Goal: Task Accomplishment & Management: Complete application form

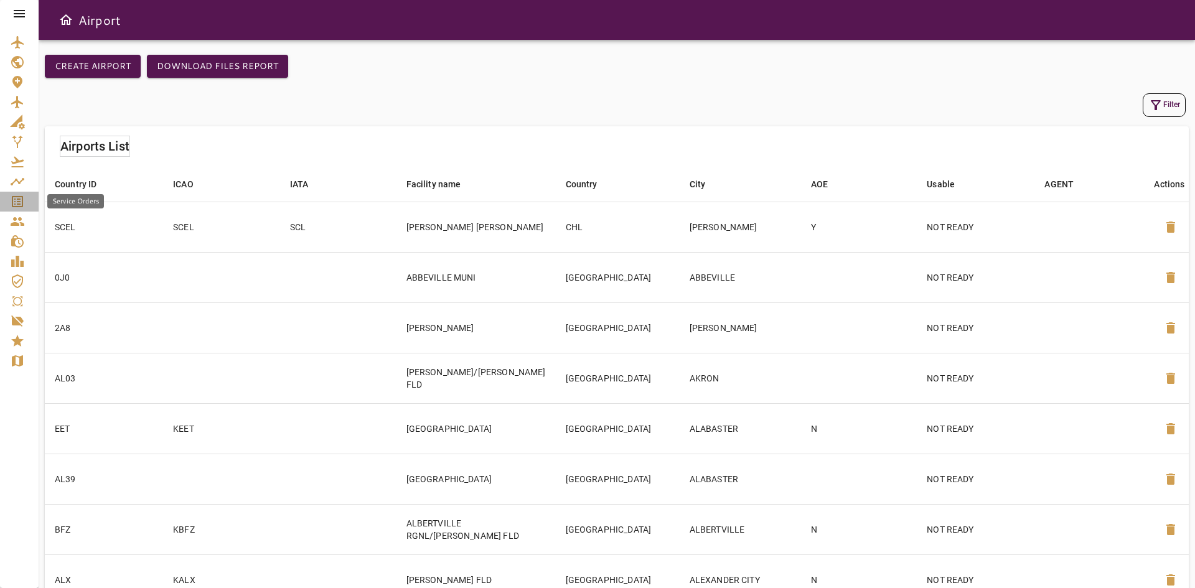
click at [19, 205] on icon "Service Orders" at bounding box center [17, 201] width 11 height 11
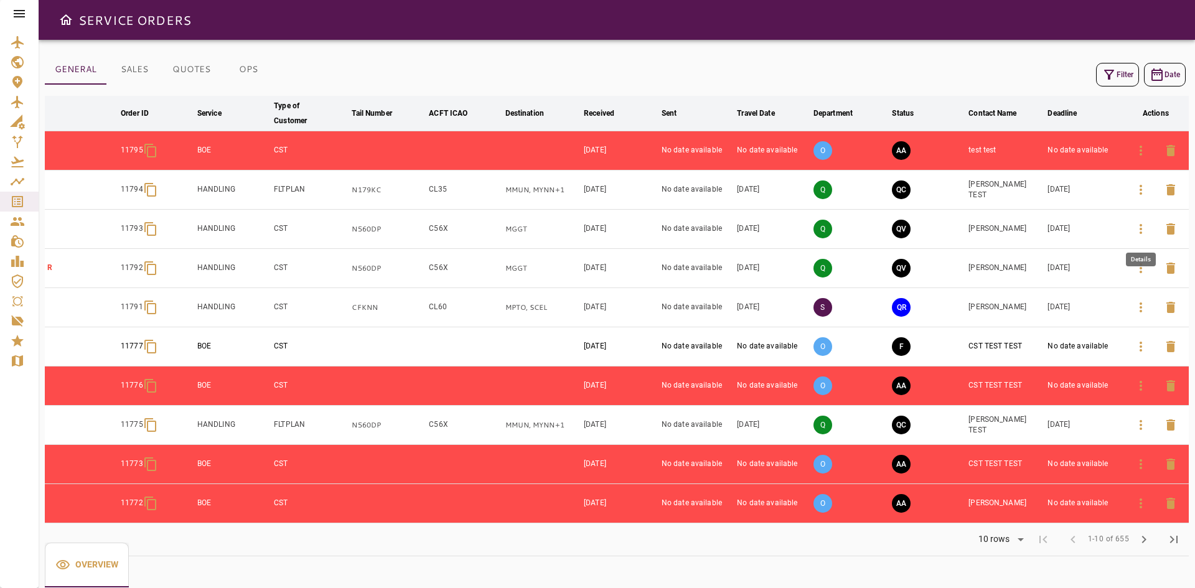
click at [1141, 226] on icon "button" at bounding box center [1140, 229] width 2 height 10
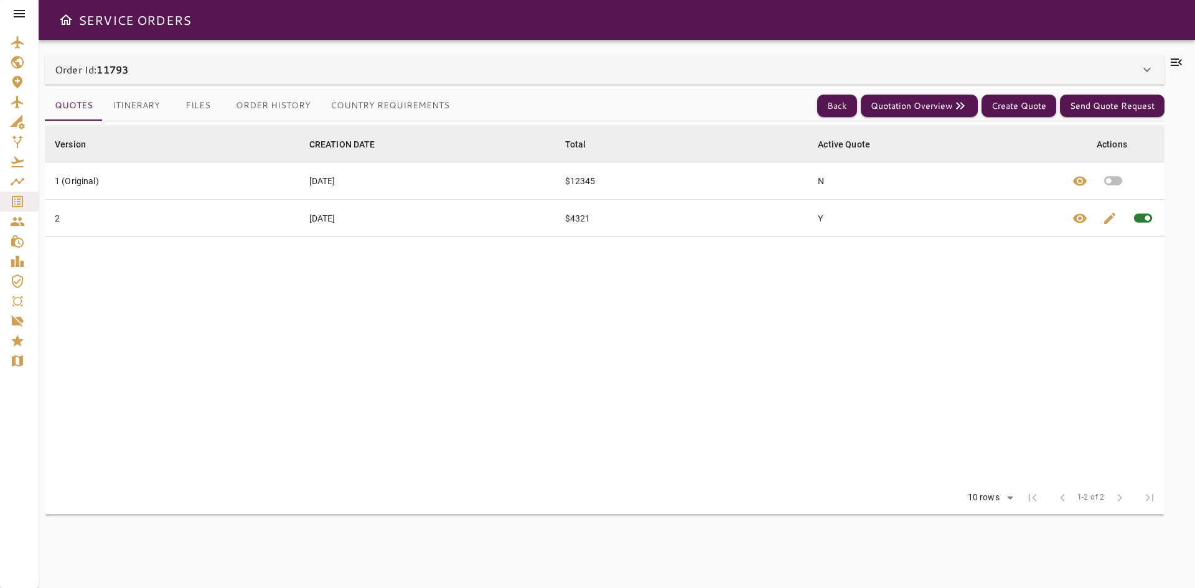
click at [122, 109] on button "Itinerary" at bounding box center [136, 106] width 67 height 30
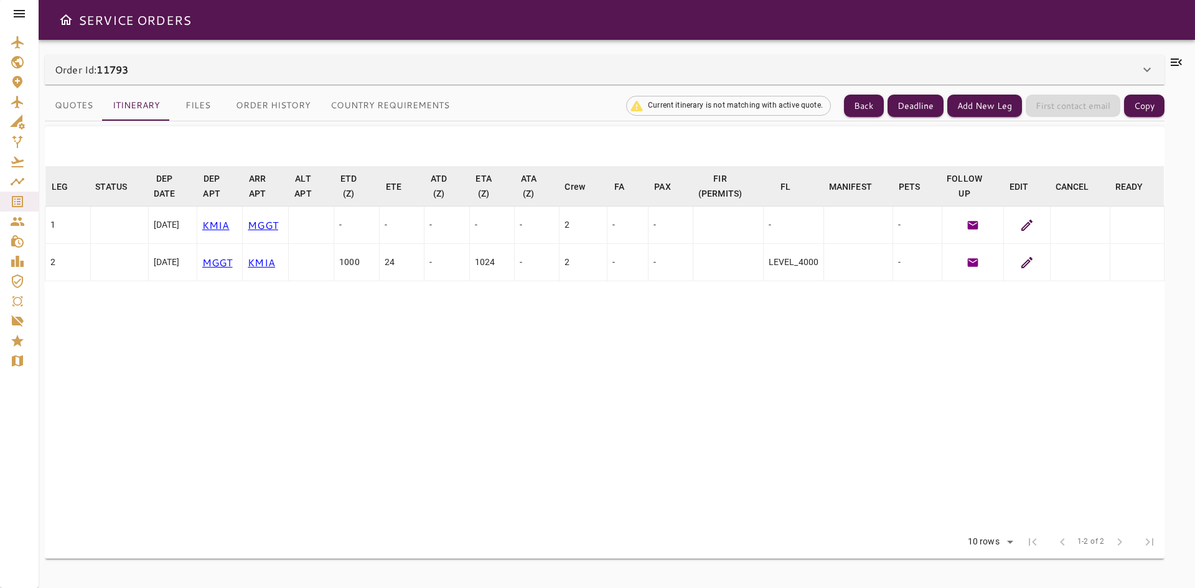
click at [60, 109] on button "Quotes" at bounding box center [74, 106] width 58 height 30
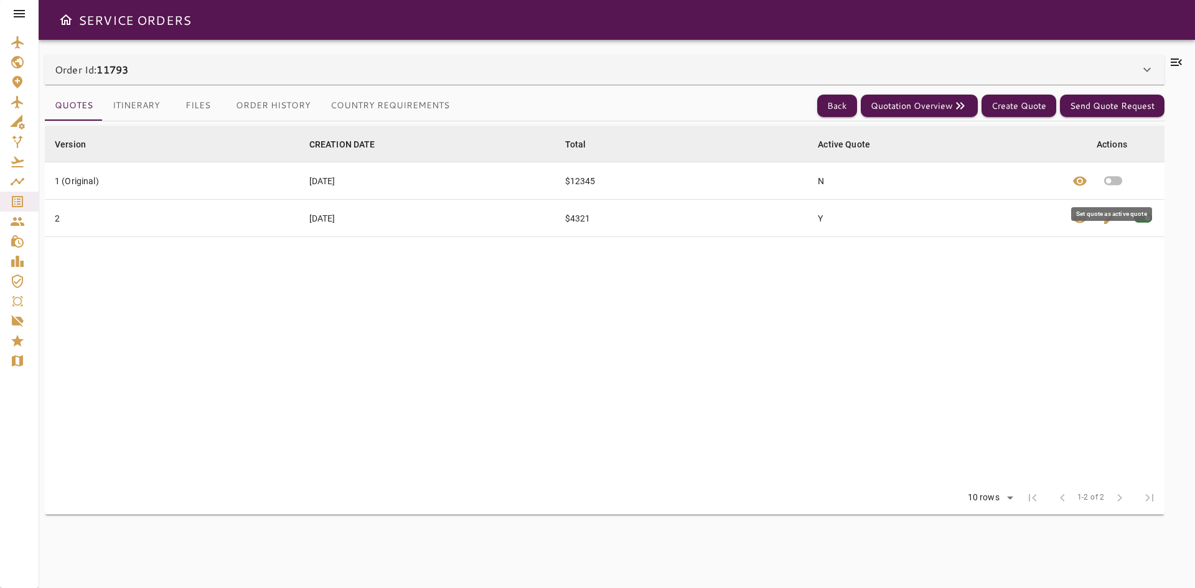
click at [1123, 179] on icon "button" at bounding box center [1113, 181] width 22 height 22
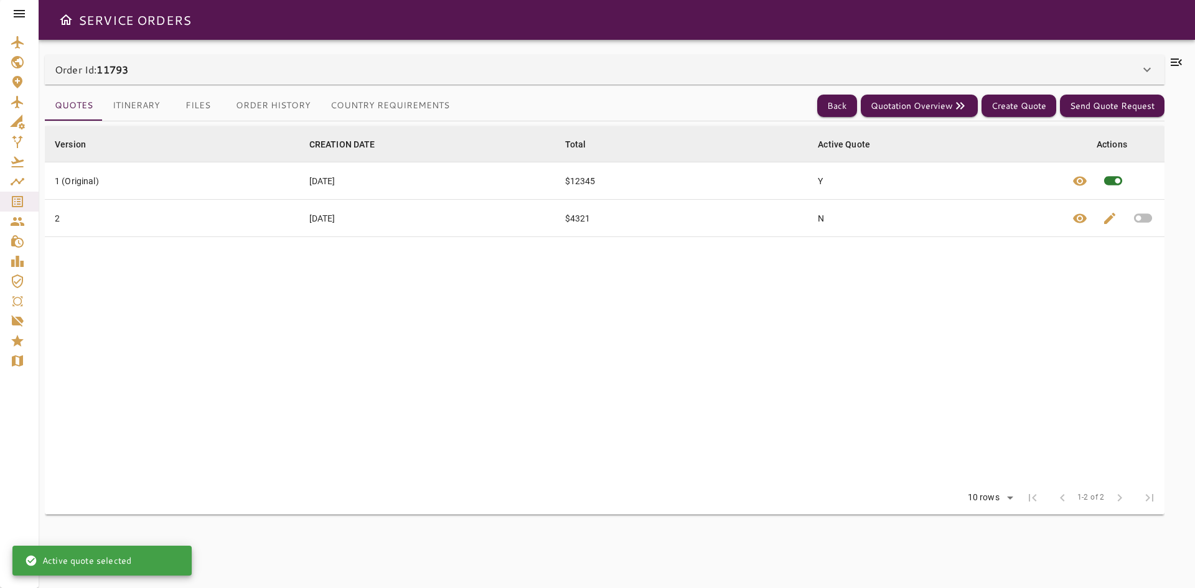
click at [140, 105] on button "Itinerary" at bounding box center [136, 106] width 67 height 30
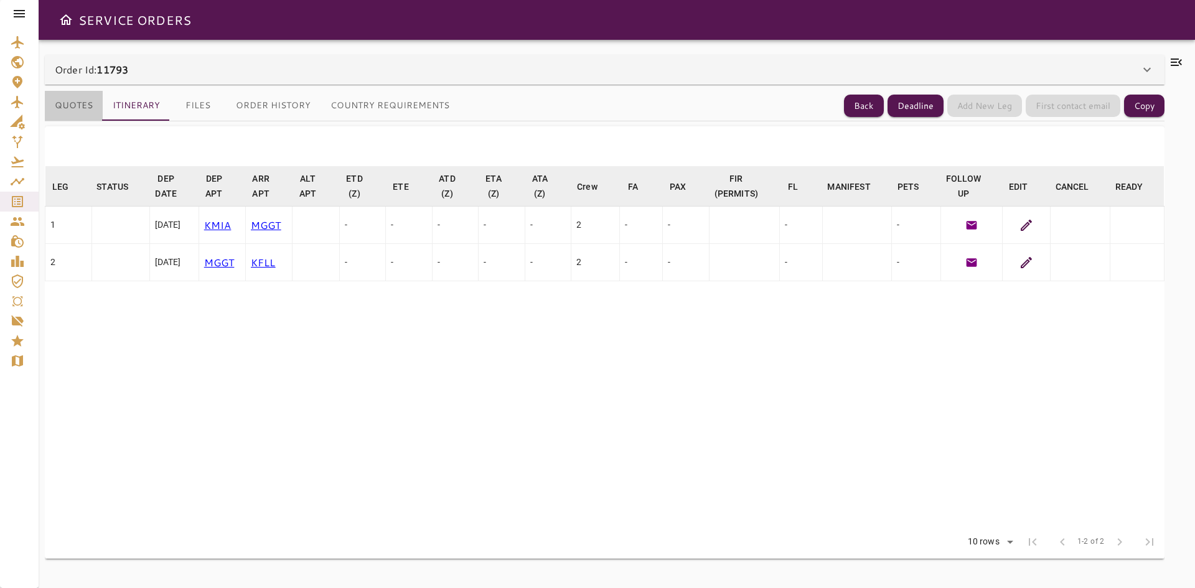
click at [80, 105] on button "Quotes" at bounding box center [74, 106] width 58 height 30
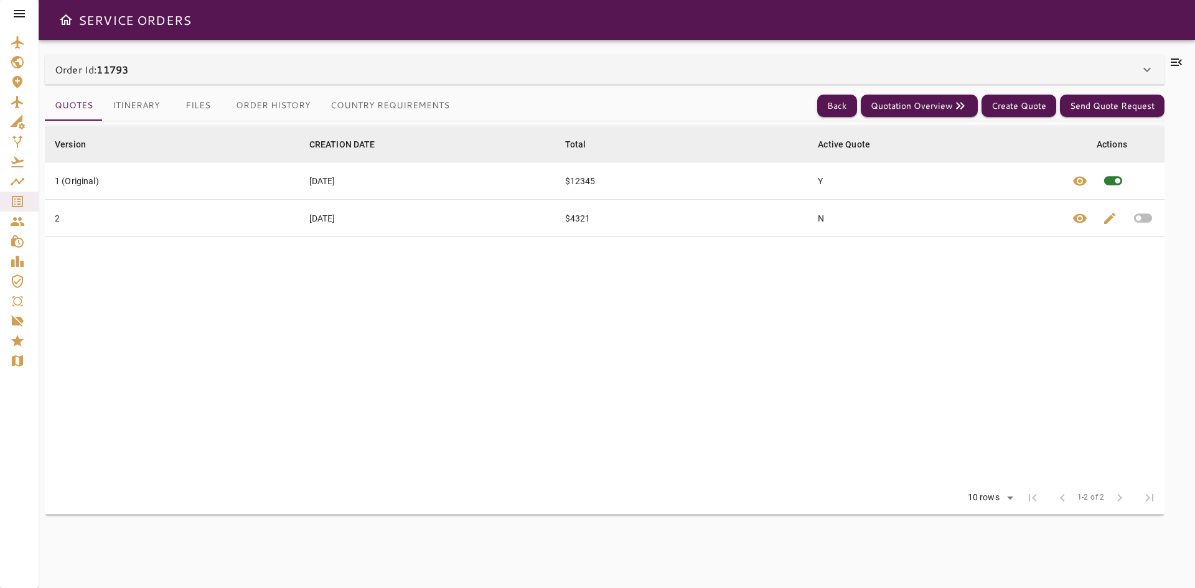
click at [1148, 219] on icon "button" at bounding box center [1143, 218] width 18 height 9
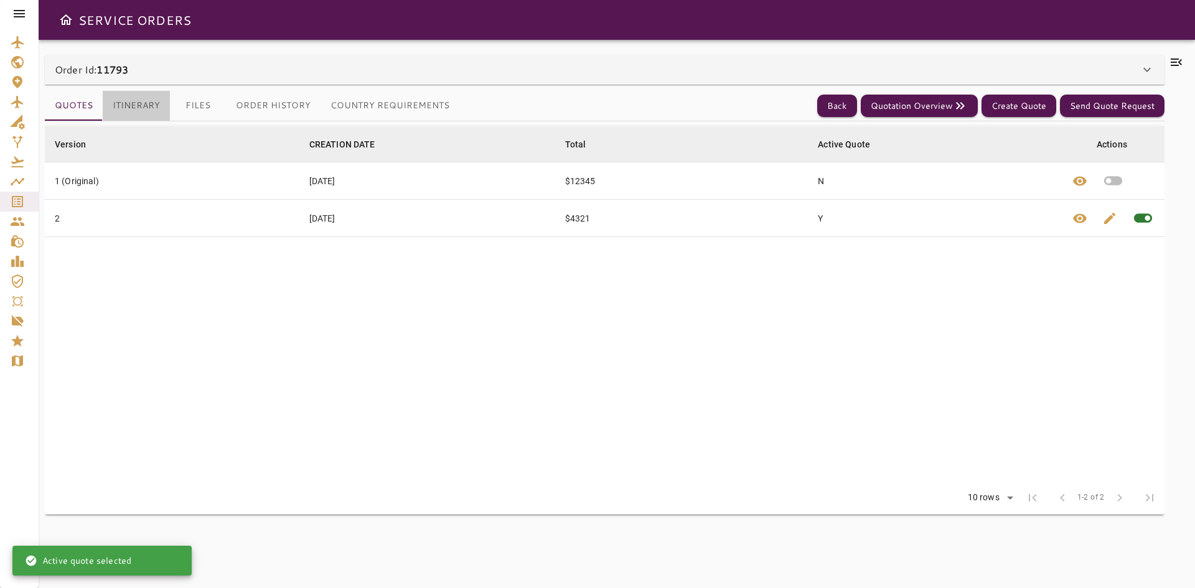
click at [146, 106] on button "Itinerary" at bounding box center [136, 106] width 67 height 30
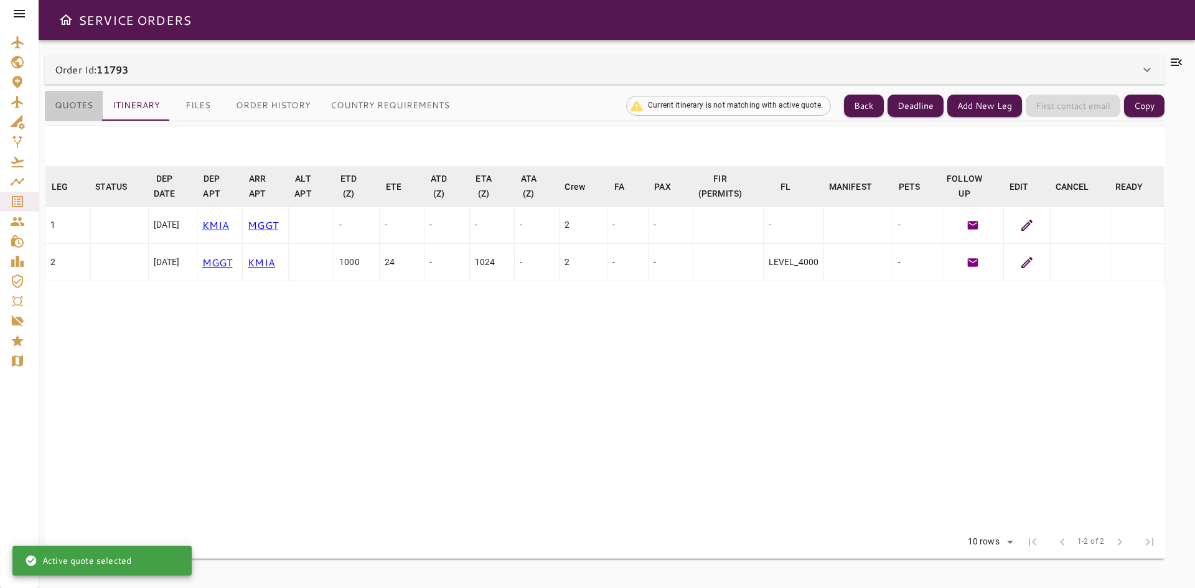
click at [70, 98] on button "Quotes" at bounding box center [74, 106] width 58 height 30
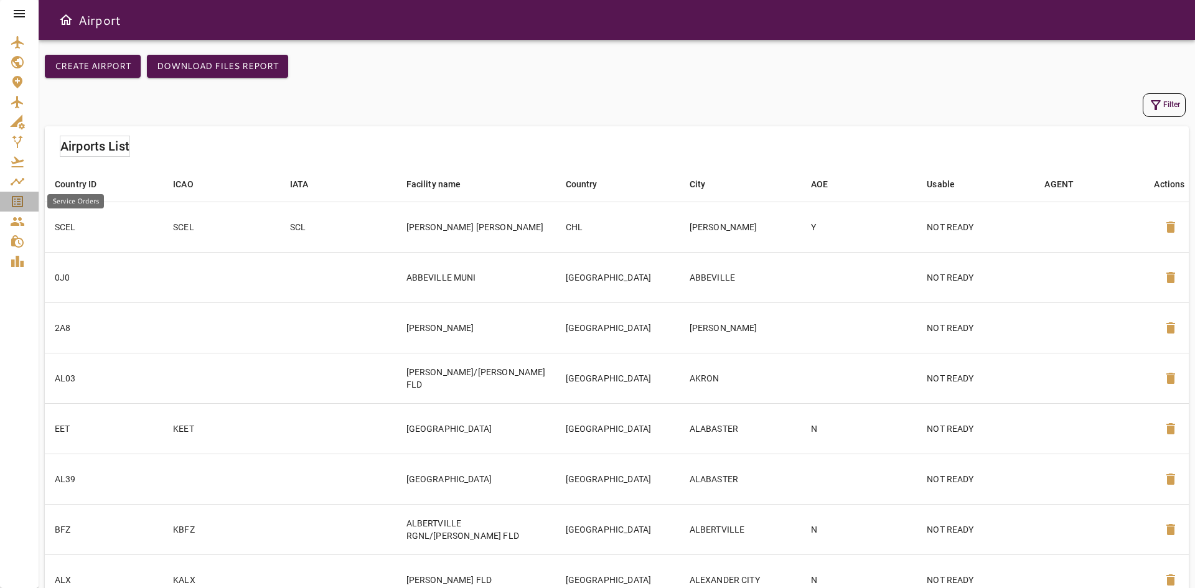
click at [22, 197] on icon "Service Orders" at bounding box center [17, 201] width 11 height 11
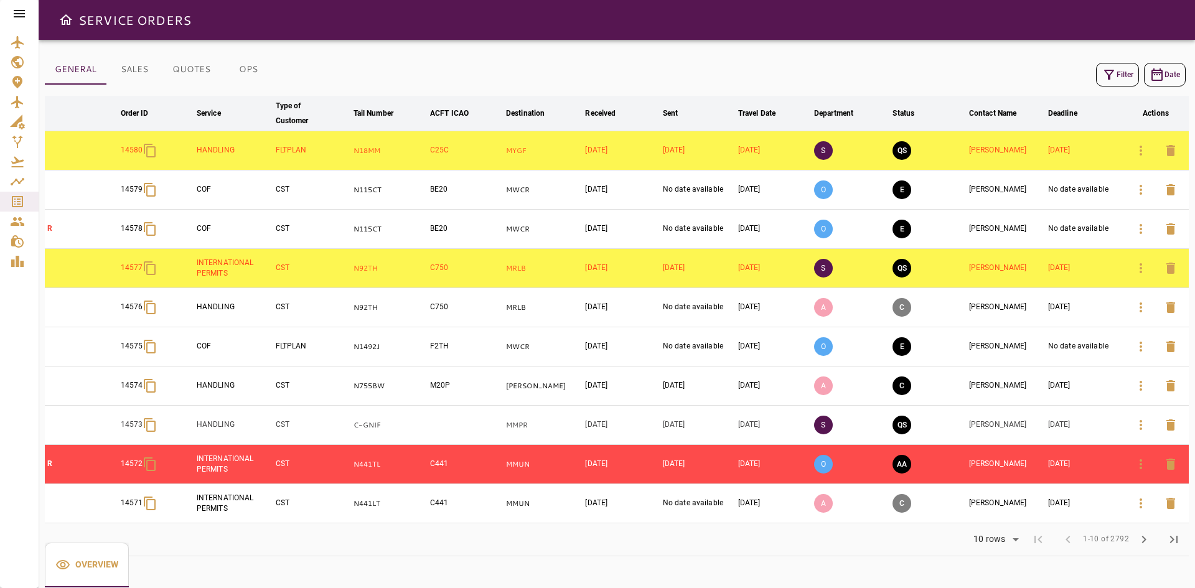
click at [1121, 69] on button "Filter" at bounding box center [1117, 75] width 43 height 24
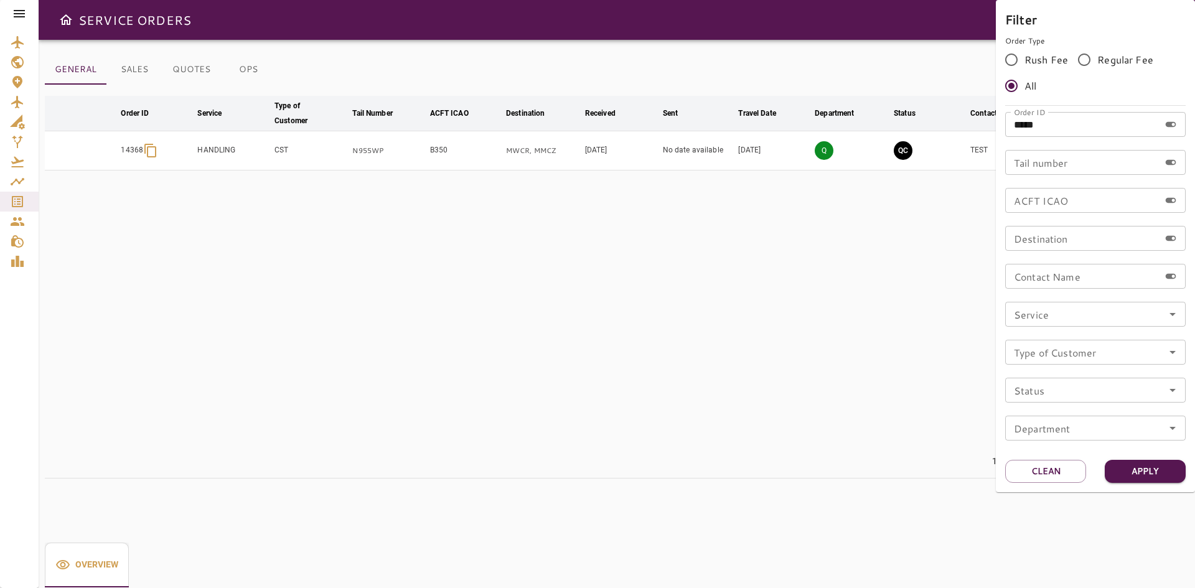
click at [1060, 120] on input "*****" at bounding box center [1082, 124] width 154 height 25
type input "*****"
click at [1147, 470] on button "Apply" at bounding box center [1144, 471] width 81 height 23
click at [731, 374] on div at bounding box center [597, 294] width 1195 height 588
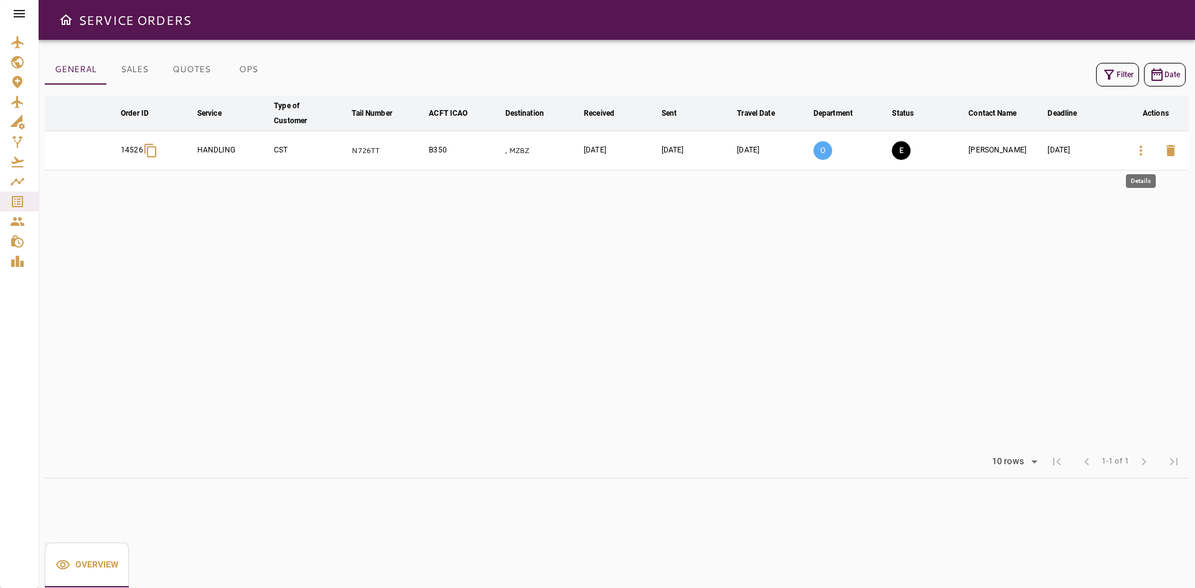
click at [1144, 146] on icon "button" at bounding box center [1140, 150] width 15 height 15
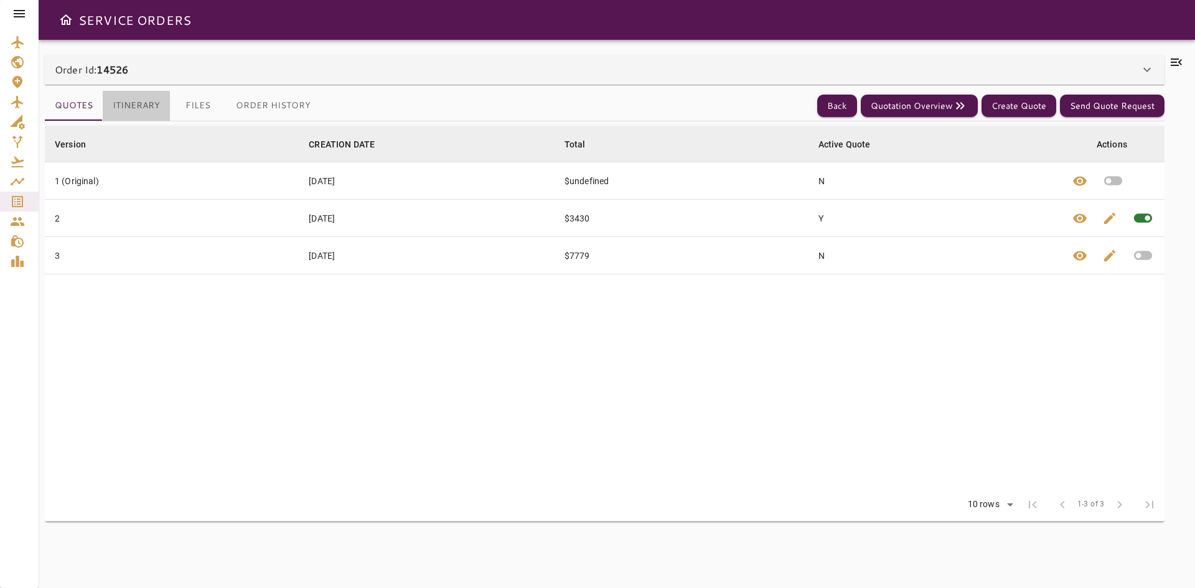
click at [130, 106] on button "Itinerary" at bounding box center [136, 106] width 67 height 30
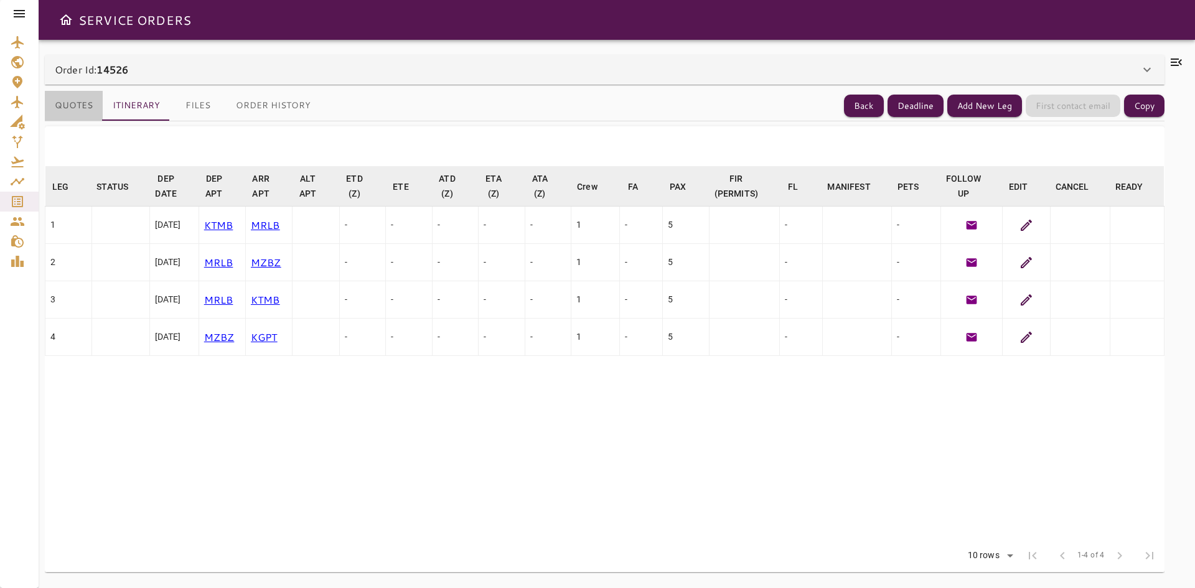
click at [77, 107] on button "Quotes" at bounding box center [74, 106] width 58 height 30
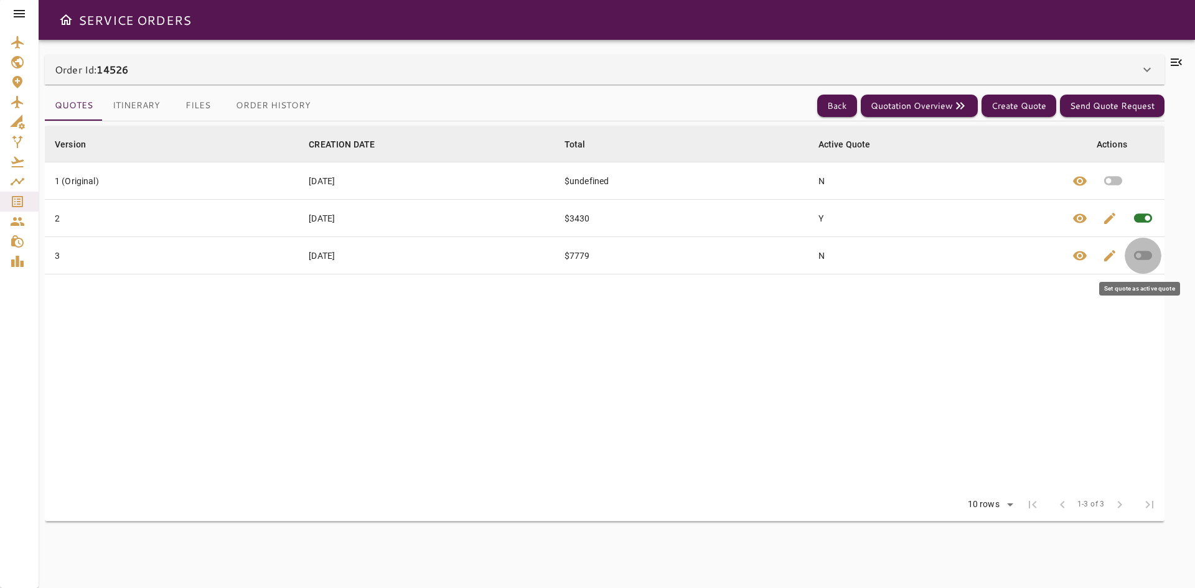
click at [1133, 247] on icon "button" at bounding box center [1143, 256] width 22 height 22
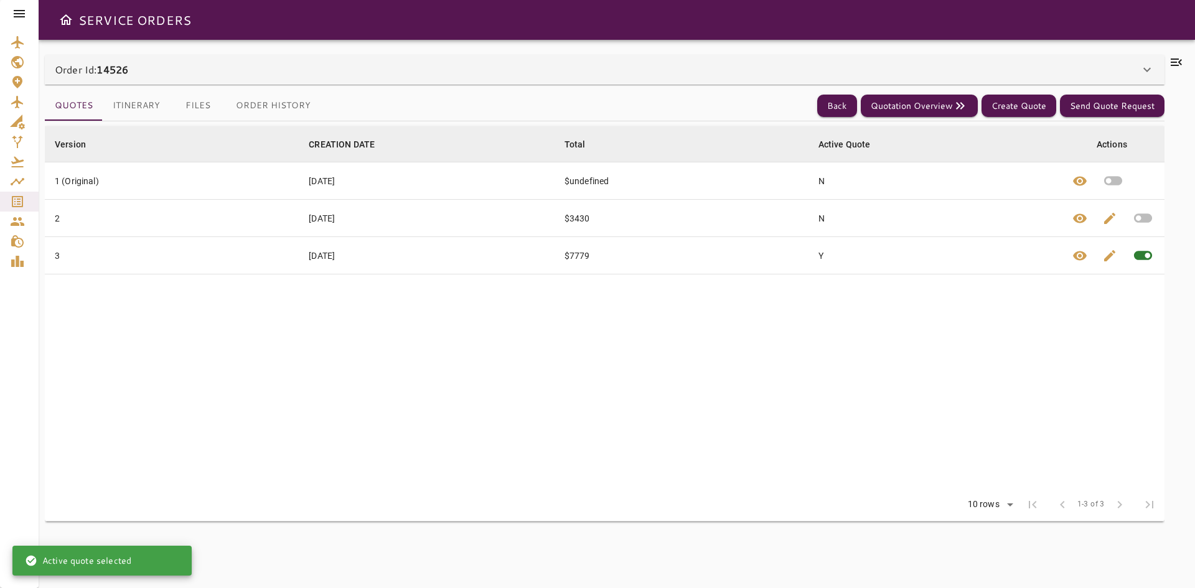
click at [149, 100] on button "Itinerary" at bounding box center [136, 106] width 67 height 30
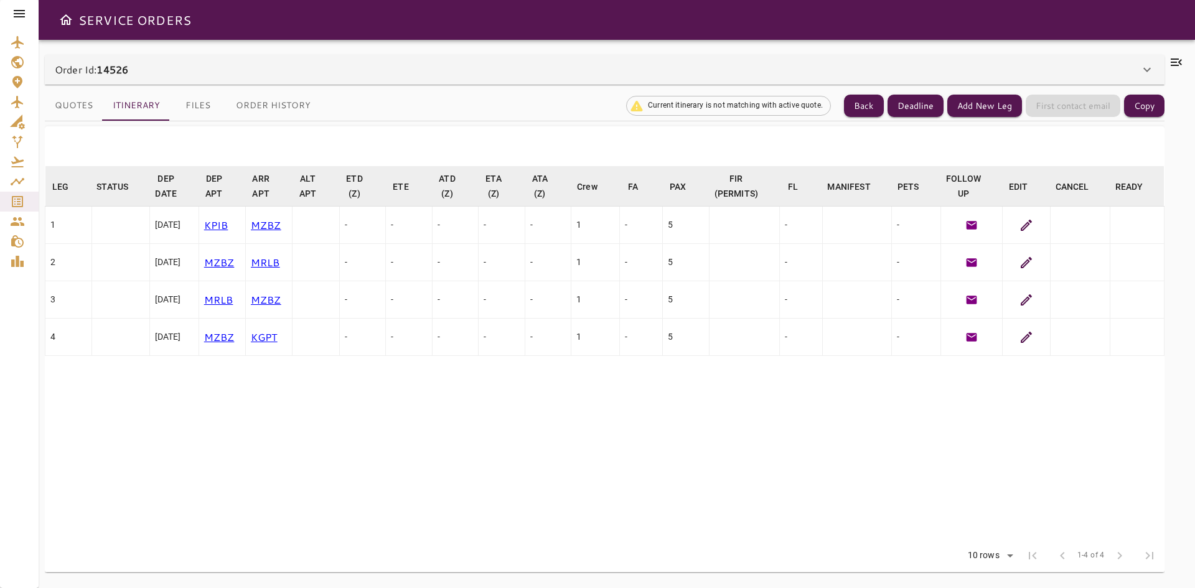
click at [87, 105] on button "Quotes" at bounding box center [74, 106] width 58 height 30
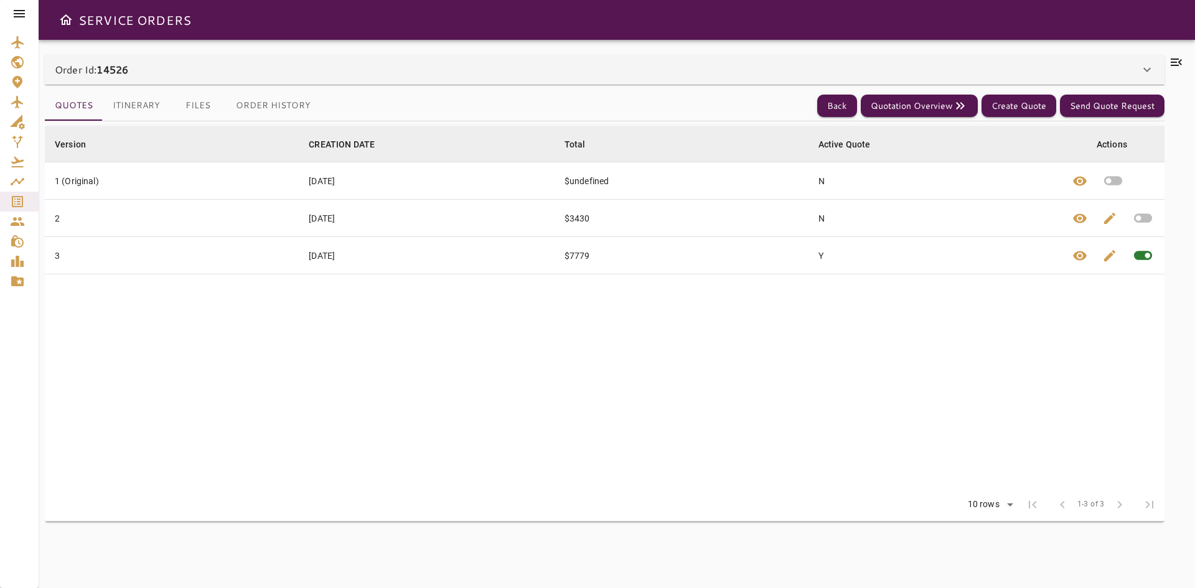
click at [149, 100] on button "Itinerary" at bounding box center [136, 106] width 67 height 30
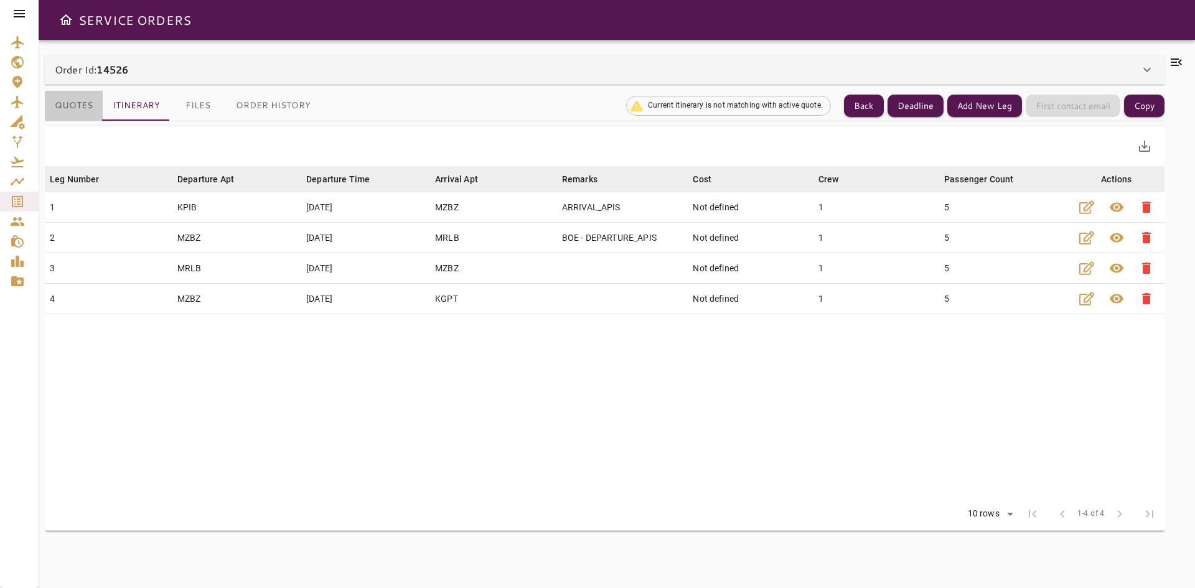
click at [72, 99] on button "Quotes" at bounding box center [74, 106] width 58 height 30
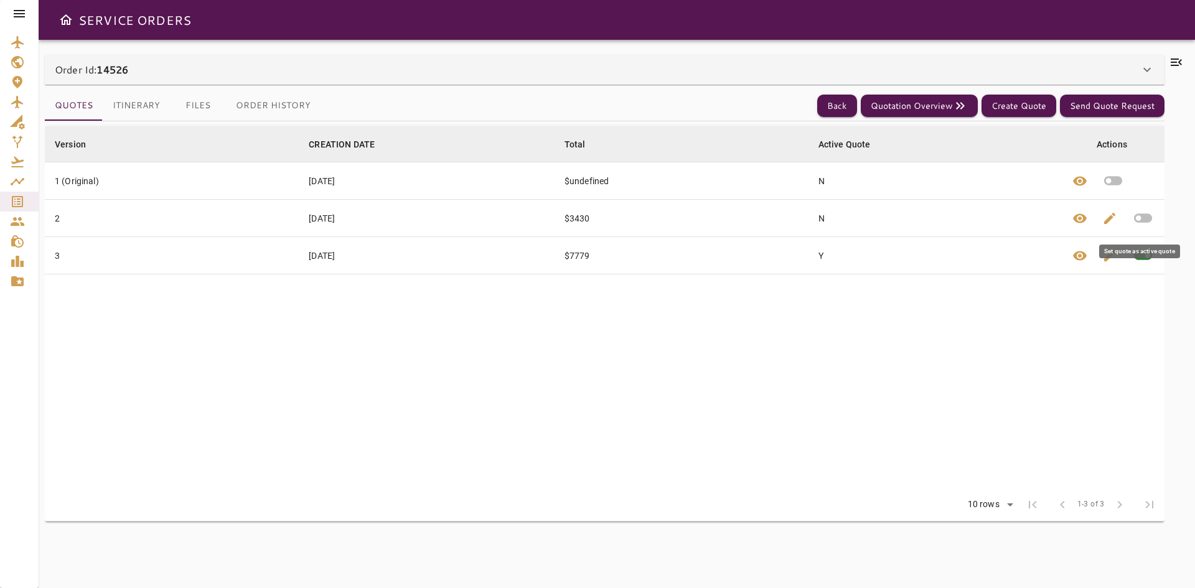
click at [1142, 217] on icon "button" at bounding box center [1143, 218] width 18 height 9
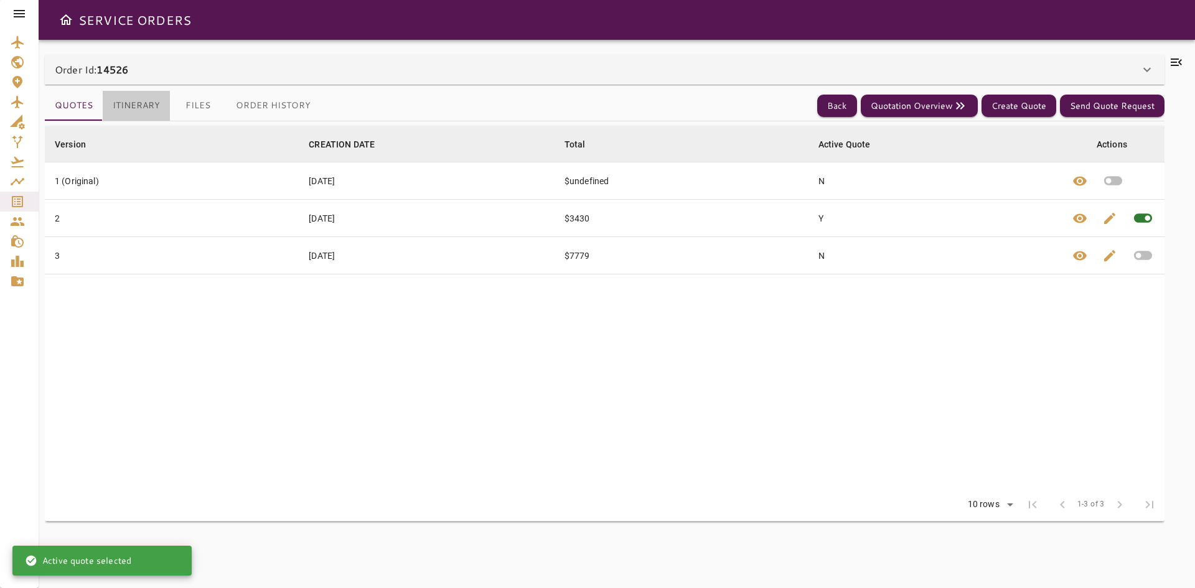
click at [155, 101] on button "Itinerary" at bounding box center [136, 106] width 67 height 30
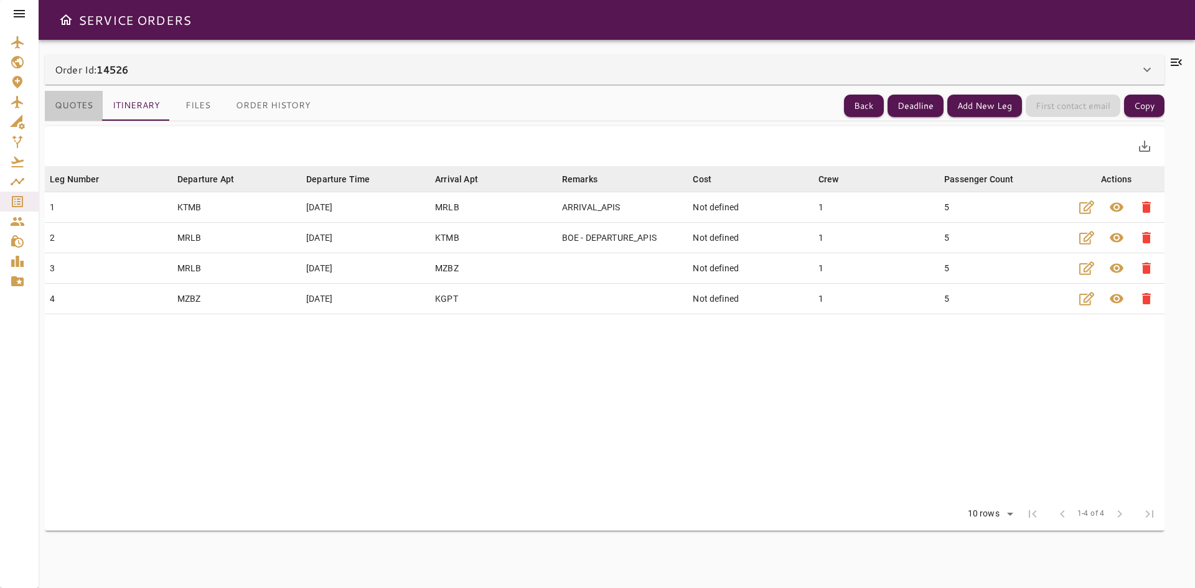
click at [81, 105] on button "Quotes" at bounding box center [74, 106] width 58 height 30
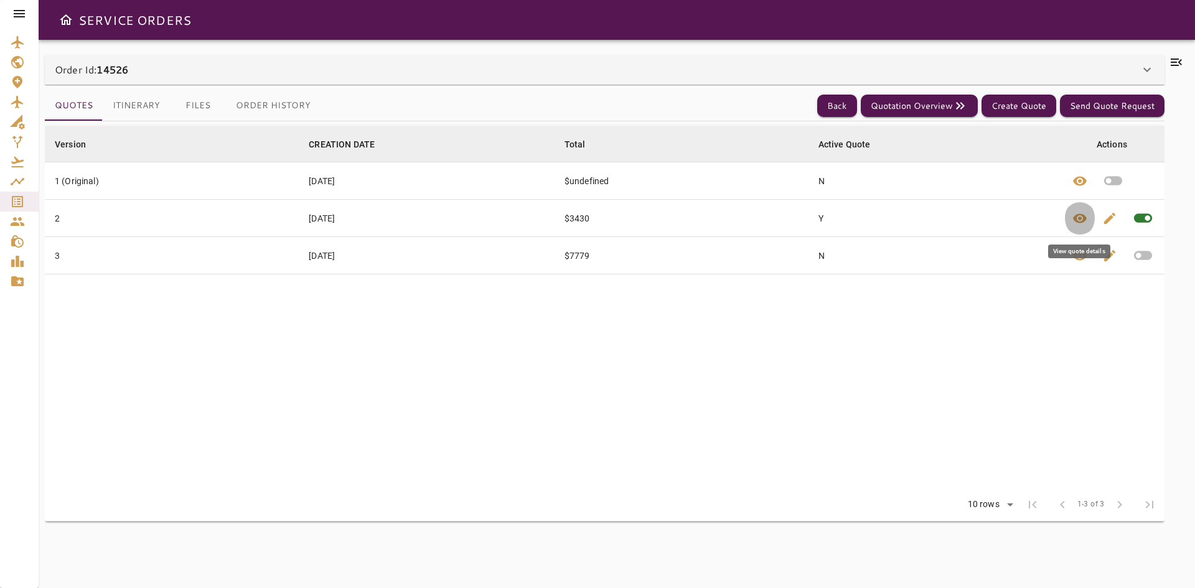
click at [1078, 226] on button "visibility" at bounding box center [1080, 218] width 30 height 37
click at [1078, 255] on span "visibility" at bounding box center [1079, 255] width 15 height 15
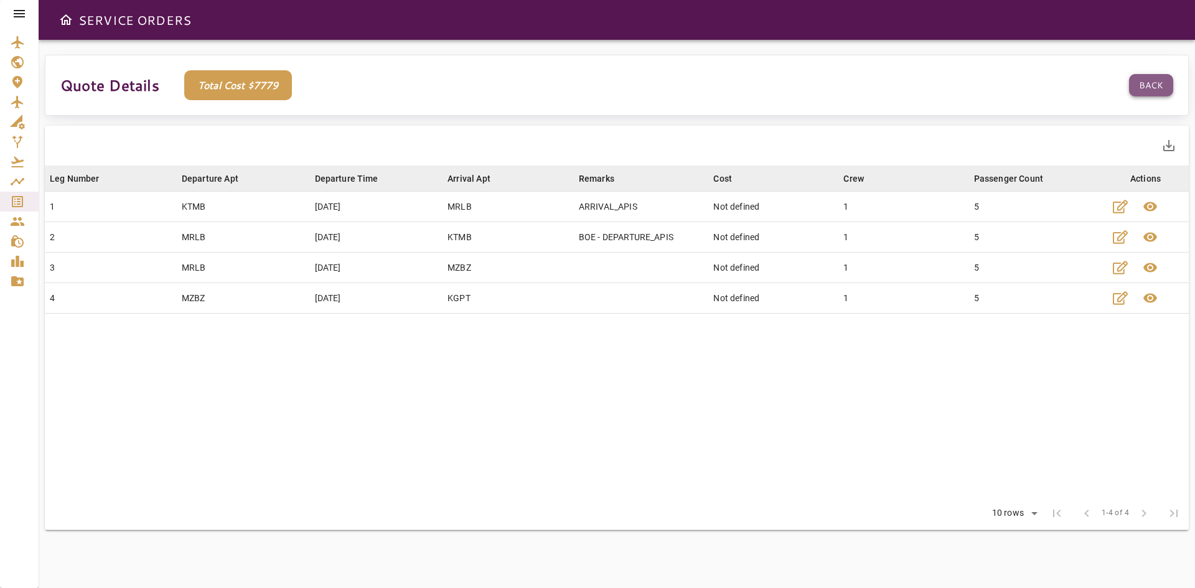
click at [1154, 86] on button "Back" at bounding box center [1151, 85] width 44 height 23
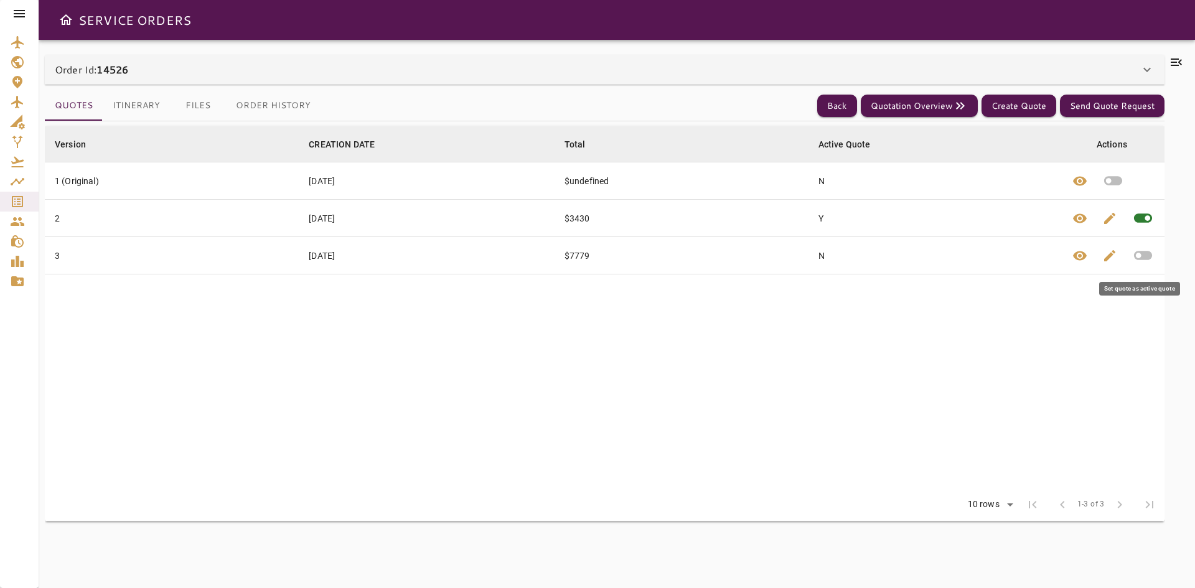
click at [1146, 259] on icon "button" at bounding box center [1143, 255] width 18 height 9
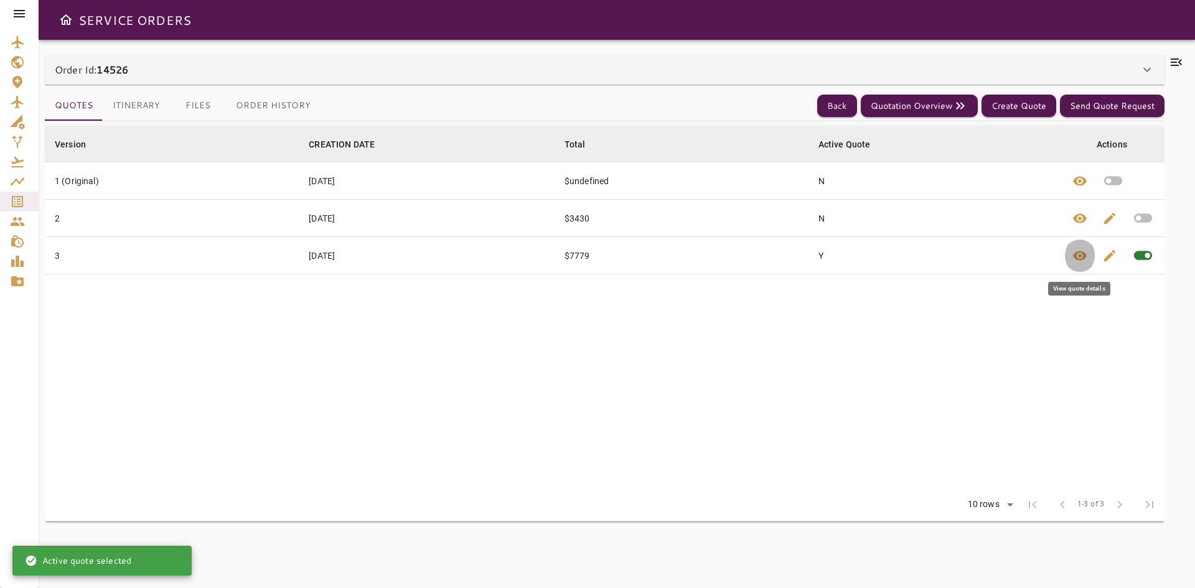
click at [1082, 250] on span "visibility" at bounding box center [1079, 255] width 15 height 15
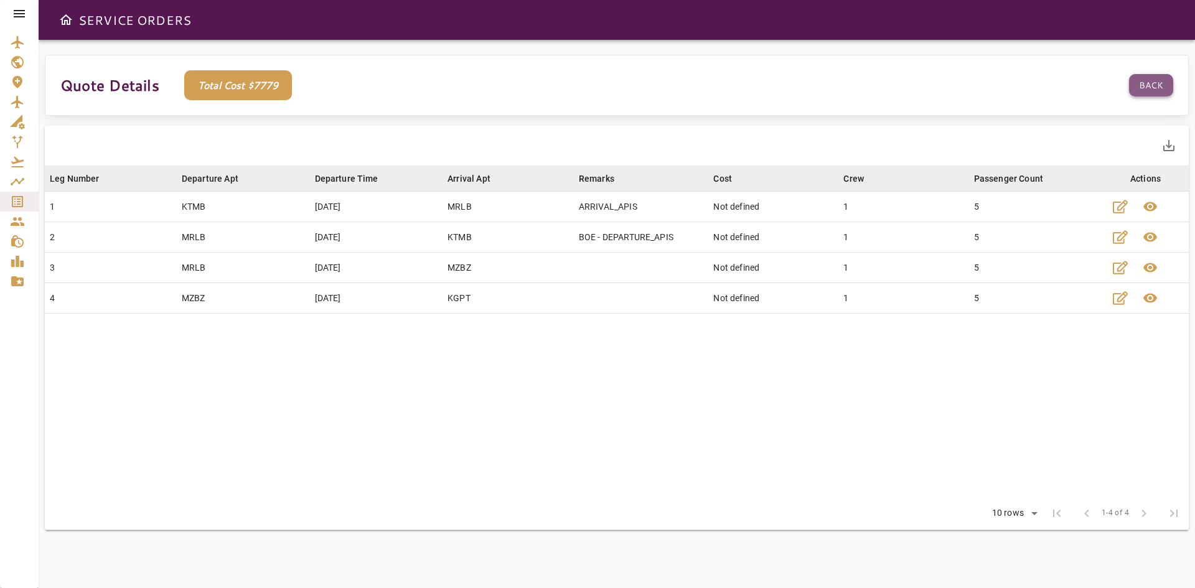
click at [1144, 89] on button "Back" at bounding box center [1151, 85] width 44 height 23
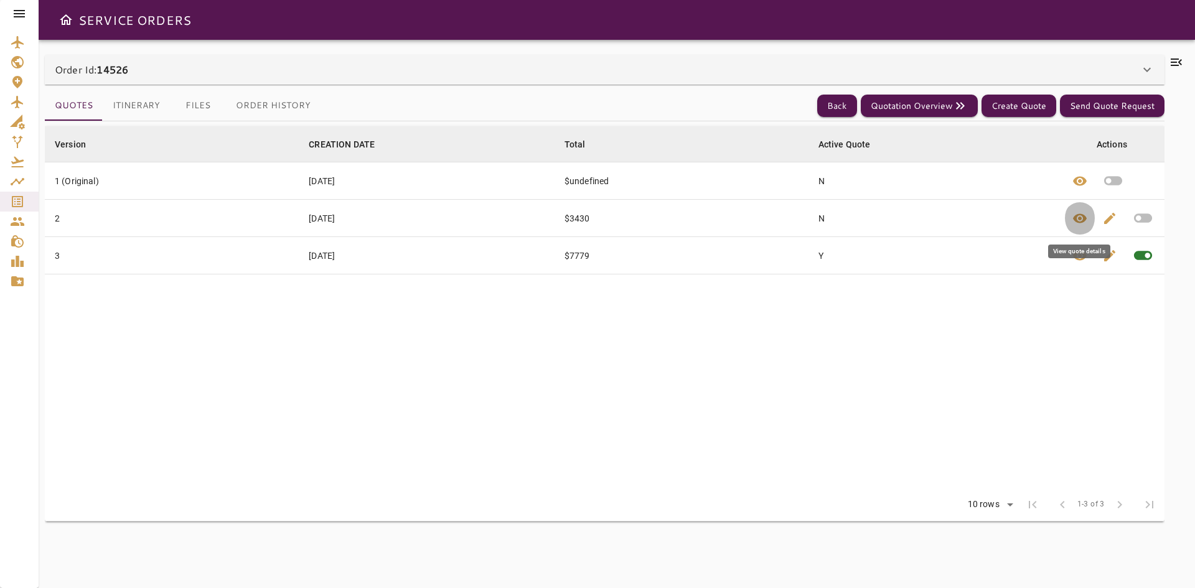
click at [1081, 216] on span "visibility" at bounding box center [1079, 218] width 15 height 15
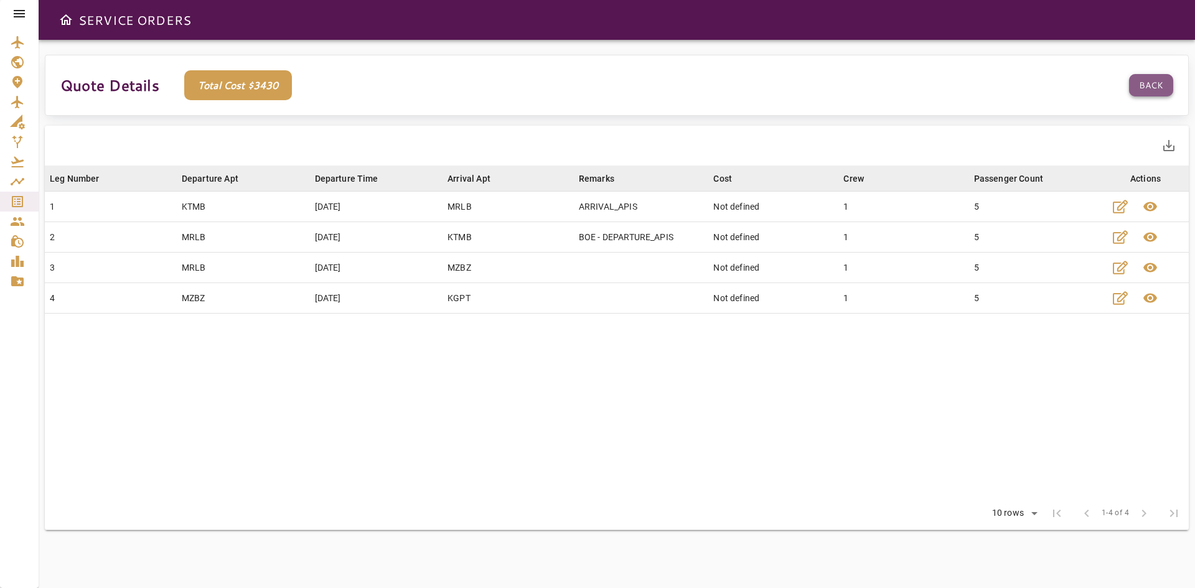
click at [1147, 77] on button "Back" at bounding box center [1151, 85] width 44 height 23
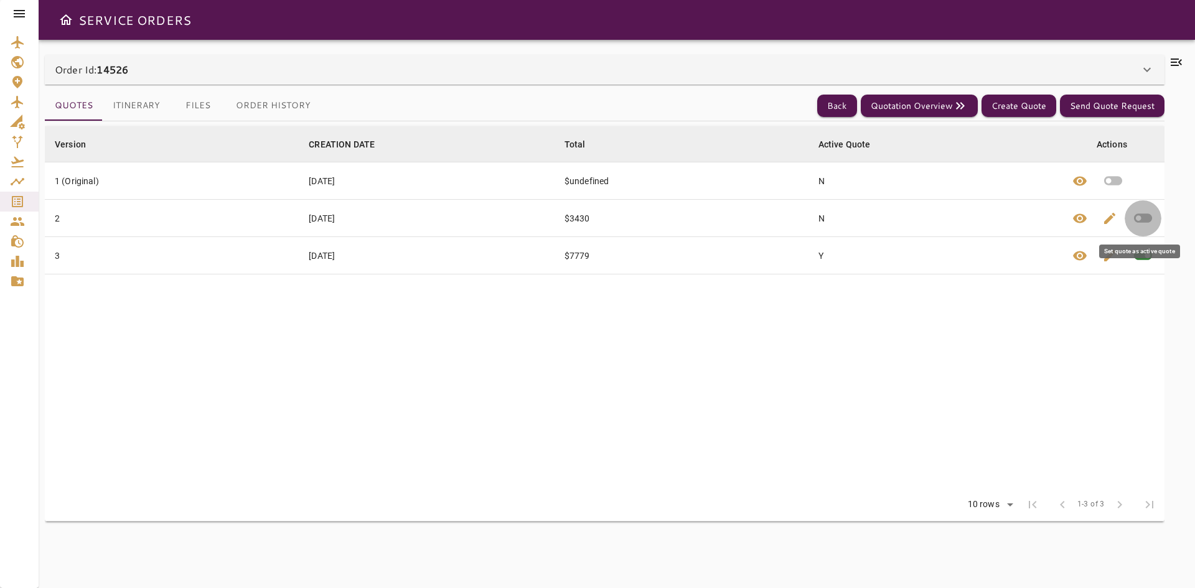
click at [1149, 221] on icon "button" at bounding box center [1143, 218] width 18 height 9
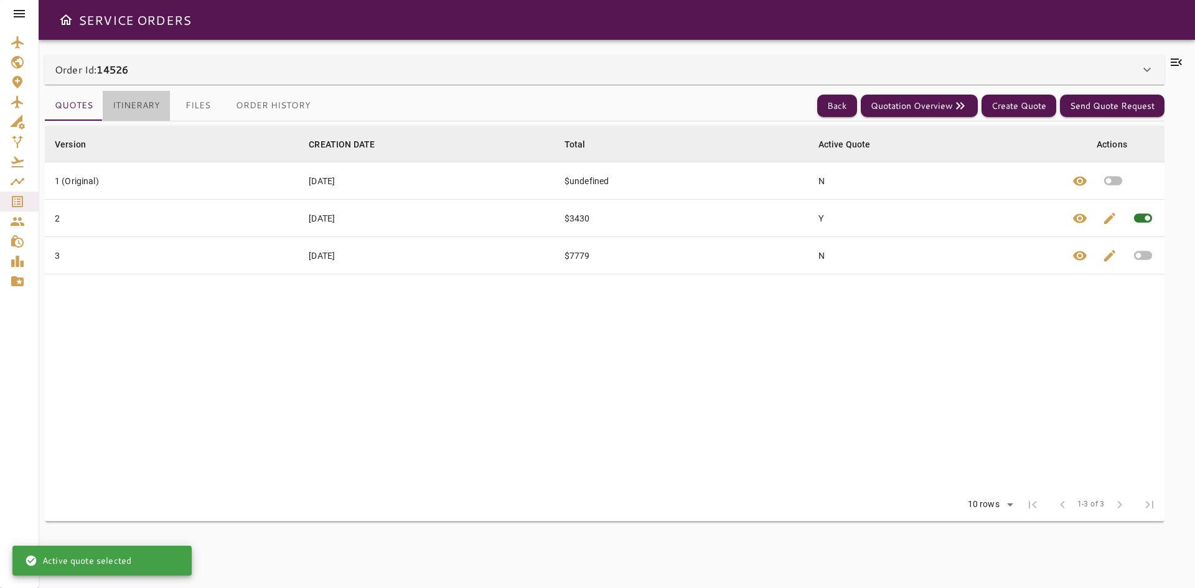
click at [139, 107] on button "Itinerary" at bounding box center [136, 106] width 67 height 30
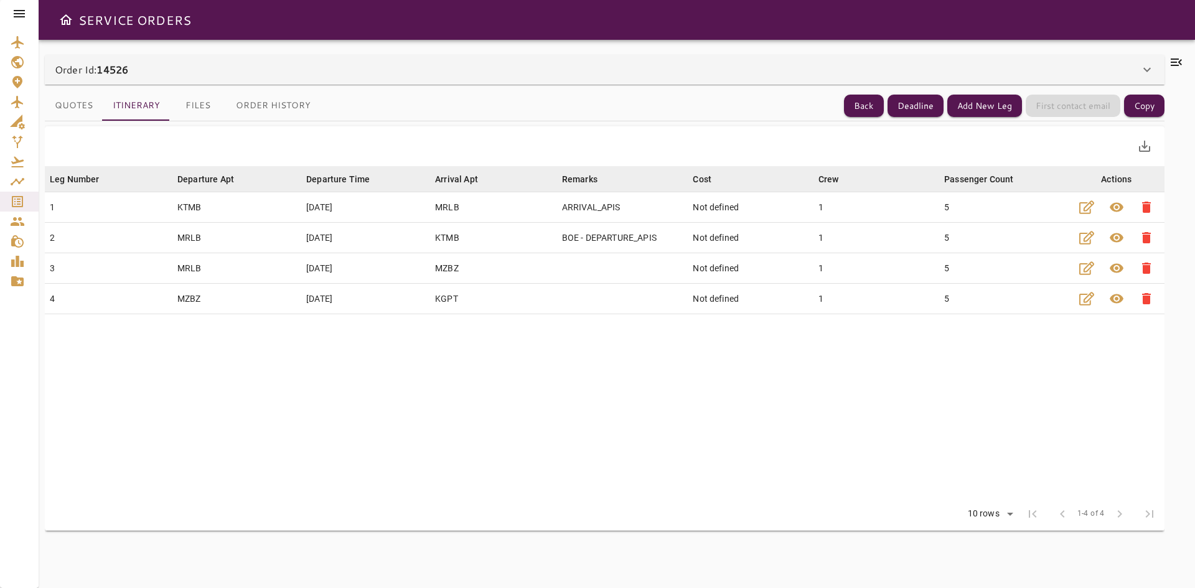
click at [83, 105] on button "Quotes" at bounding box center [74, 106] width 58 height 30
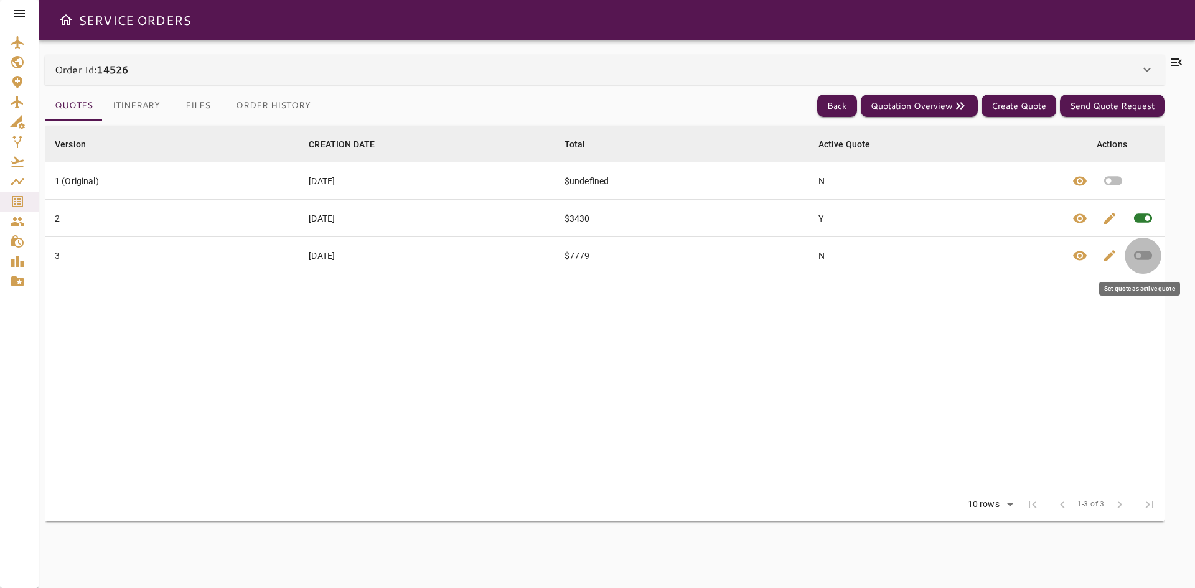
click at [1143, 248] on icon "button" at bounding box center [1143, 256] width 22 height 22
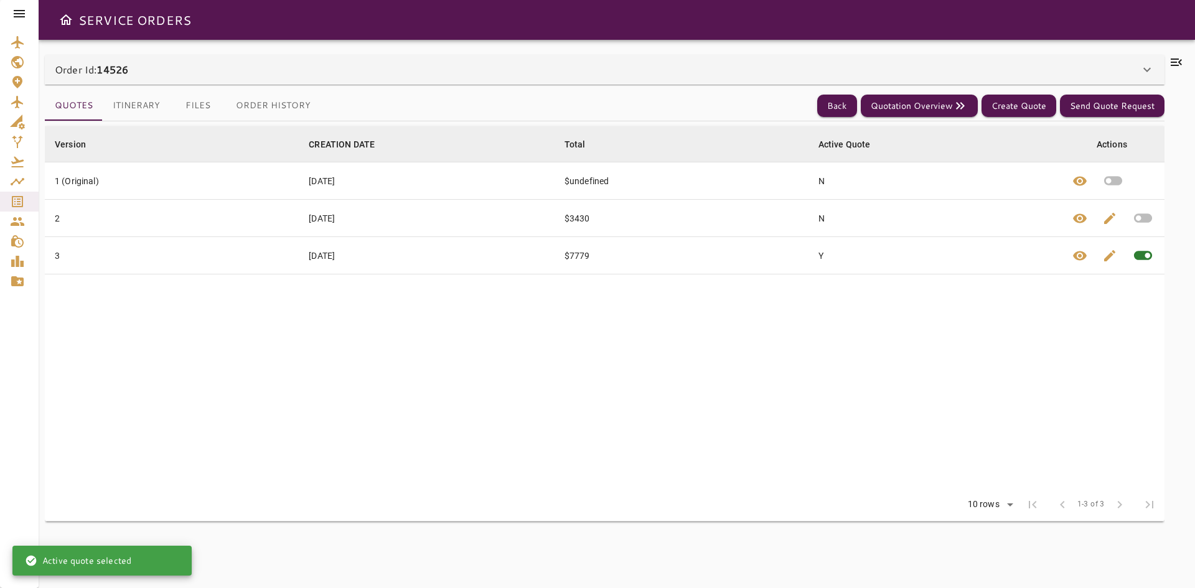
click at [133, 108] on button "Itinerary" at bounding box center [136, 106] width 67 height 30
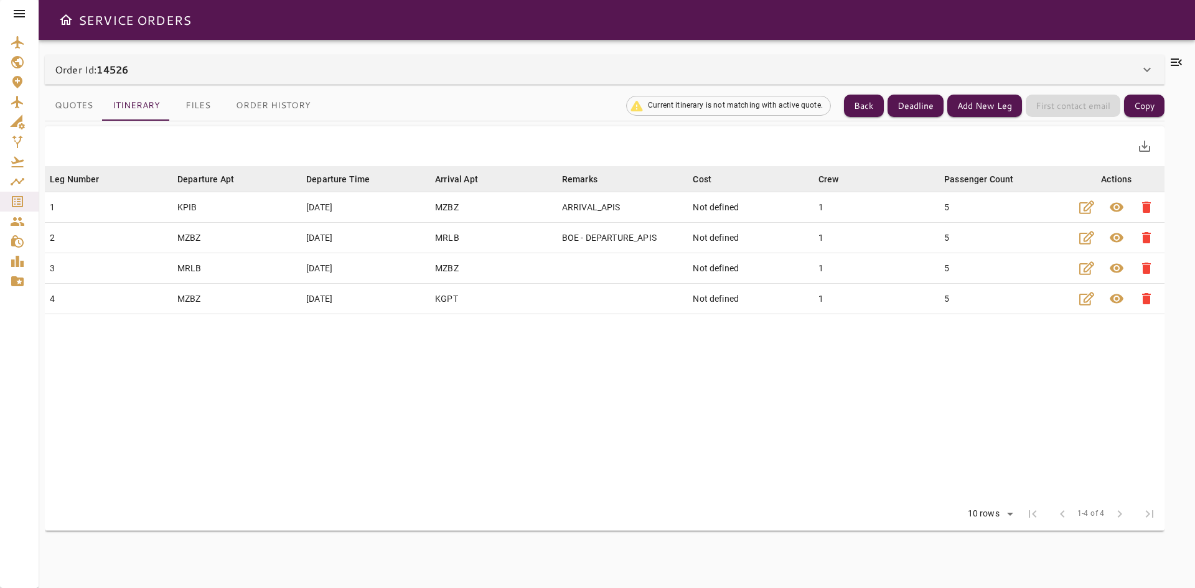
click at [89, 104] on button "Quotes" at bounding box center [74, 106] width 58 height 30
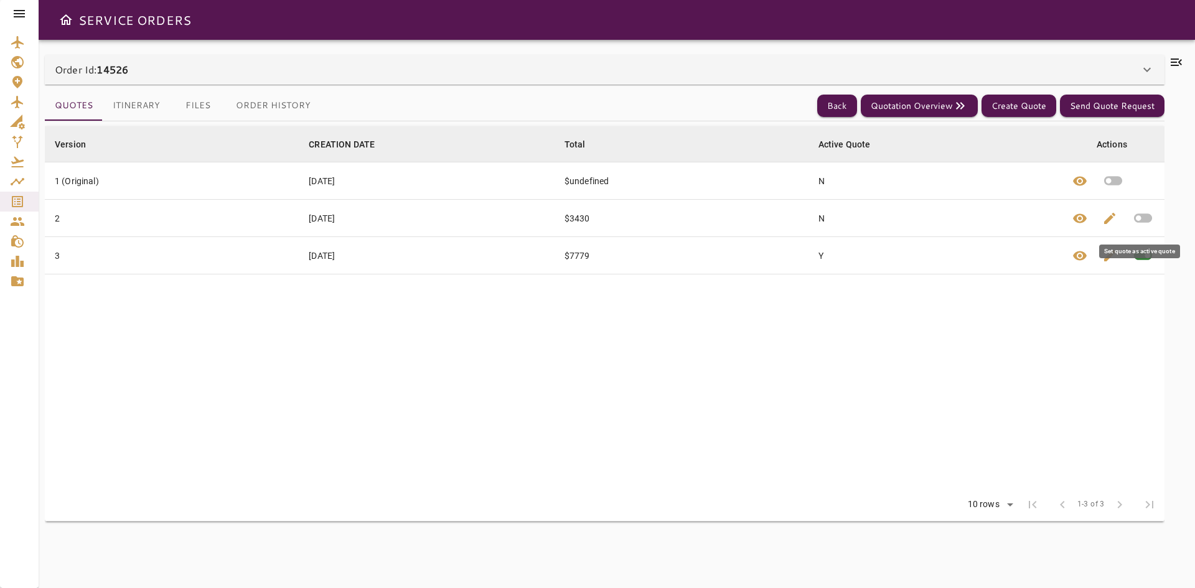
click at [1137, 220] on icon "button" at bounding box center [1143, 218] width 22 height 22
click at [147, 103] on button "Itinerary" at bounding box center [136, 106] width 67 height 30
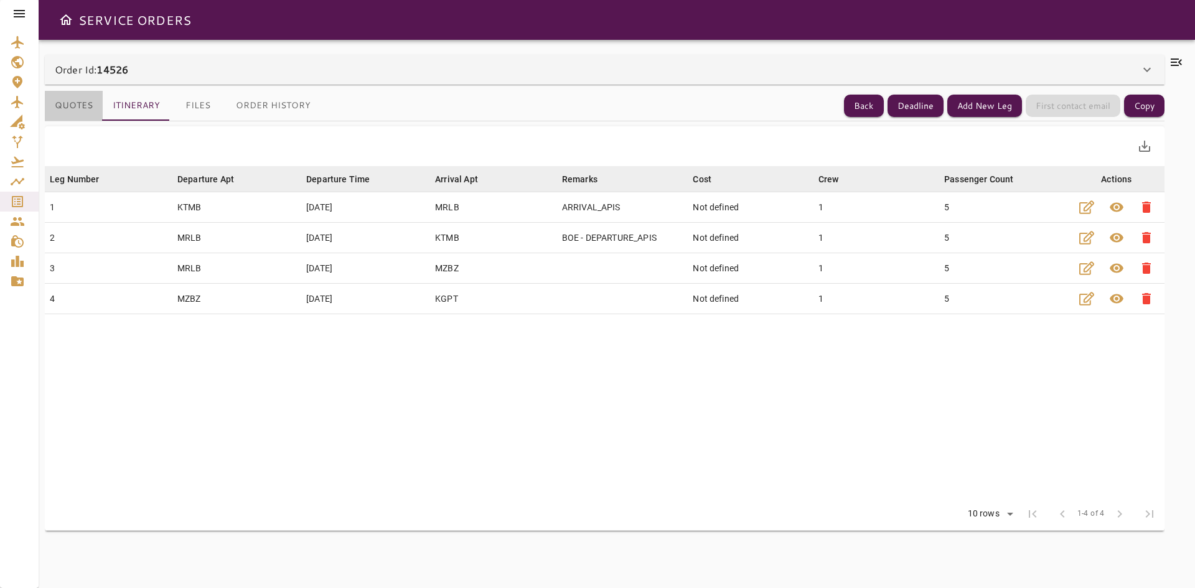
click at [80, 105] on button "Quotes" at bounding box center [74, 106] width 58 height 30
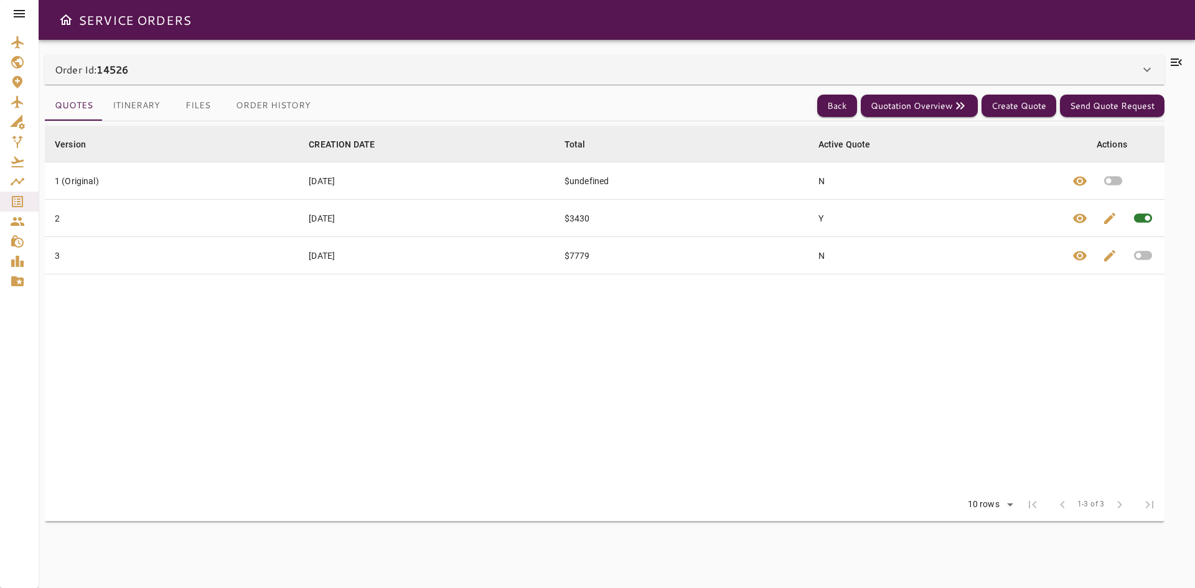
click at [140, 108] on button "Itinerary" at bounding box center [136, 106] width 67 height 30
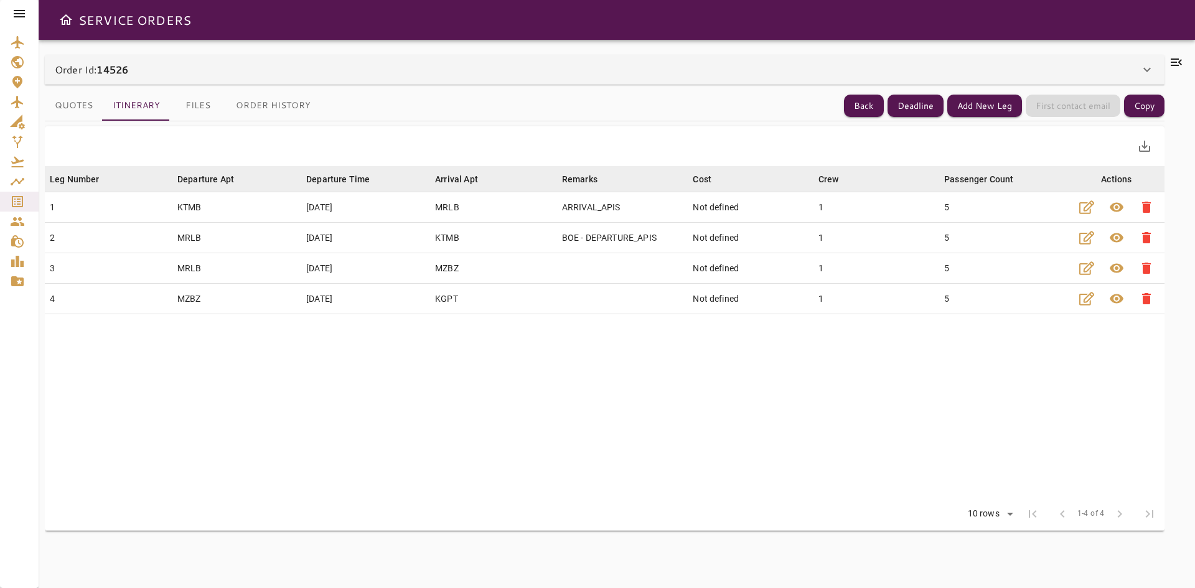
click at [66, 105] on button "Quotes" at bounding box center [74, 106] width 58 height 30
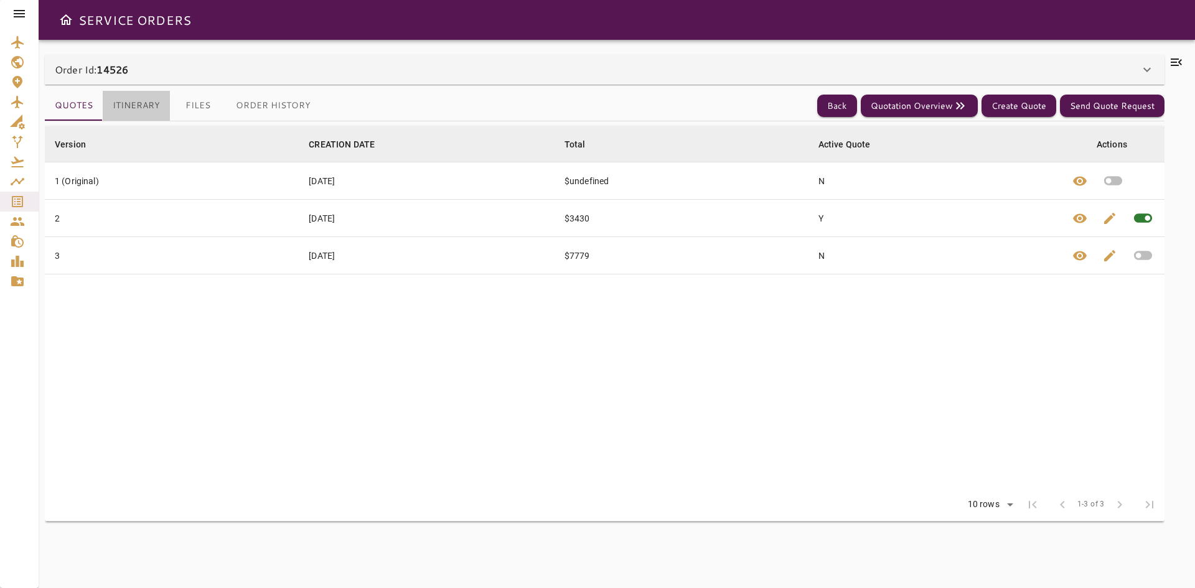
click at [126, 93] on button "Itinerary" at bounding box center [136, 106] width 67 height 30
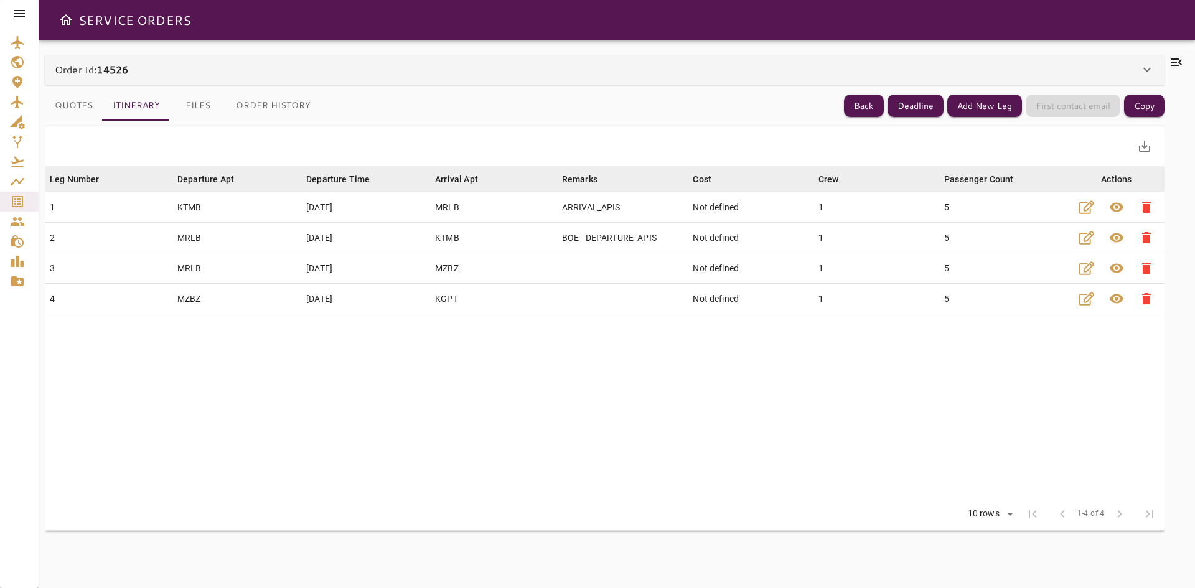
drag, startPoint x: 60, startPoint y: 108, endPoint x: 85, endPoint y: 119, distance: 27.0
click at [63, 107] on button "Quotes" at bounding box center [74, 106] width 58 height 30
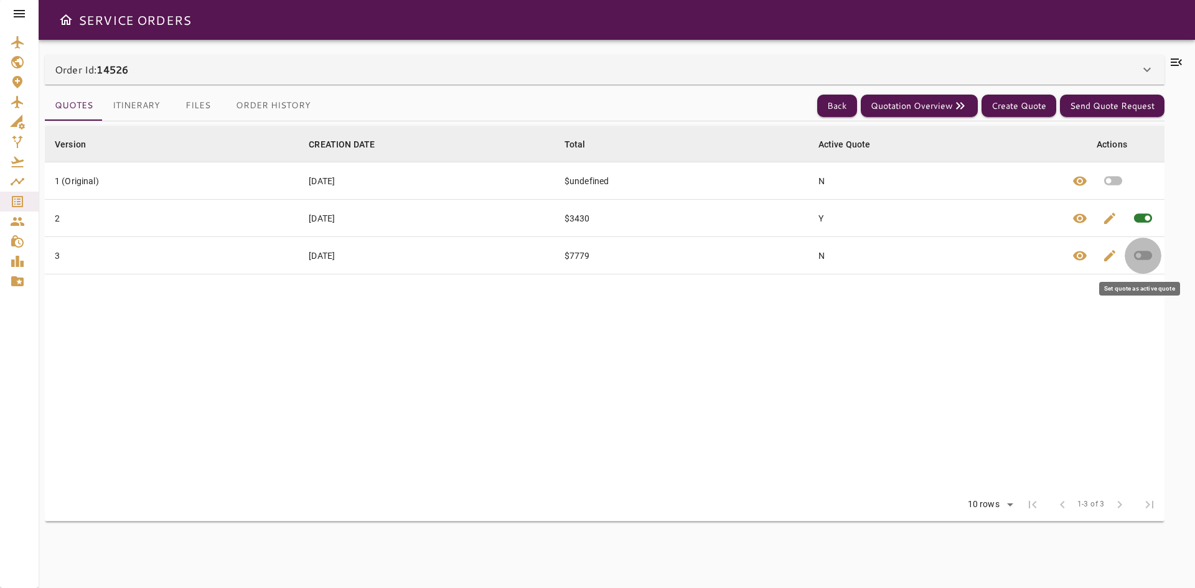
click at [1140, 259] on icon "button" at bounding box center [1143, 255] width 18 height 9
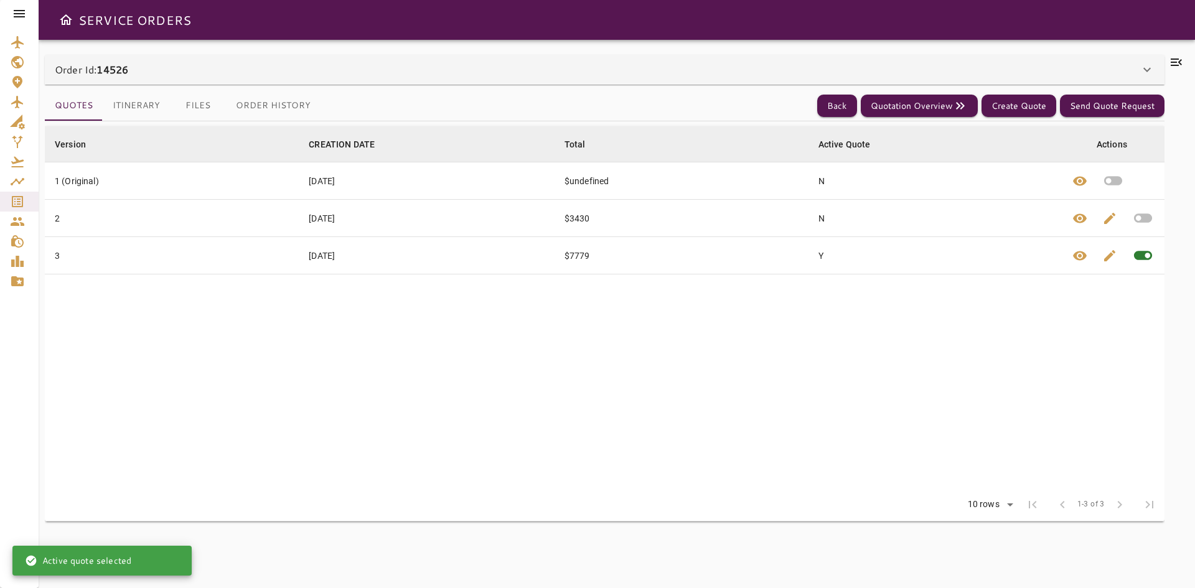
click at [151, 96] on button "Itinerary" at bounding box center [136, 106] width 67 height 30
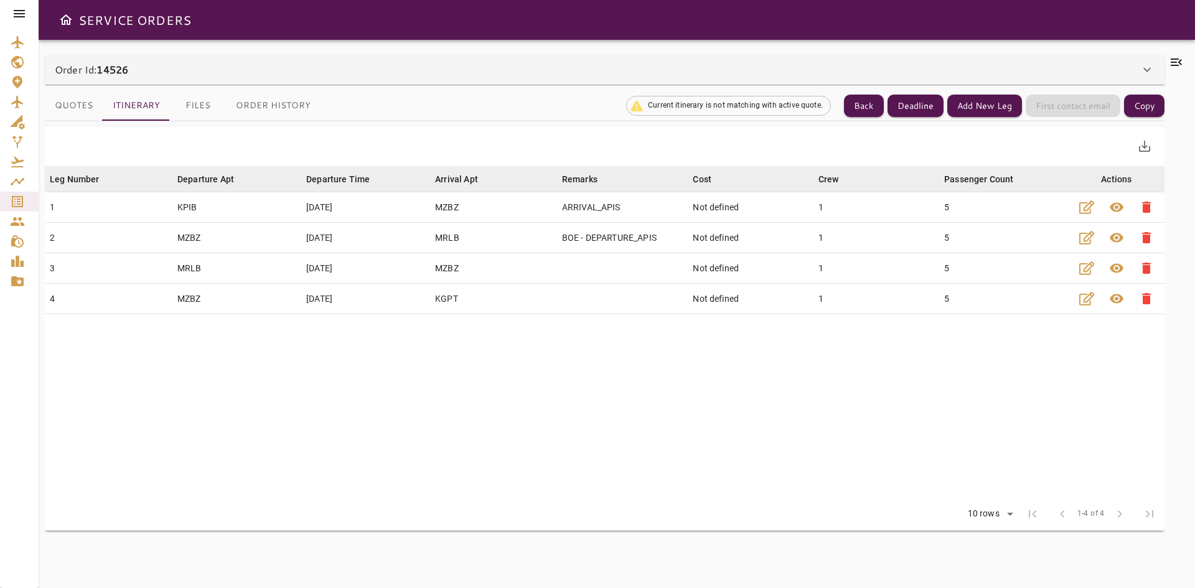
click at [71, 106] on button "Quotes" at bounding box center [74, 106] width 58 height 30
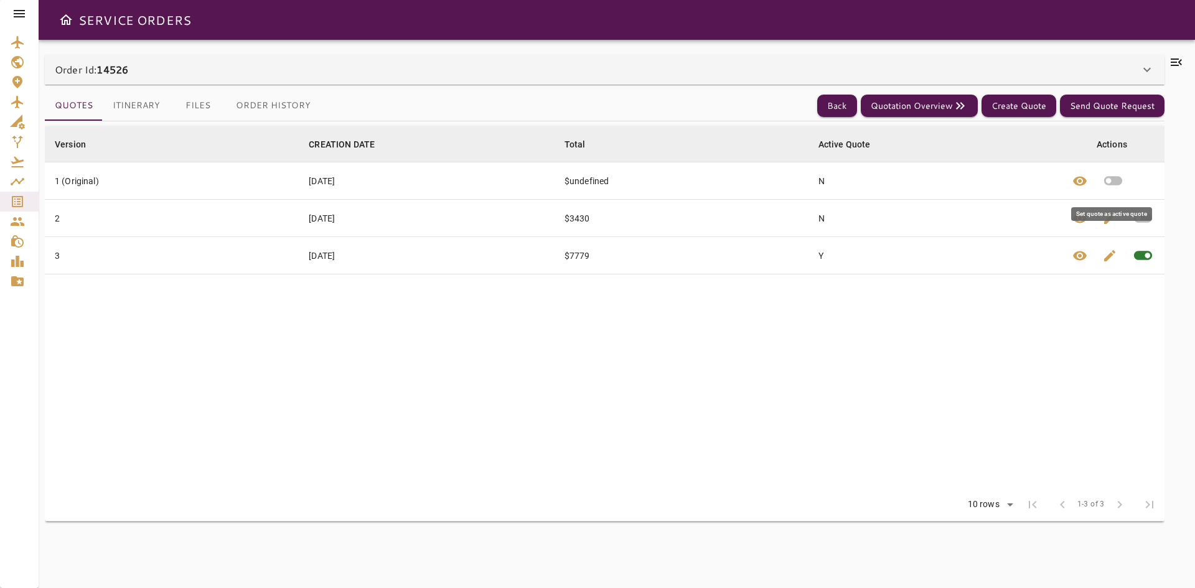
click at [1121, 179] on icon "button" at bounding box center [1113, 181] width 18 height 9
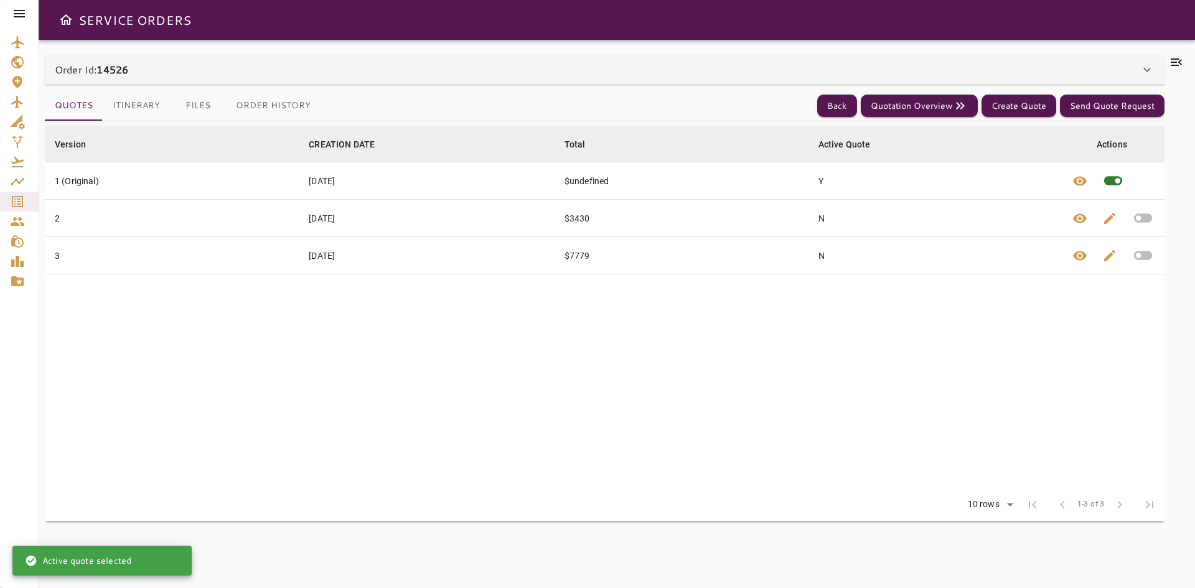
click at [141, 108] on button "Itinerary" at bounding box center [136, 106] width 67 height 30
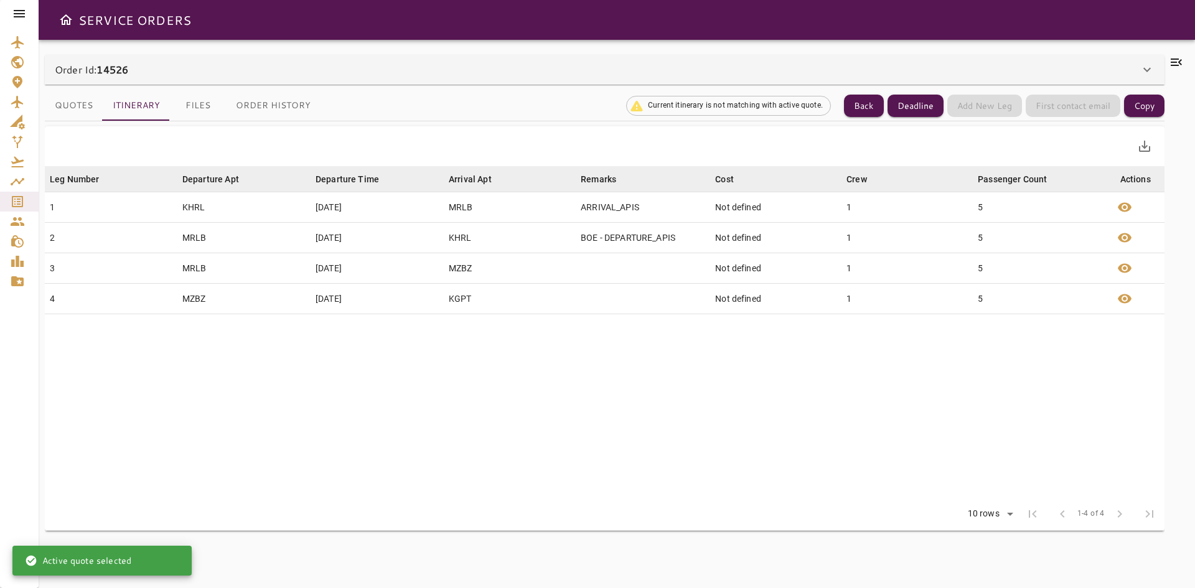
click at [81, 106] on button "Quotes" at bounding box center [74, 106] width 58 height 30
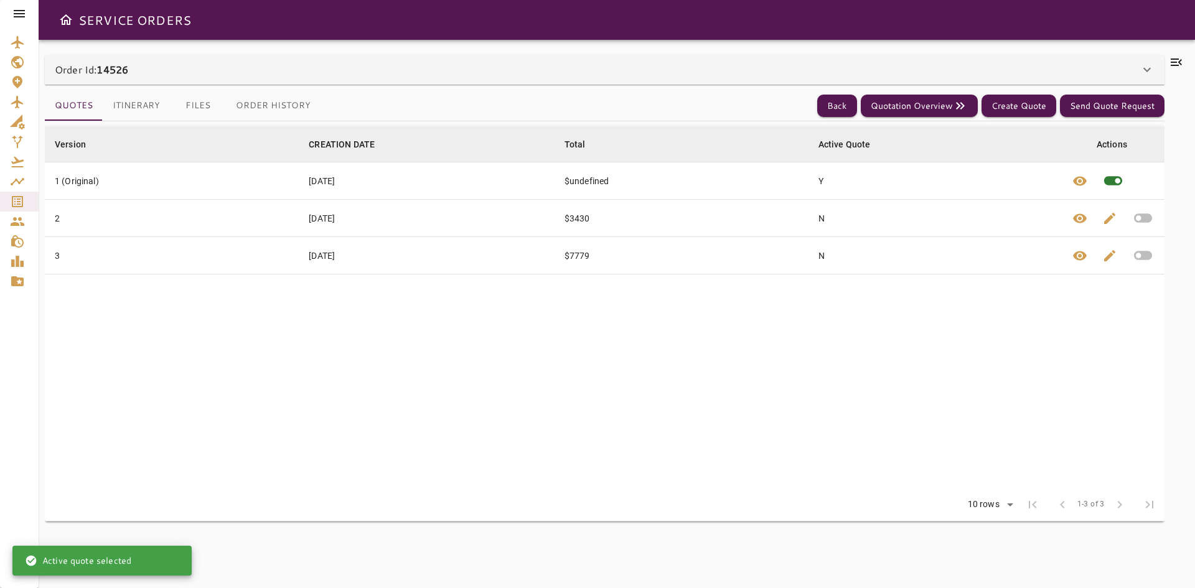
click at [128, 108] on button "Itinerary" at bounding box center [136, 106] width 67 height 30
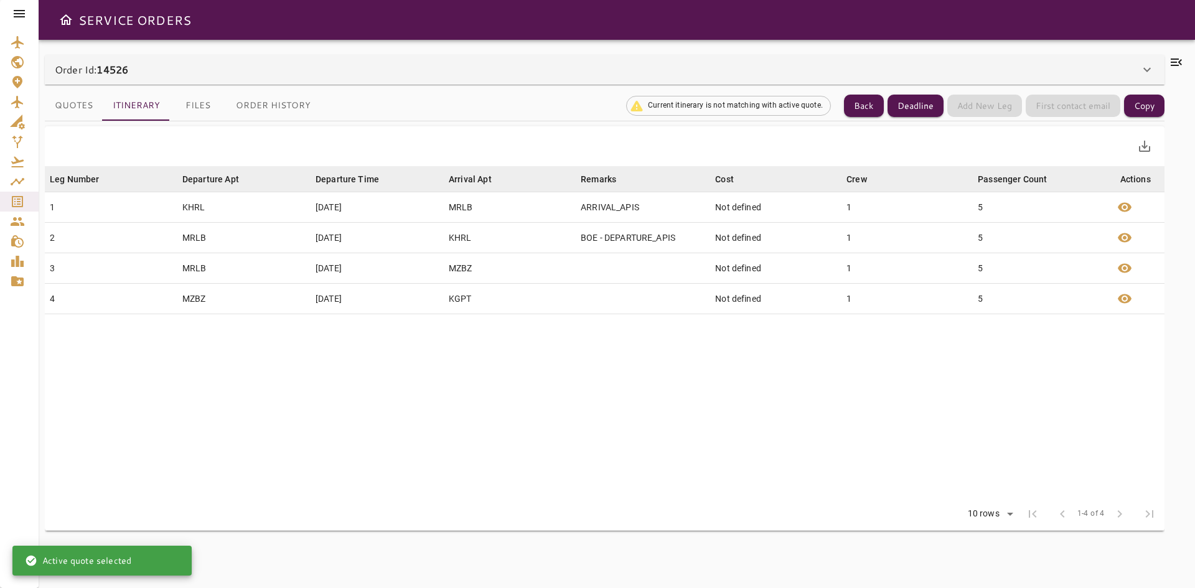
click at [98, 105] on button "Quotes" at bounding box center [74, 106] width 58 height 30
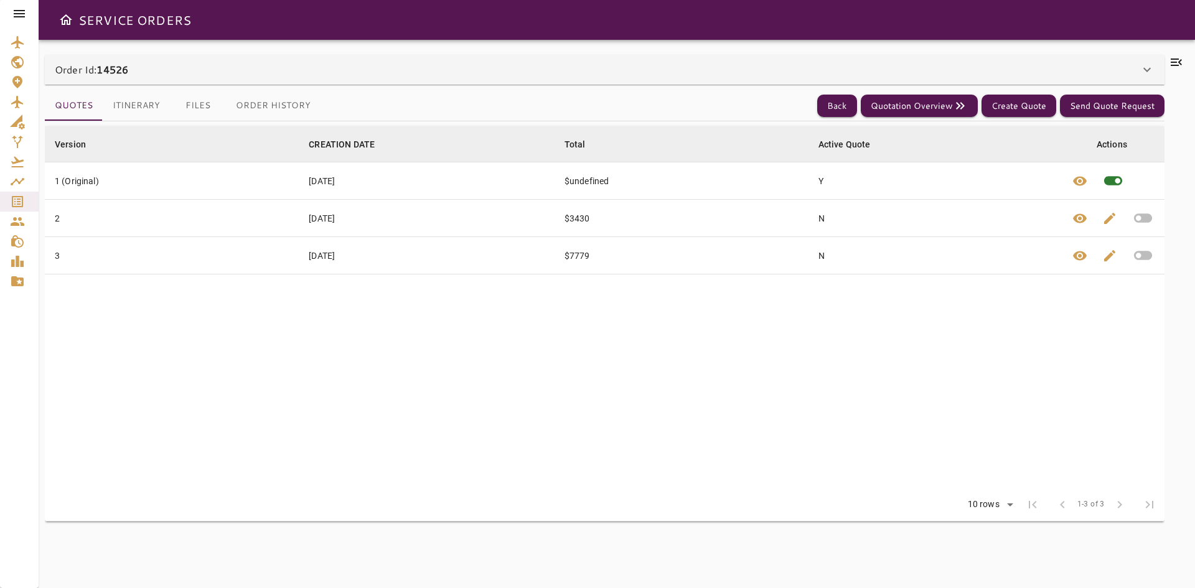
click at [134, 108] on button "Itinerary" at bounding box center [136, 106] width 67 height 30
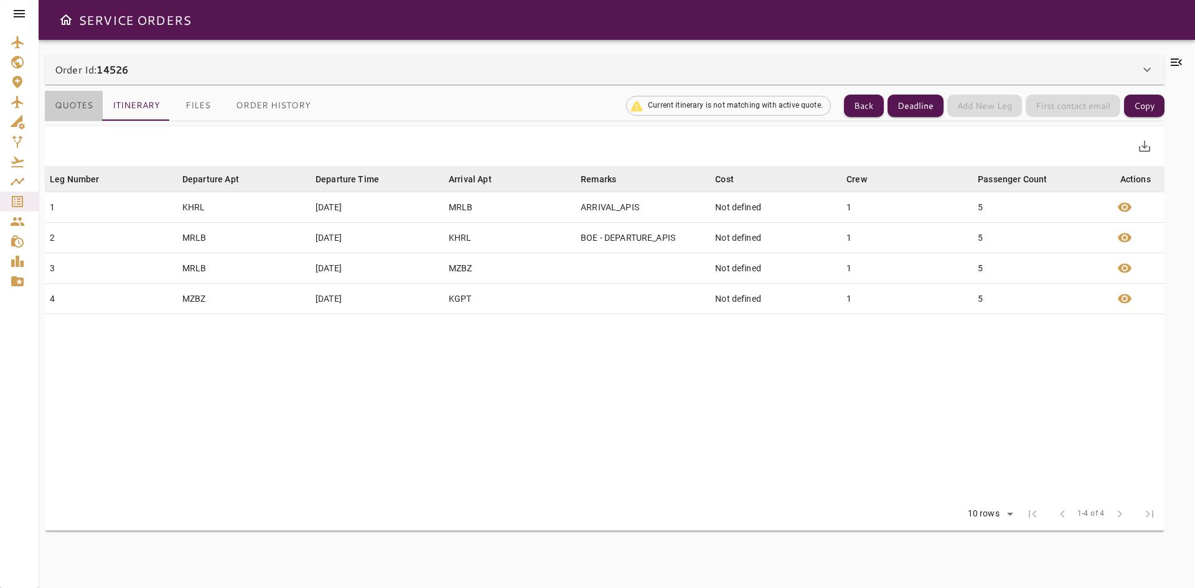
click at [86, 108] on button "Quotes" at bounding box center [74, 106] width 58 height 30
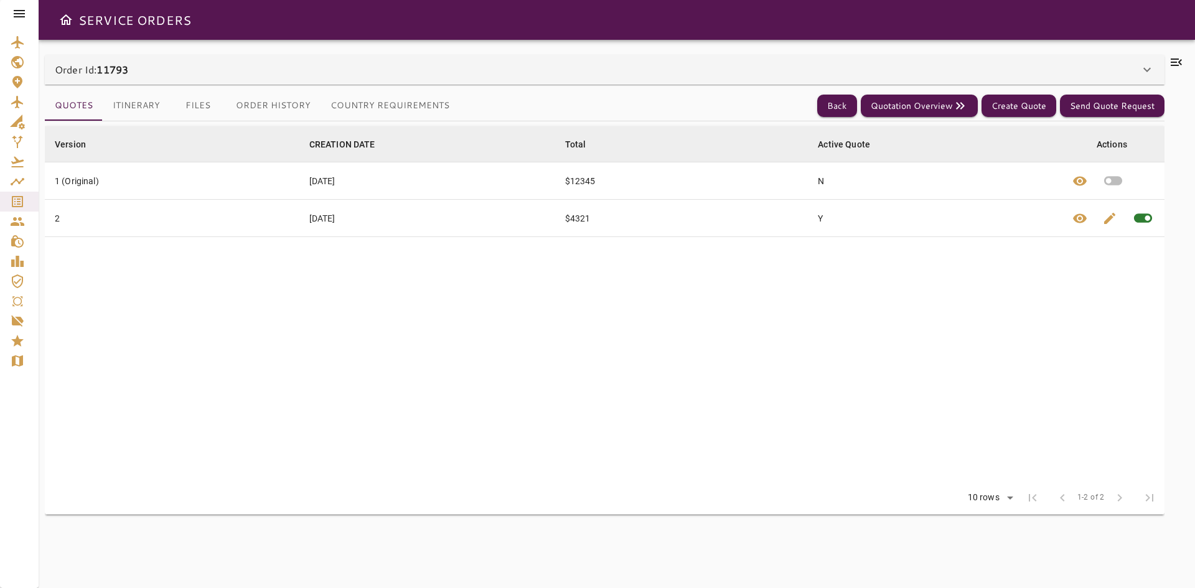
click at [223, 292] on table "Version arrow_downward CREATION DATE arrow_downward Total arrow_downward Active…" at bounding box center [604, 303] width 1119 height 355
click at [142, 93] on button "Itinerary" at bounding box center [136, 106] width 67 height 30
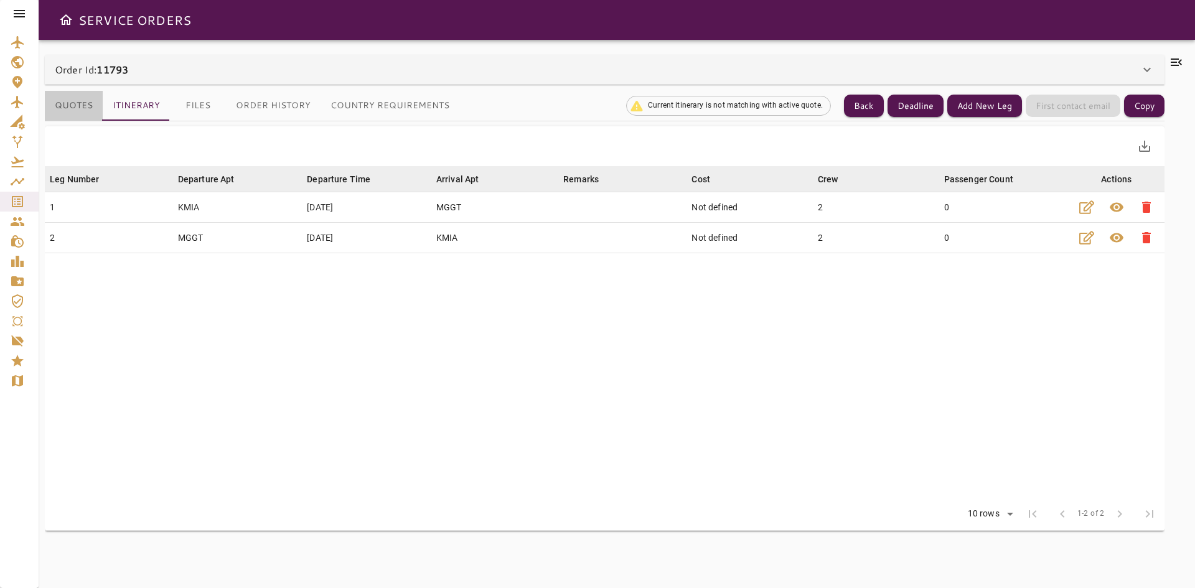
click at [83, 106] on button "Quotes" at bounding box center [74, 106] width 58 height 30
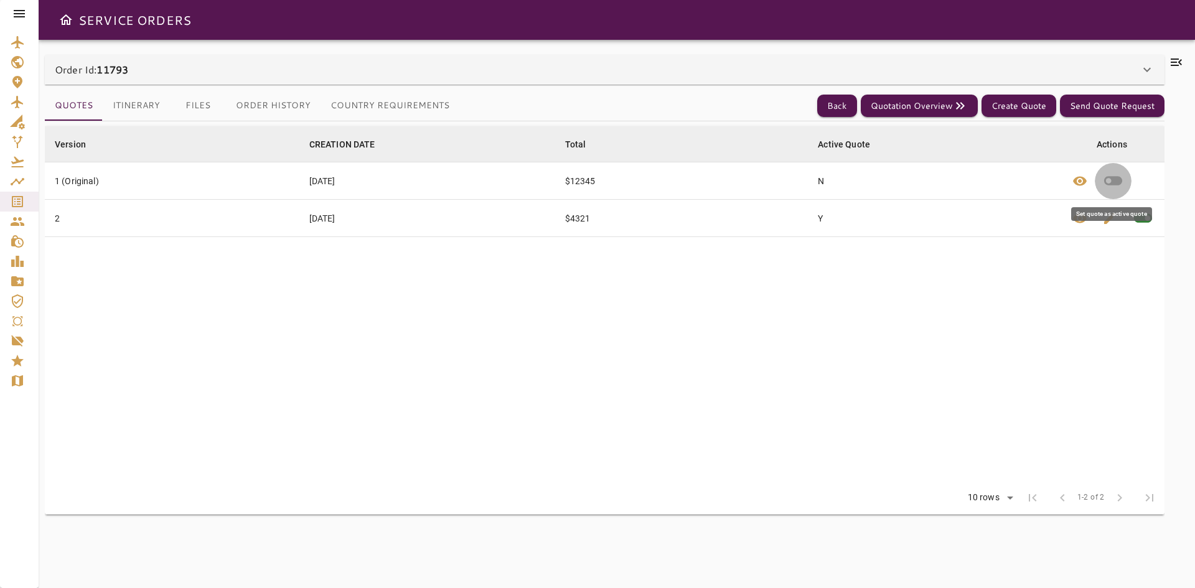
click at [1109, 179] on icon "button" at bounding box center [1113, 181] width 22 height 22
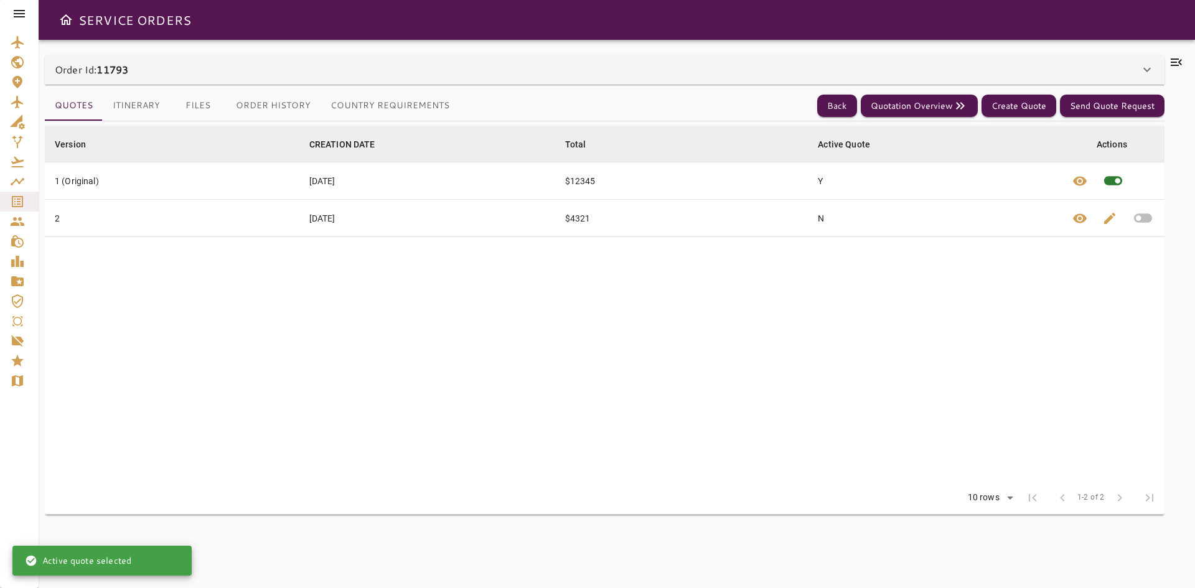
click at [140, 108] on button "Itinerary" at bounding box center [136, 106] width 67 height 30
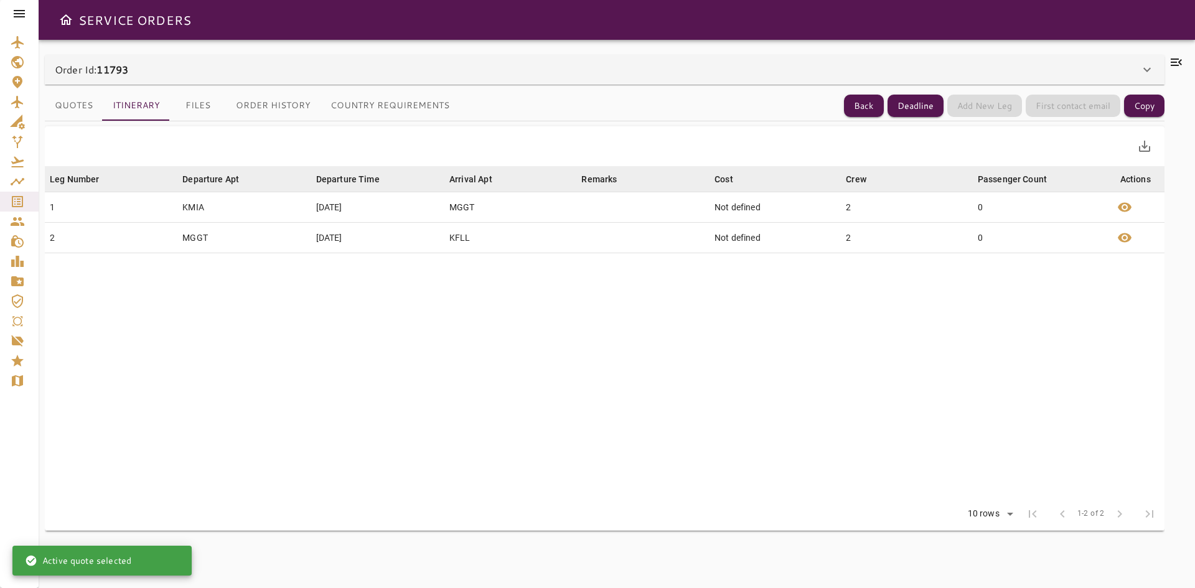
click at [84, 107] on button "Quotes" at bounding box center [74, 106] width 58 height 30
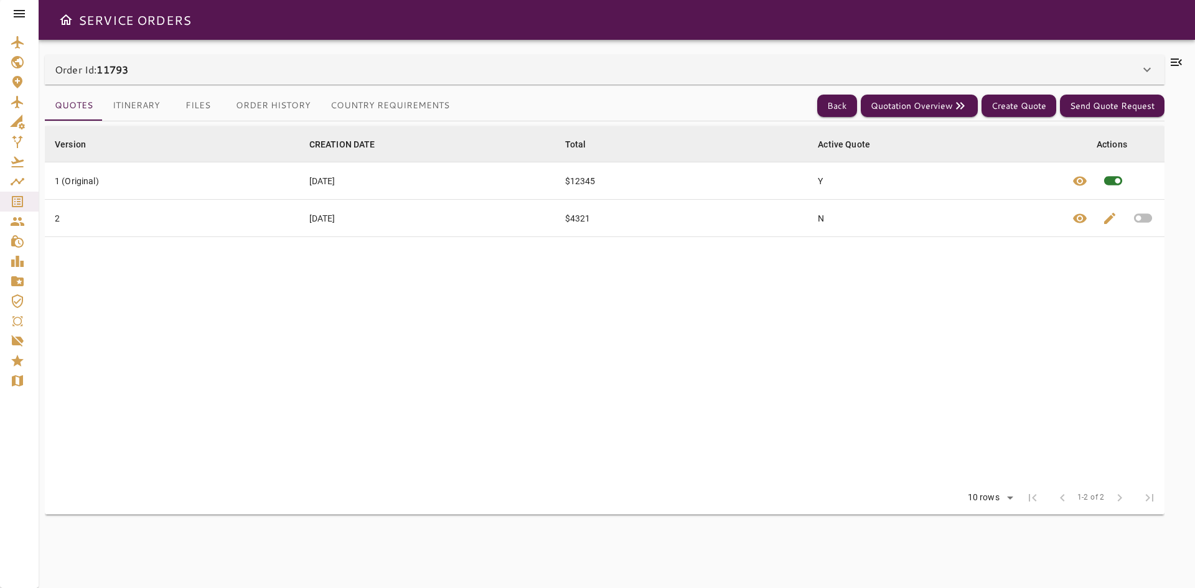
click at [146, 104] on button "Itinerary" at bounding box center [136, 106] width 67 height 30
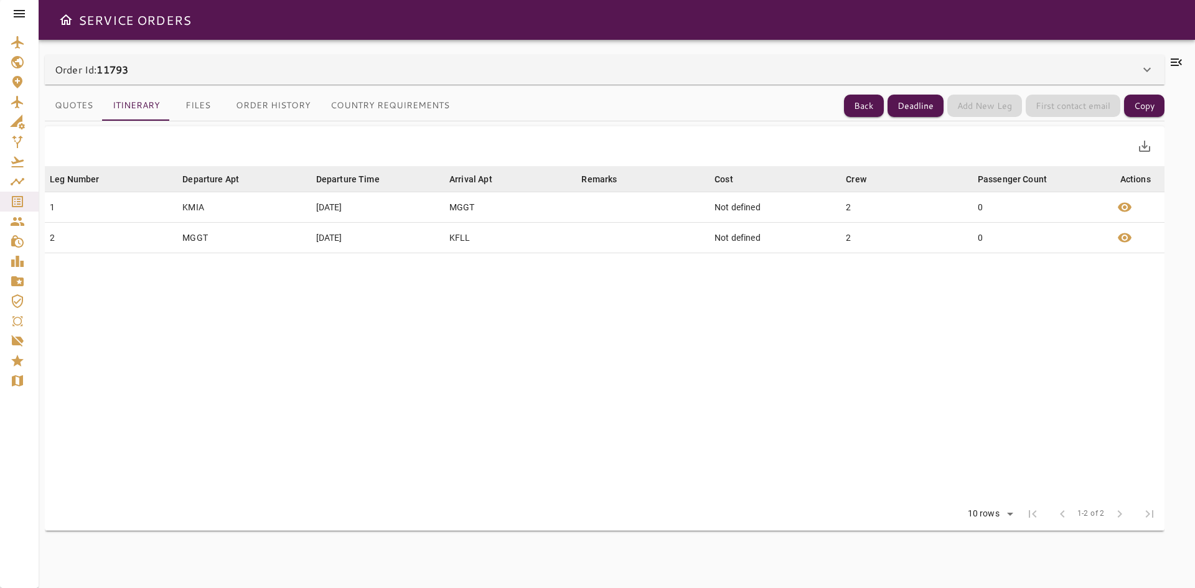
click at [74, 100] on button "Quotes" at bounding box center [74, 106] width 58 height 30
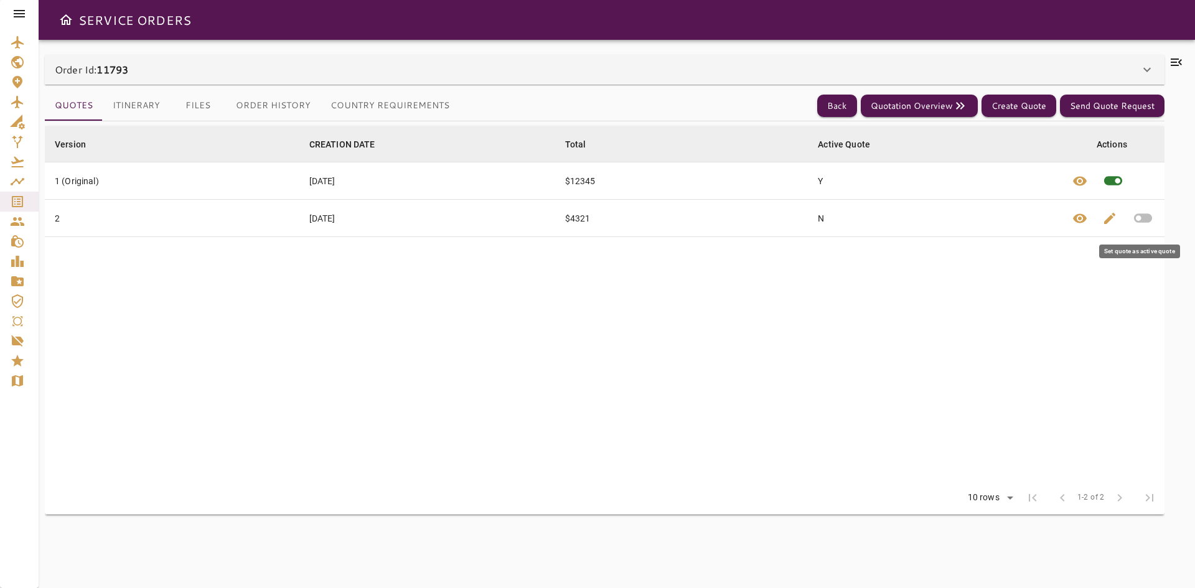
click at [1139, 218] on icon "button" at bounding box center [1143, 218] width 22 height 22
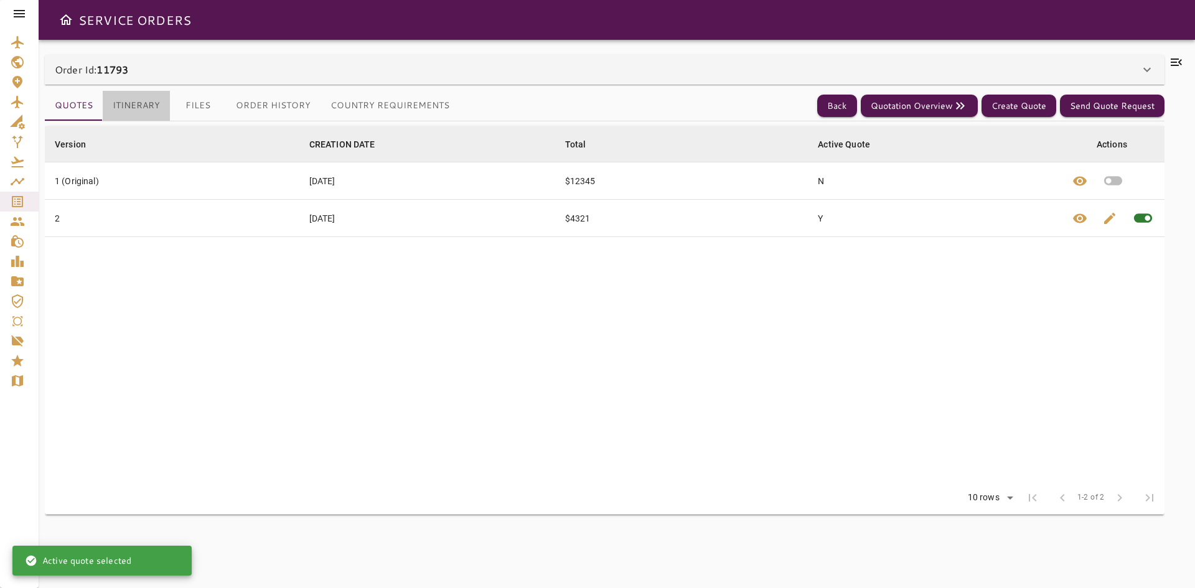
click at [144, 97] on button "Itinerary" at bounding box center [136, 106] width 67 height 30
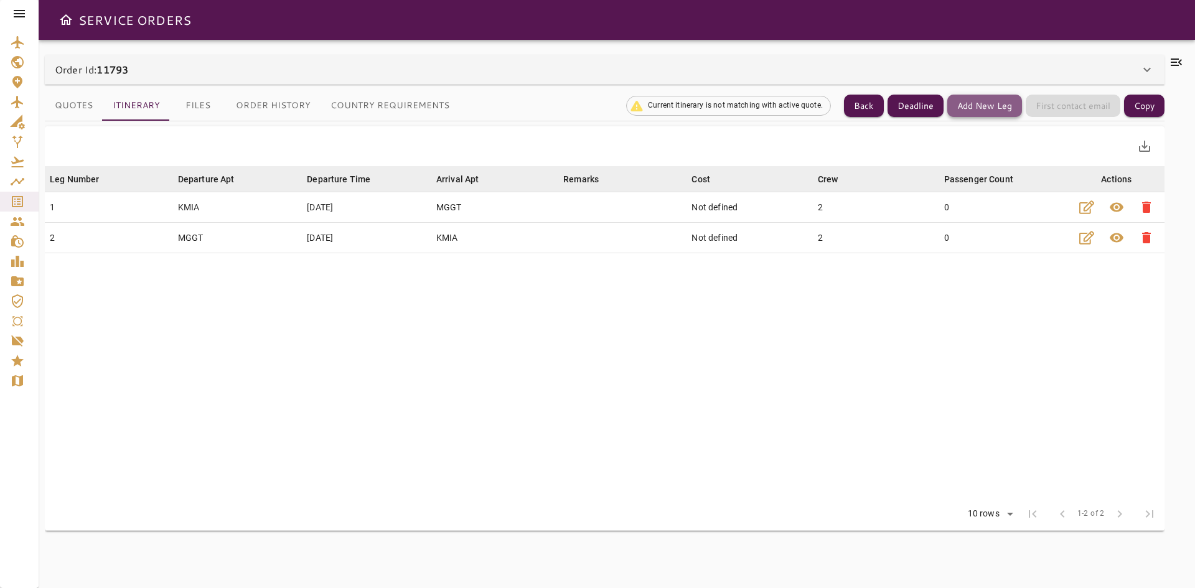
click at [974, 109] on button "Add New Leg" at bounding box center [984, 106] width 75 height 23
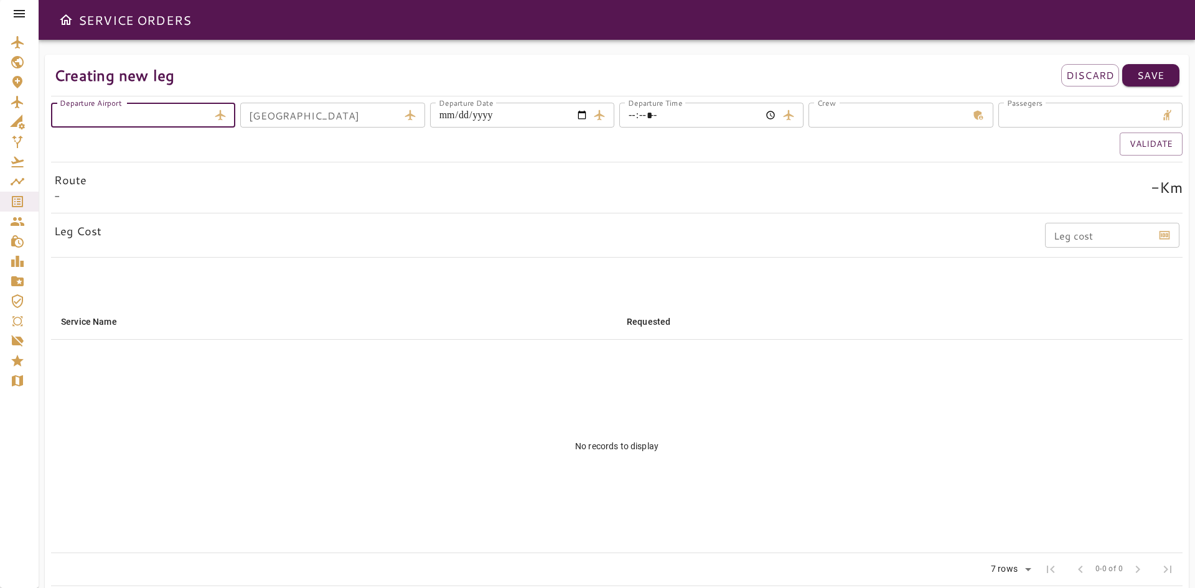
click at [128, 120] on input "Departure Airport" at bounding box center [130, 115] width 158 height 25
type input "****"
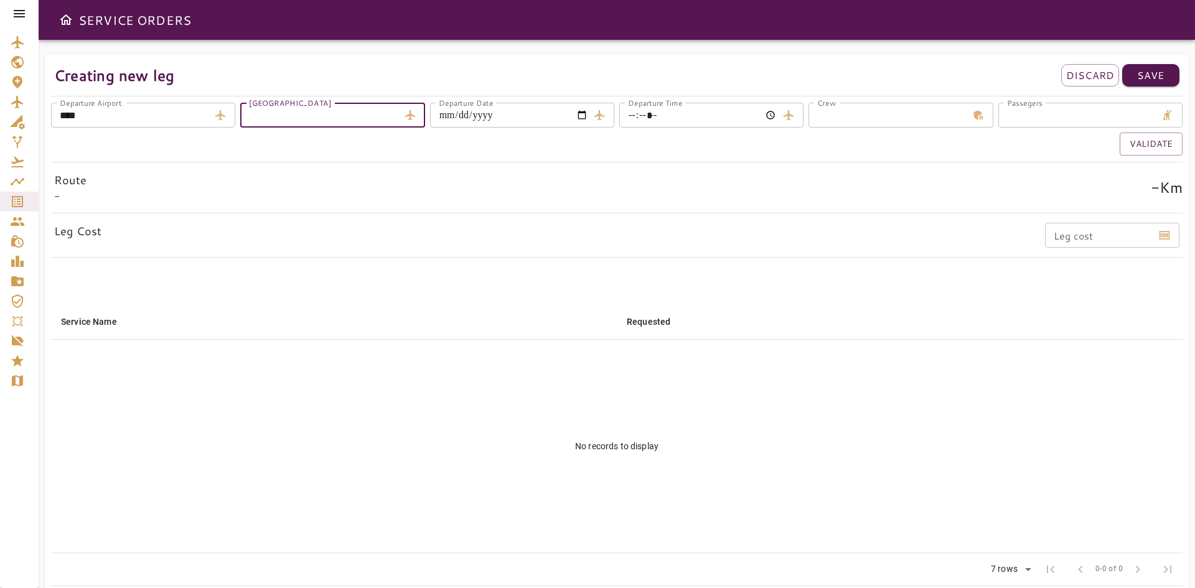
click at [297, 109] on div "Arrival Airport Arrival Airport" at bounding box center [332, 115] width 184 height 25
type input "****"
click at [575, 120] on input "Departure Date" at bounding box center [509, 115] width 158 height 25
click at [577, 118] on input "Departure Date" at bounding box center [509, 115] width 158 height 25
click at [587, 115] on input "Departure Date" at bounding box center [509, 115] width 158 height 25
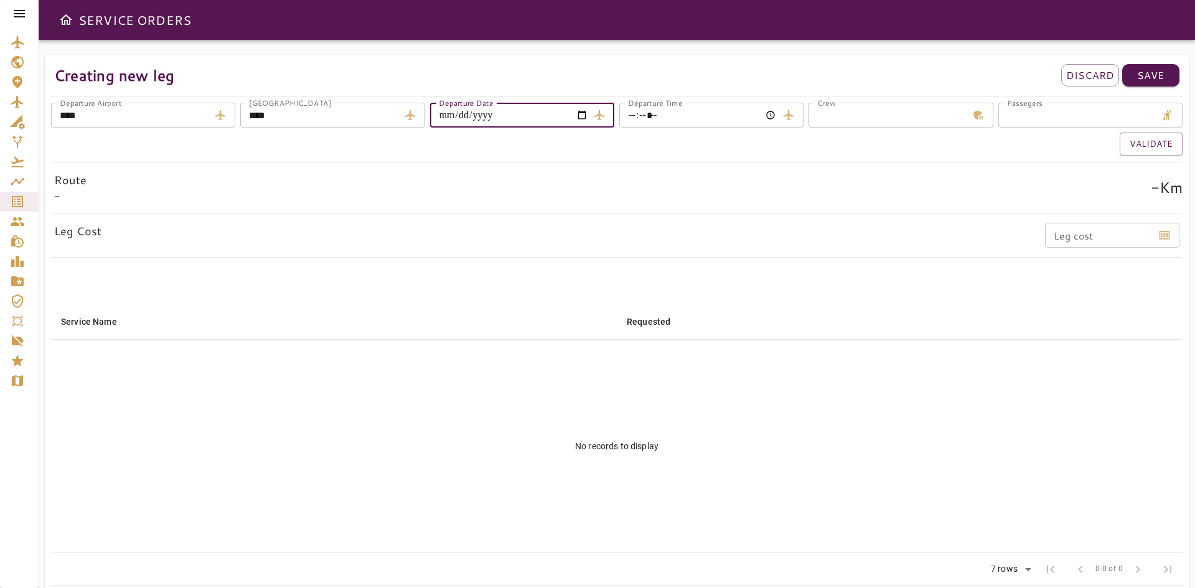
type input "**********"
click at [770, 115] on input "Departure Time" at bounding box center [698, 115] width 158 height 25
type input "*****"
click at [782, 153] on div "Validate" at bounding box center [616, 144] width 1131 height 23
click at [853, 120] on input "*" at bounding box center [887, 115] width 158 height 25
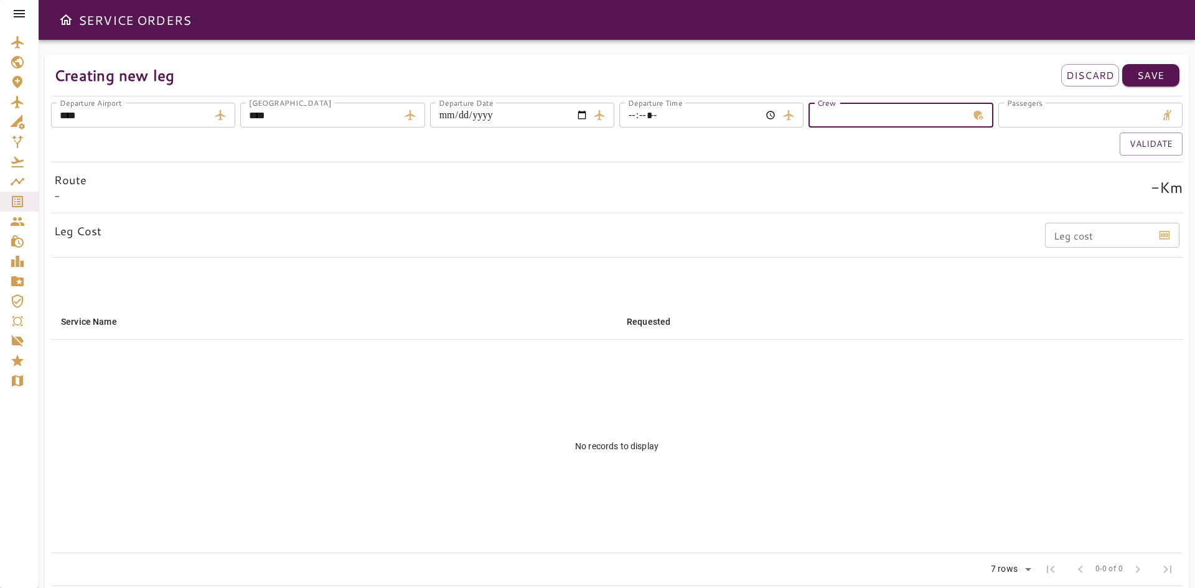
click at [963, 113] on input "*" at bounding box center [887, 115] width 158 height 25
type input "*"
click at [963, 113] on input "*" at bounding box center [887, 115] width 158 height 25
click at [1154, 112] on input "*" at bounding box center [1077, 115] width 158 height 25
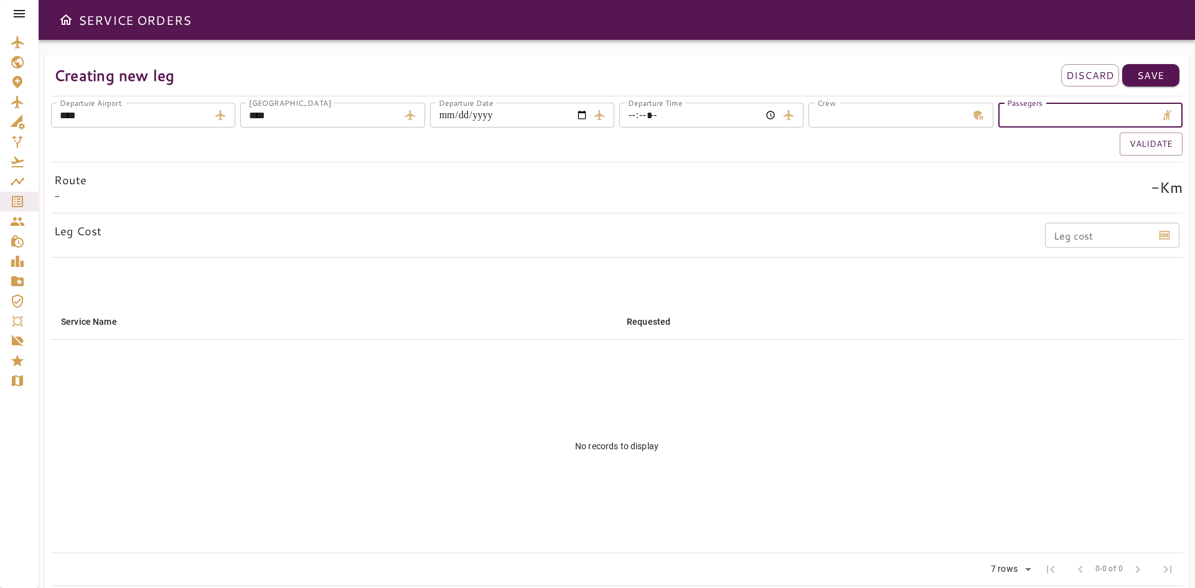
type input "*"
click at [1154, 112] on input "*" at bounding box center [1077, 115] width 158 height 25
click at [1143, 141] on button "Validate" at bounding box center [1150, 144] width 63 height 23
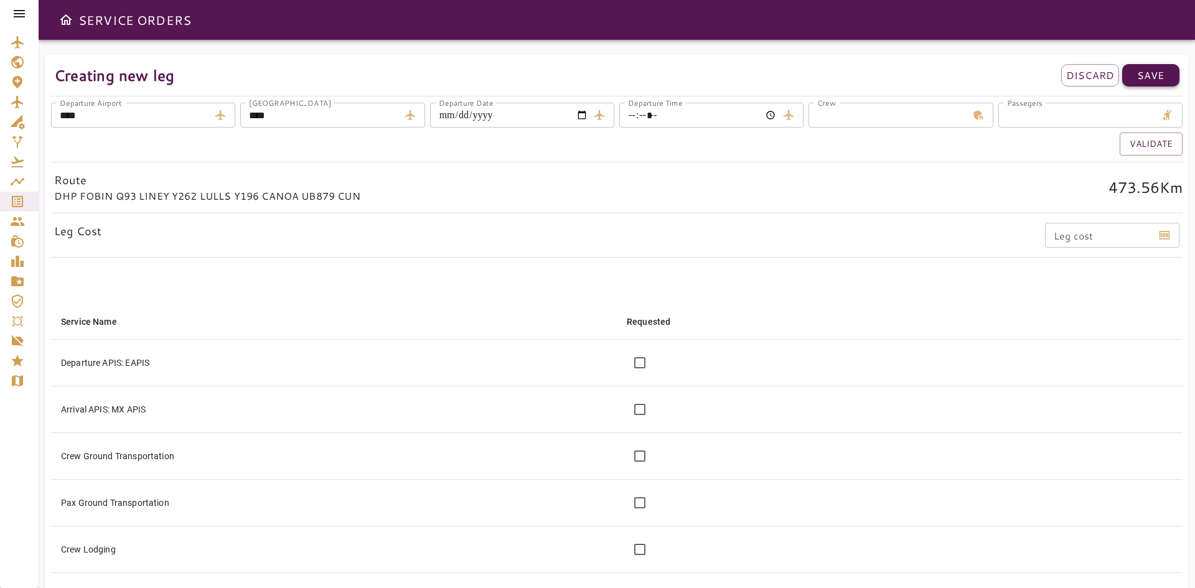
click at [1145, 76] on p "Save" at bounding box center [1150, 75] width 27 height 15
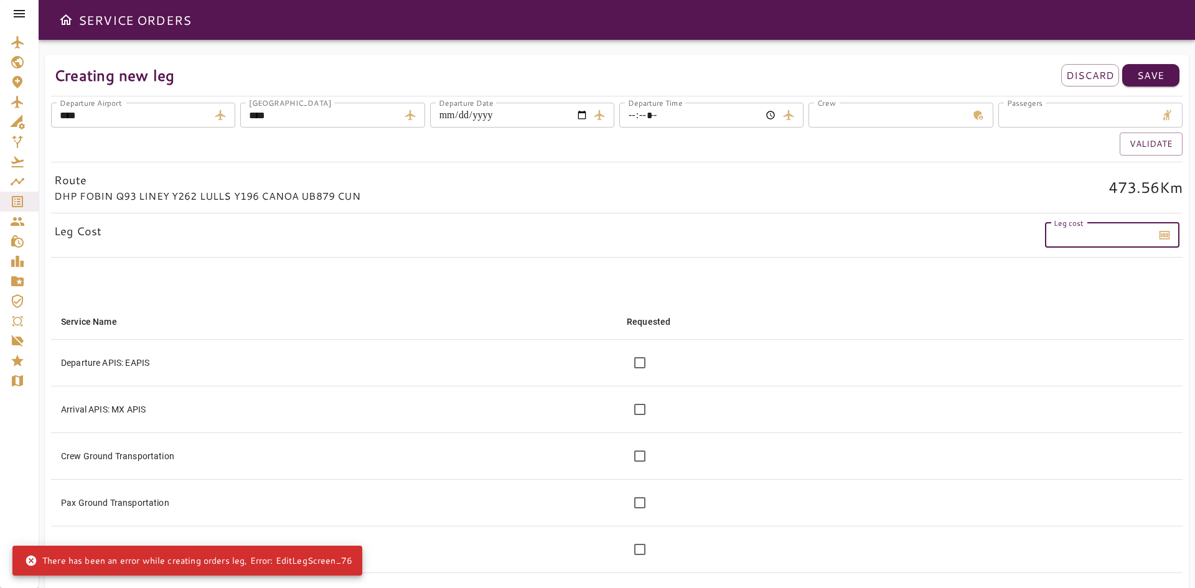
click at [1081, 236] on input "Leg cost" at bounding box center [1099, 235] width 108 height 25
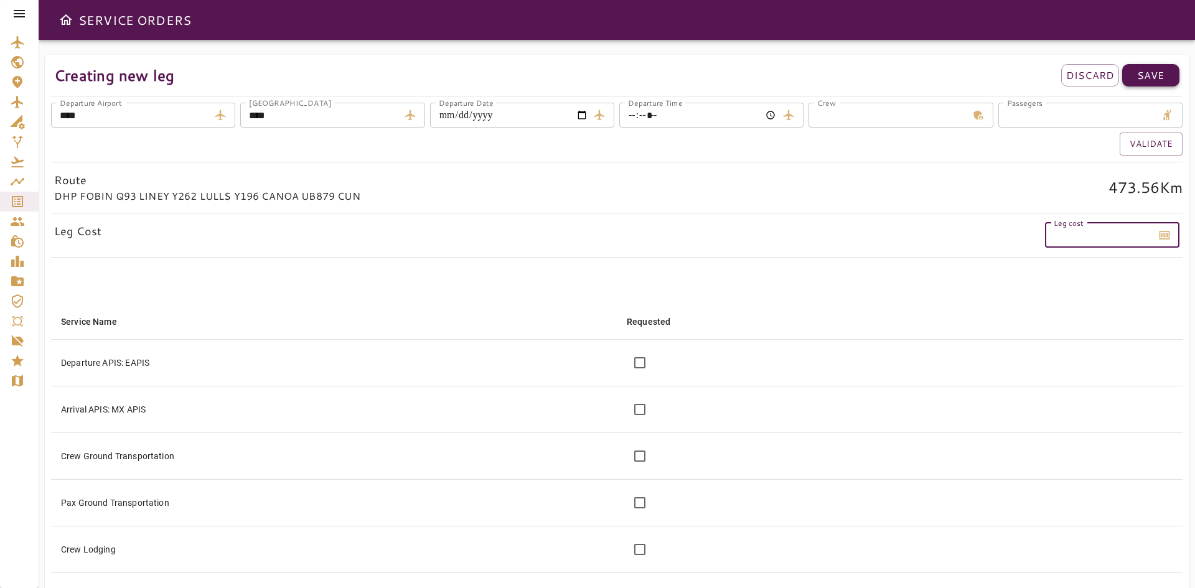
type input "****"
click at [1148, 77] on p "Save" at bounding box center [1150, 75] width 27 height 15
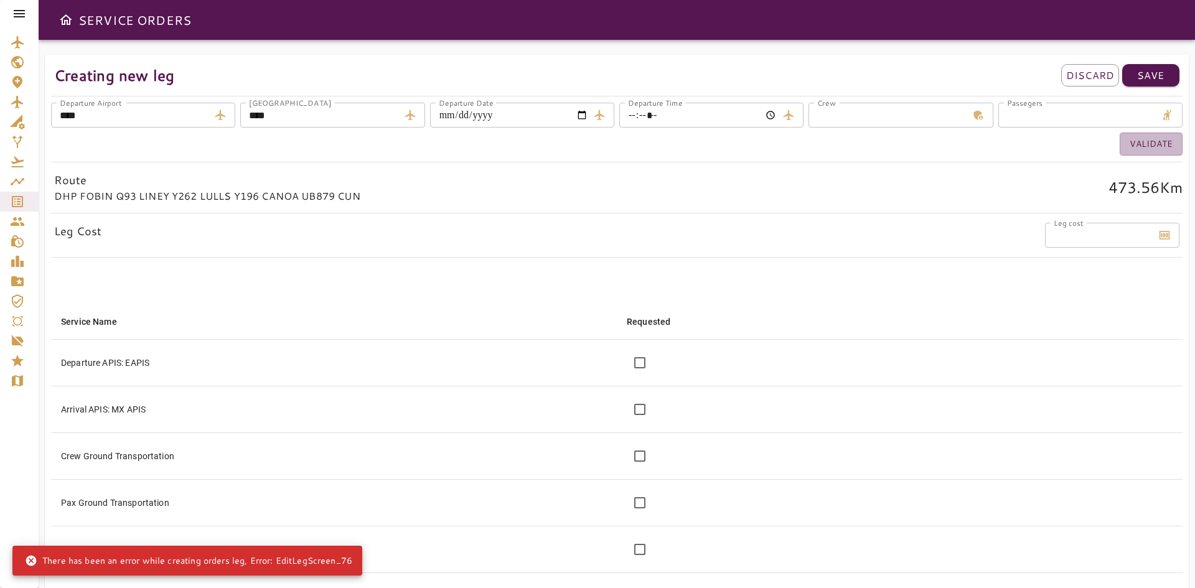
click at [1134, 149] on button "Validate" at bounding box center [1150, 144] width 63 height 23
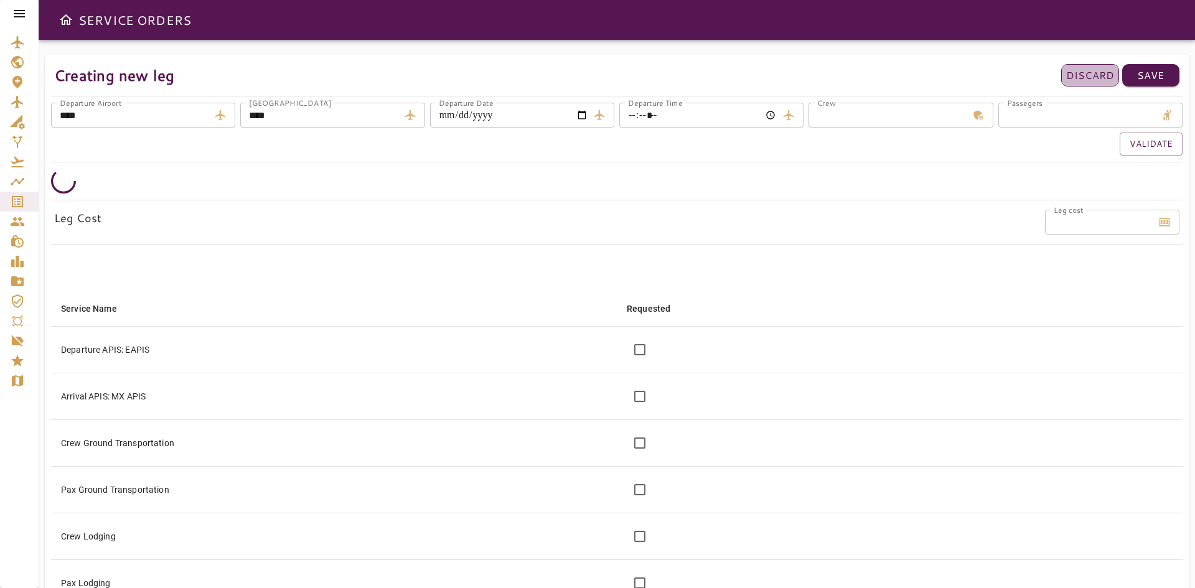
click at [1085, 73] on p "Discard" at bounding box center [1090, 75] width 48 height 15
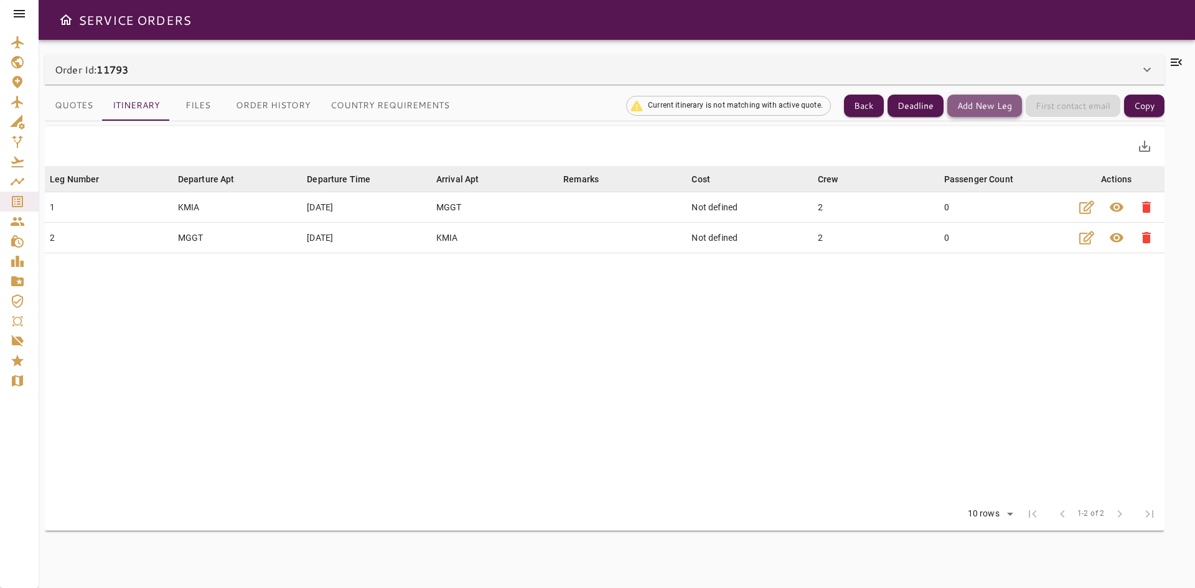
click at [974, 107] on button "Add New Leg" at bounding box center [984, 106] width 75 height 23
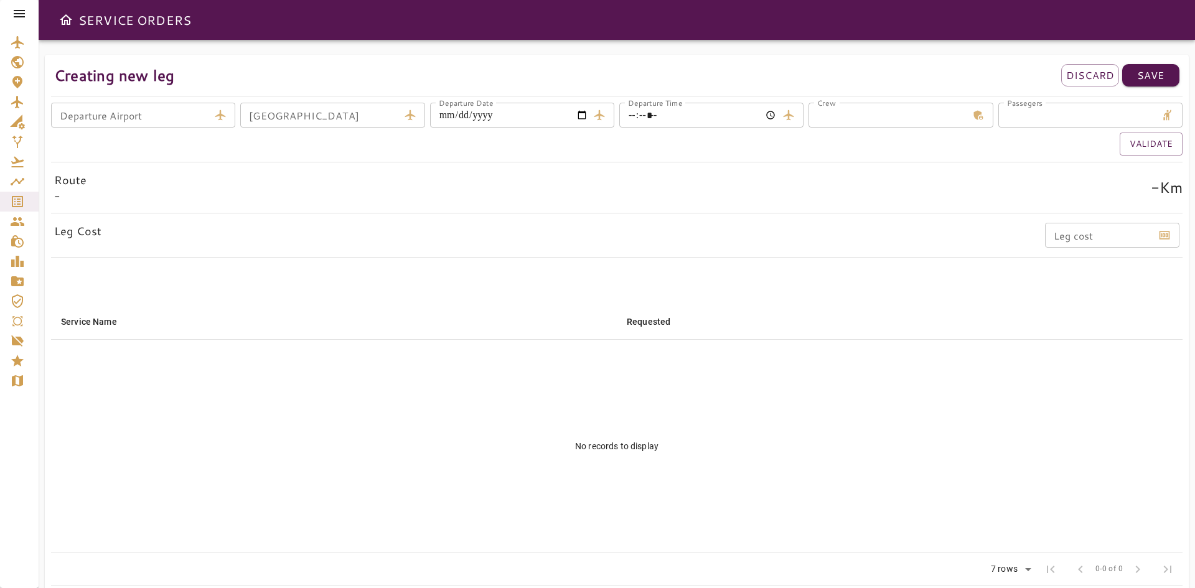
click at [124, 113] on input "Departure Airport" at bounding box center [130, 115] width 158 height 25
type input "****"
click at [576, 112] on input "Departure Date" at bounding box center [509, 115] width 158 height 25
type input "**********"
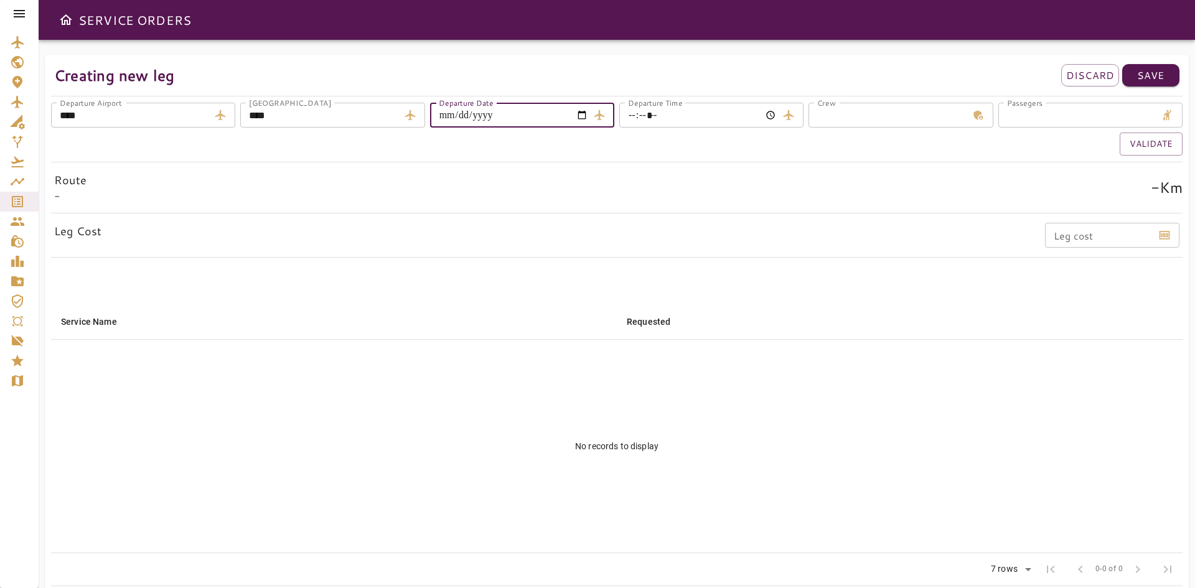
click at [684, 123] on input "Departure Time" at bounding box center [698, 115] width 158 height 25
click at [714, 140] on div "Validate" at bounding box center [616, 144] width 1131 height 23
click at [775, 111] on input "Departure Time" at bounding box center [698, 115] width 158 height 25
type input "*****"
click at [791, 171] on div "Route - - Km" at bounding box center [616, 188] width 1131 height 38
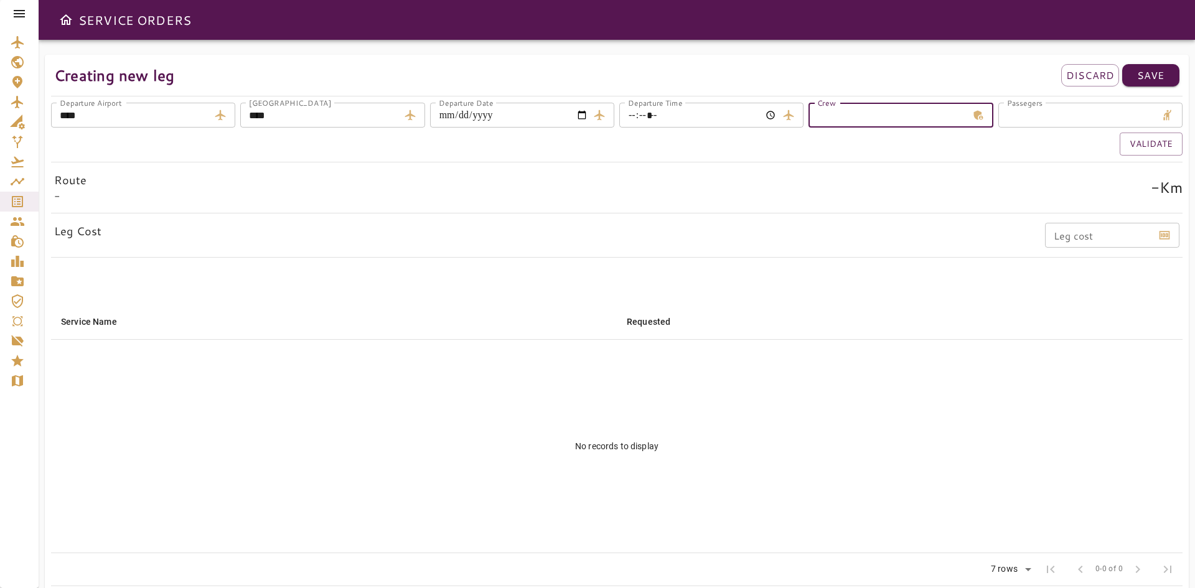
click at [853, 121] on input "*" at bounding box center [887, 115] width 158 height 25
click at [964, 109] on input "*" at bounding box center [887, 115] width 158 height 25
type input "*"
click at [964, 109] on input "*" at bounding box center [887, 115] width 158 height 25
click at [1151, 112] on input "*" at bounding box center [1077, 115] width 158 height 25
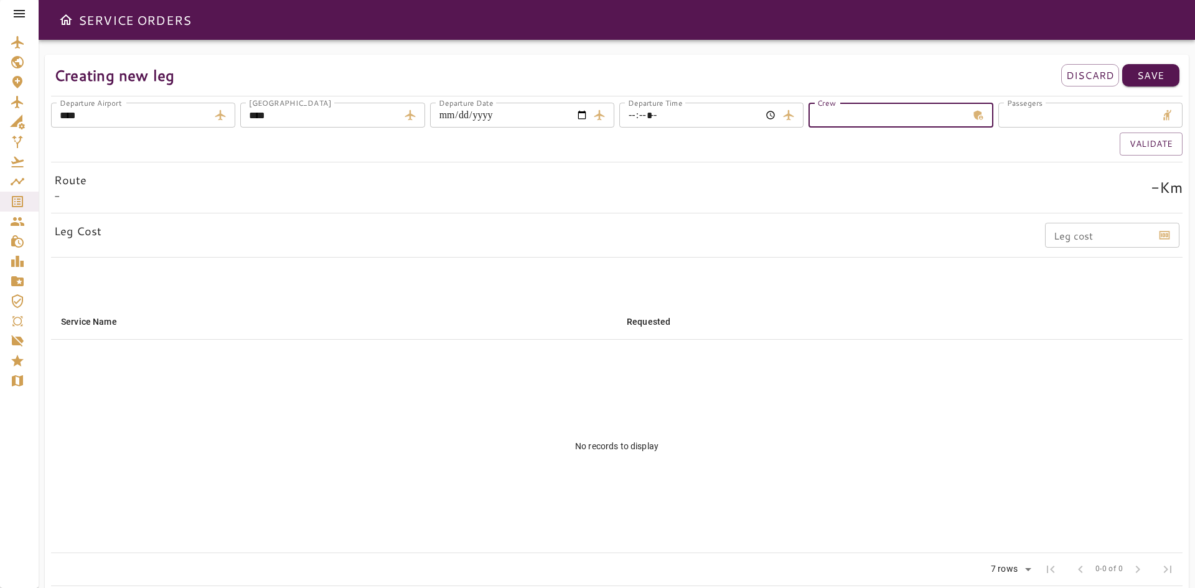
type input "*"
click at [1151, 112] on input "*" at bounding box center [1077, 115] width 158 height 25
click at [1140, 140] on button "Validate" at bounding box center [1150, 144] width 63 height 23
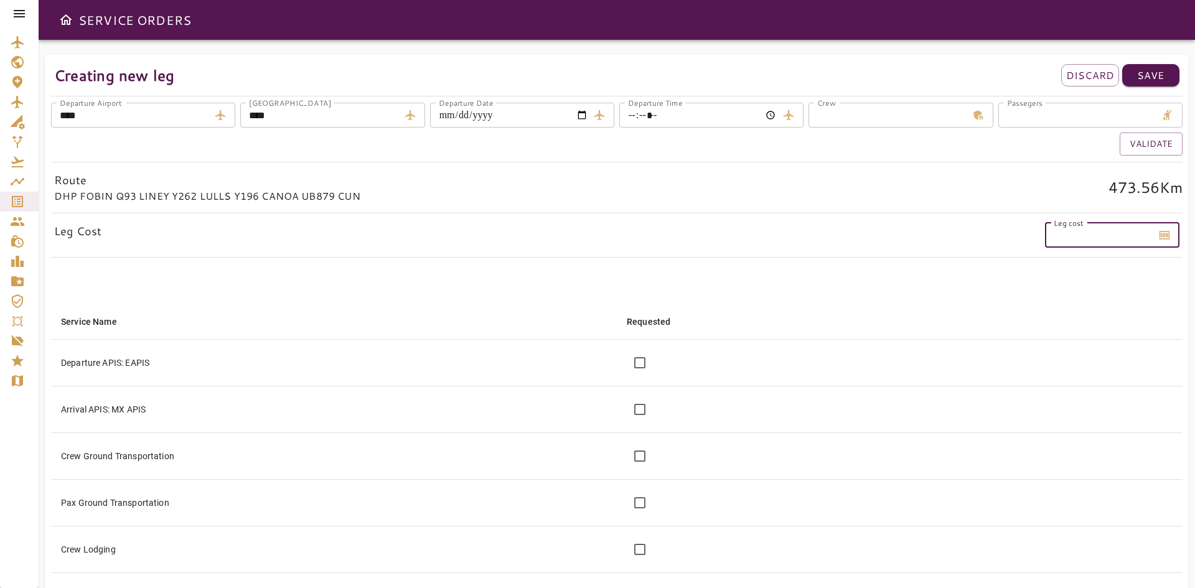
click at [1071, 230] on div "Leg cost Leg cost" at bounding box center [1112, 235] width 134 height 25
type input "***"
click at [1138, 84] on button "Save" at bounding box center [1150, 75] width 57 height 22
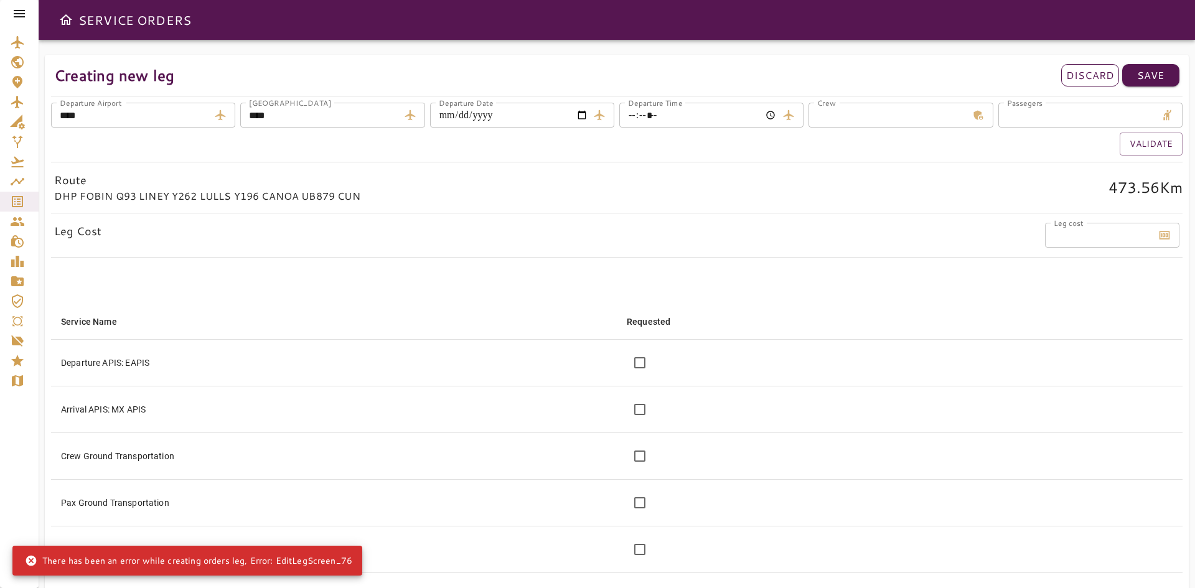
click at [1080, 82] on p "Discard" at bounding box center [1090, 75] width 48 height 15
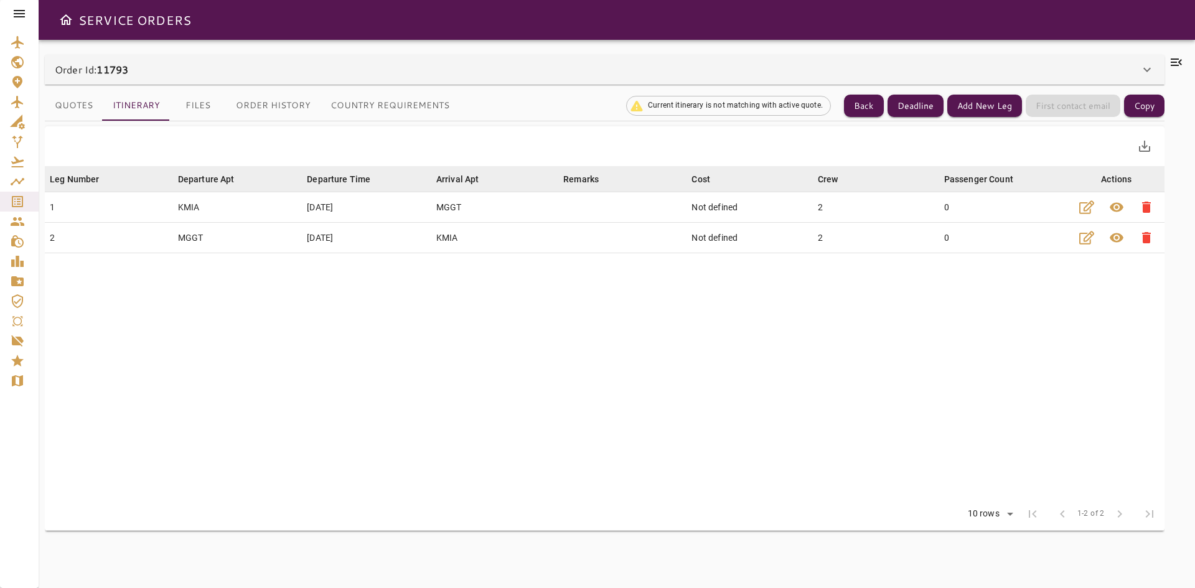
click at [644, 383] on table "Leg Number arrow_downward Departure Apt arrow_downward Departure Time arrow_dow…" at bounding box center [604, 332] width 1119 height 332
click at [86, 98] on button "Quotes" at bounding box center [74, 106] width 58 height 30
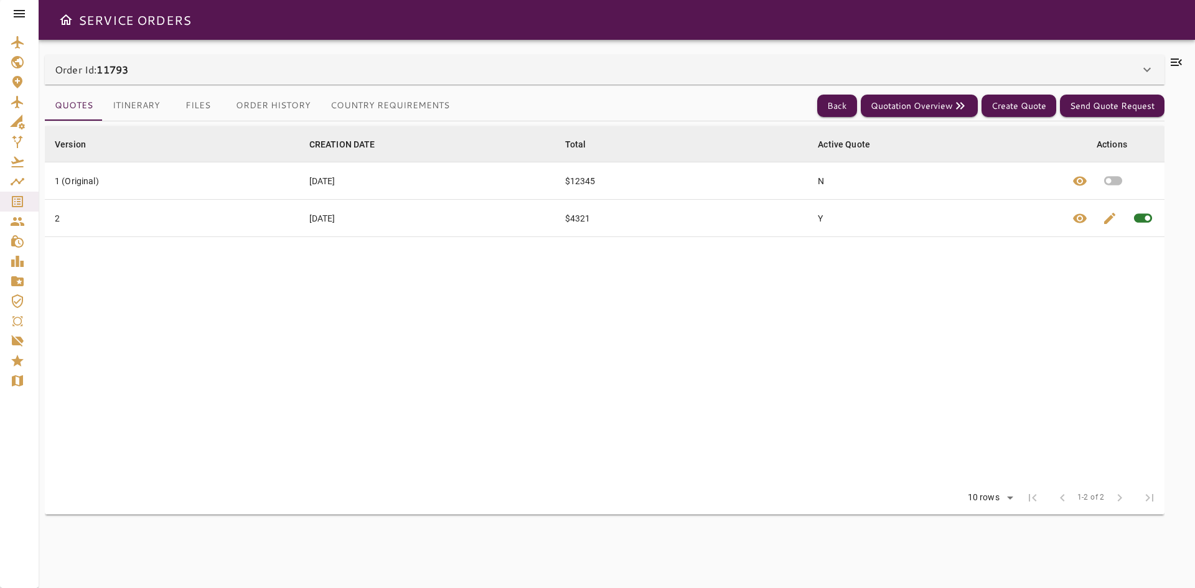
click at [136, 99] on button "Itinerary" at bounding box center [136, 106] width 67 height 30
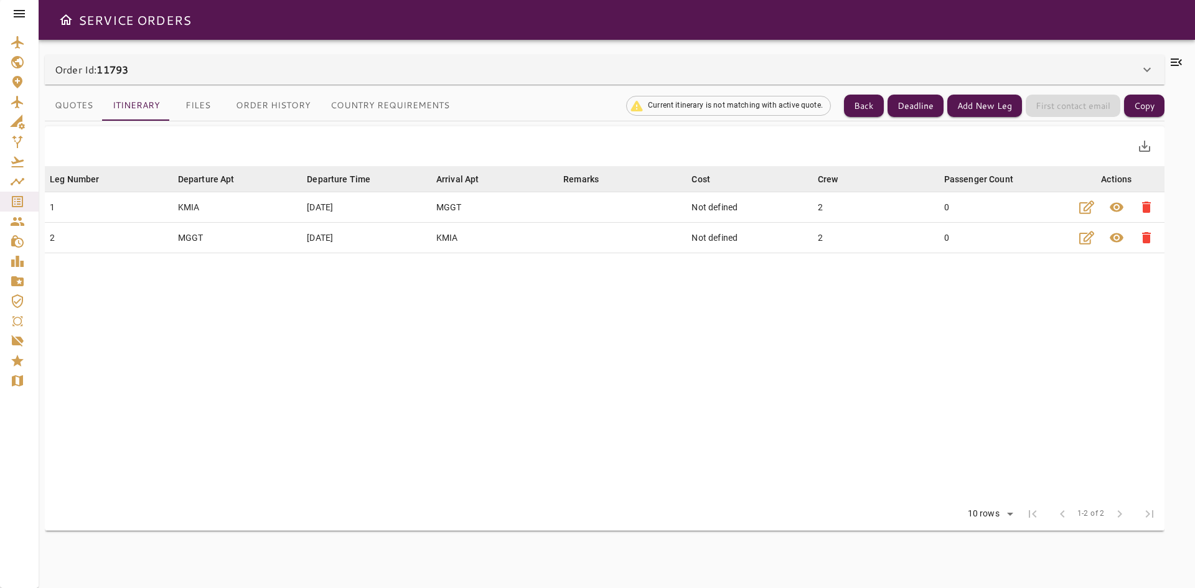
click at [82, 111] on button "Quotes" at bounding box center [74, 106] width 58 height 30
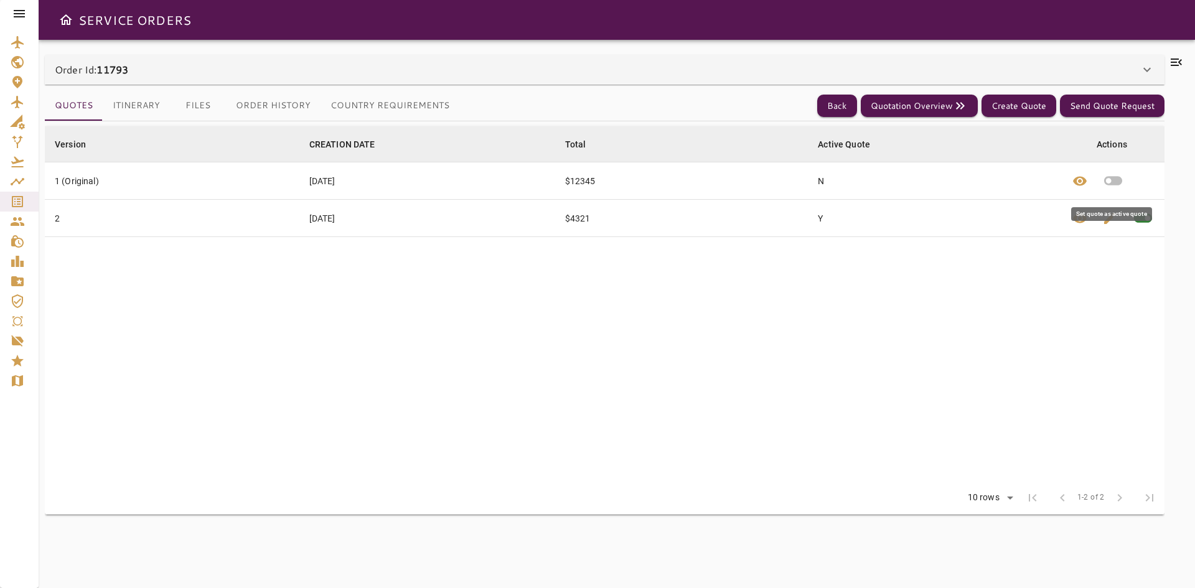
click at [1116, 179] on icon "button" at bounding box center [1113, 181] width 18 height 9
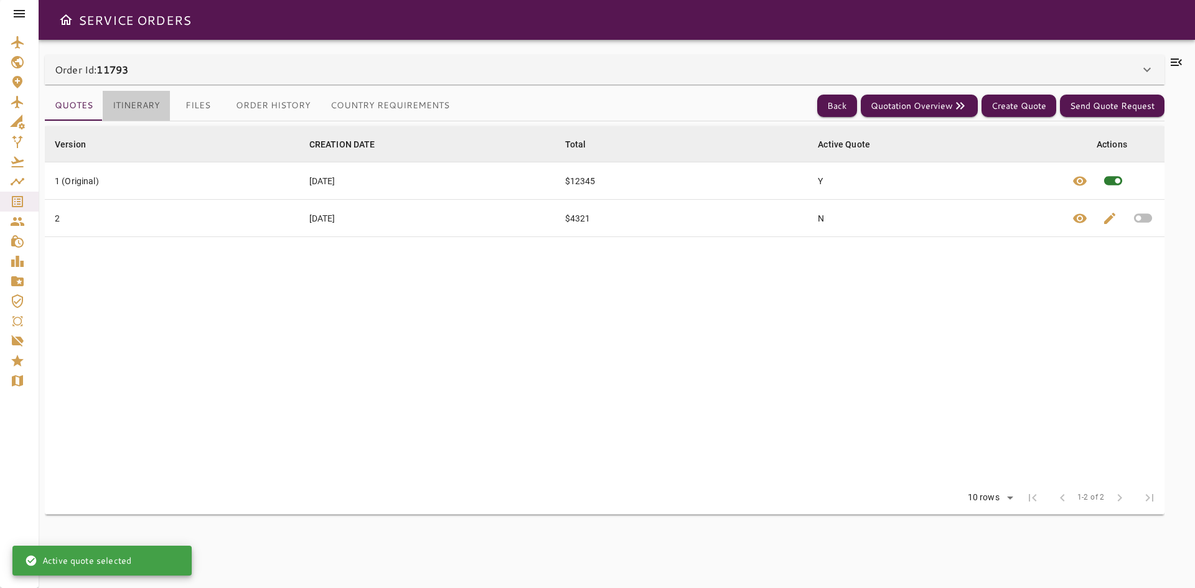
click at [159, 98] on button "Itinerary" at bounding box center [136, 106] width 67 height 30
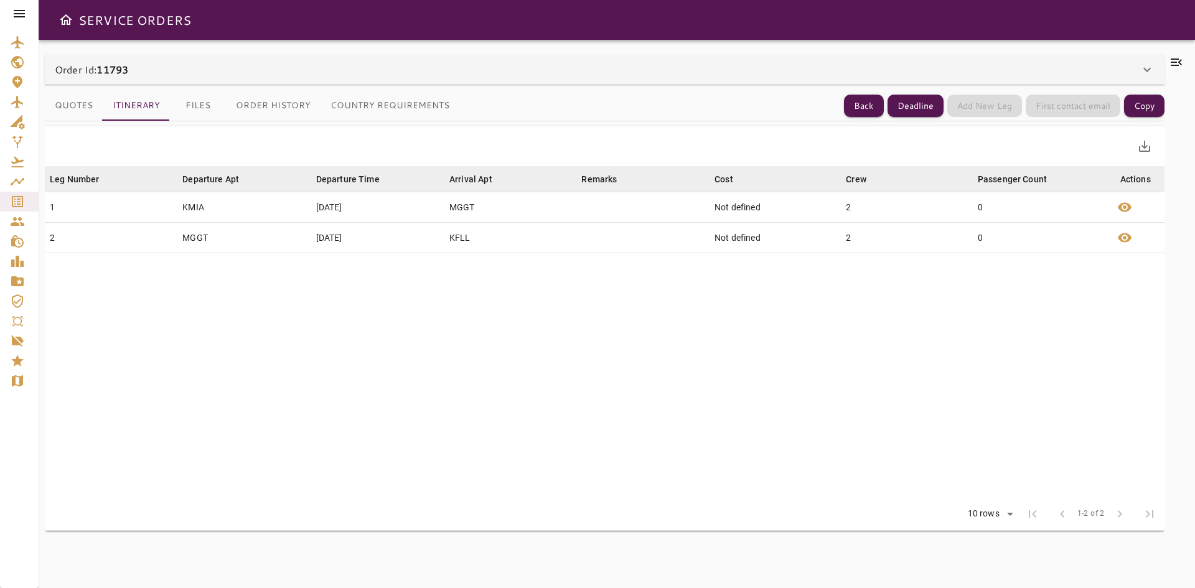
click at [71, 103] on button "Quotes" at bounding box center [74, 106] width 58 height 30
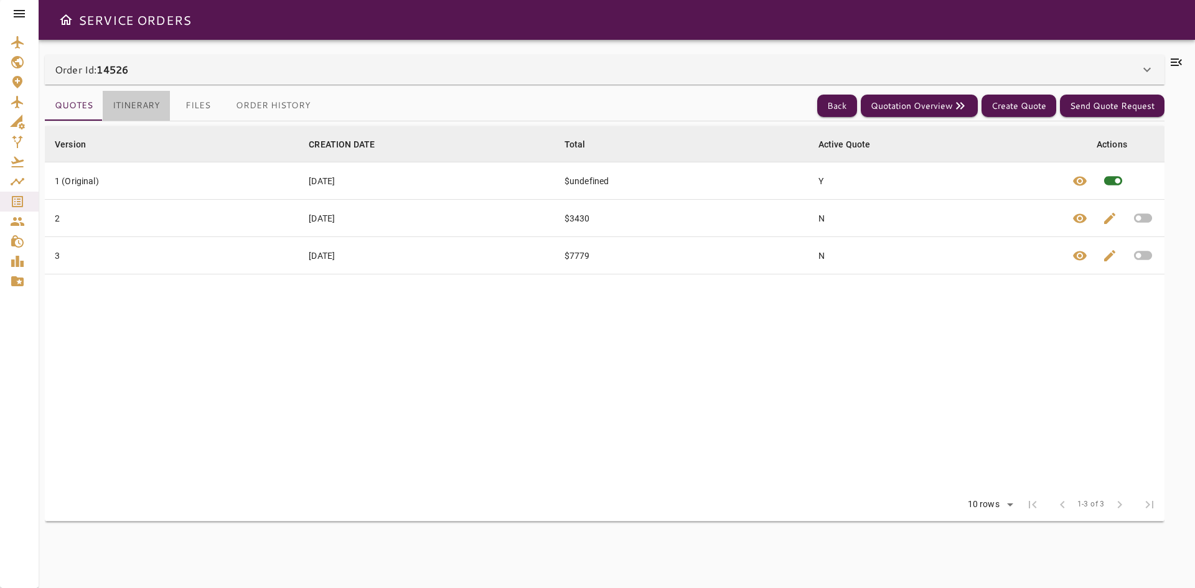
click at [154, 103] on button "Itinerary" at bounding box center [136, 106] width 67 height 30
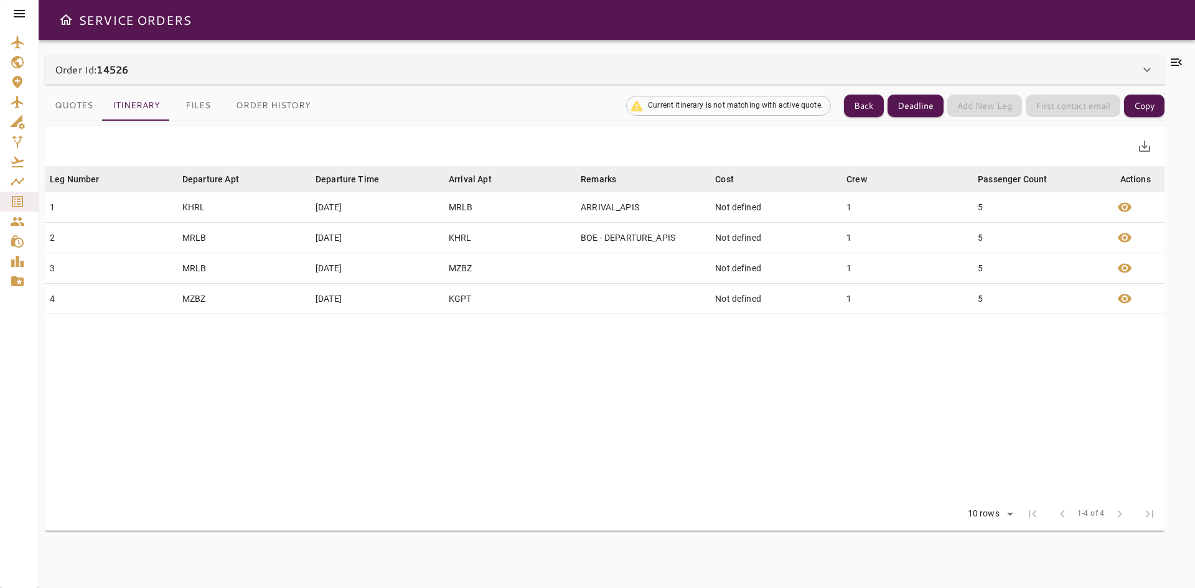
click at [87, 103] on button "Quotes" at bounding box center [74, 106] width 58 height 30
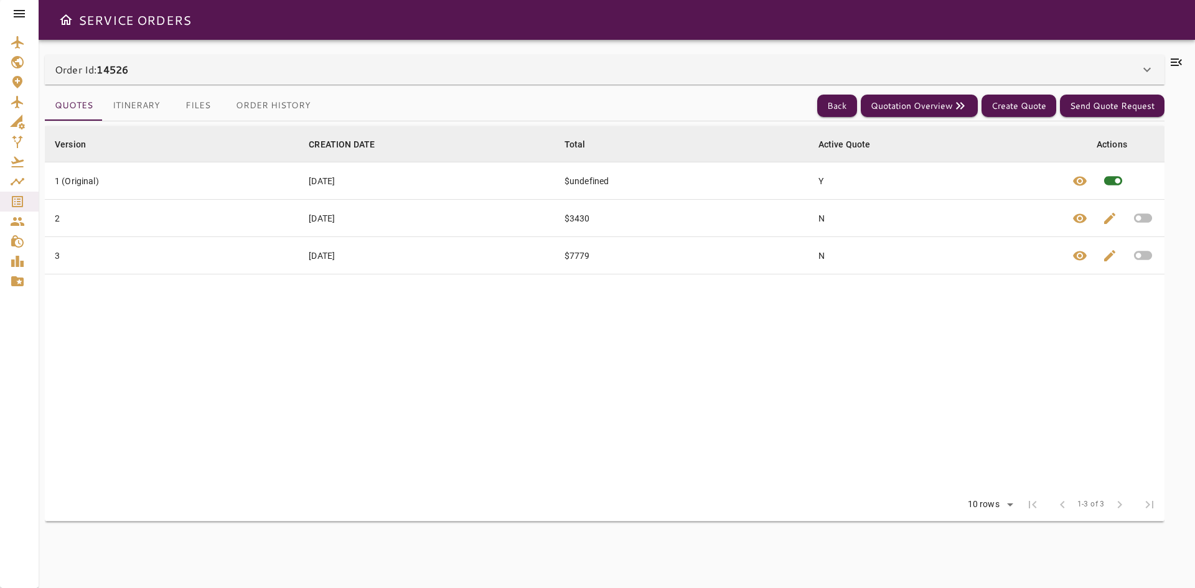
click at [141, 102] on button "Itinerary" at bounding box center [136, 106] width 67 height 30
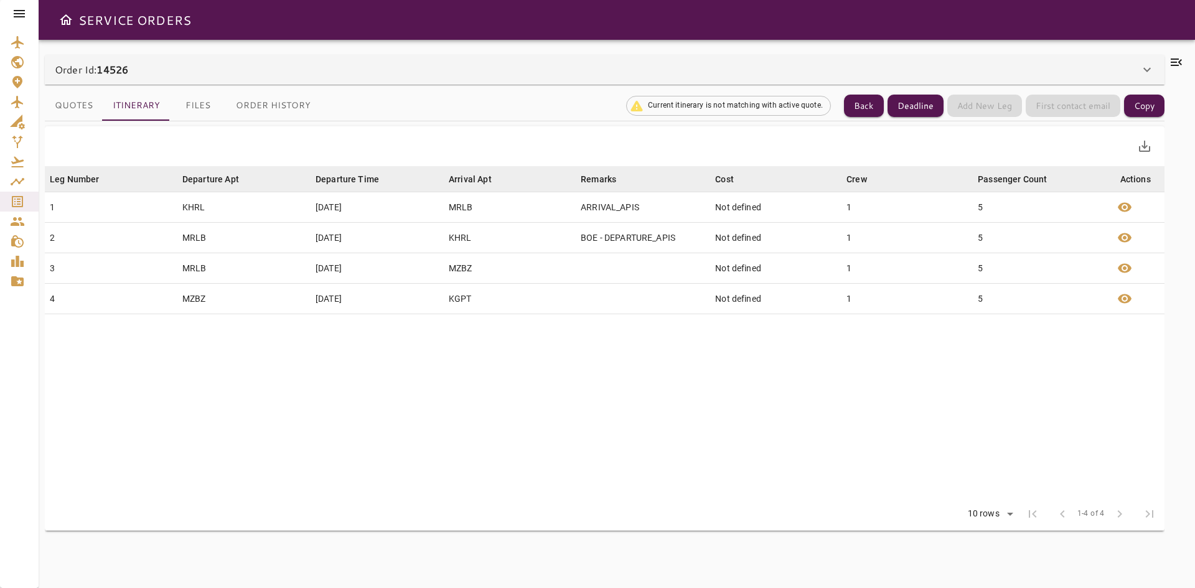
click at [86, 103] on button "Quotes" at bounding box center [74, 106] width 58 height 30
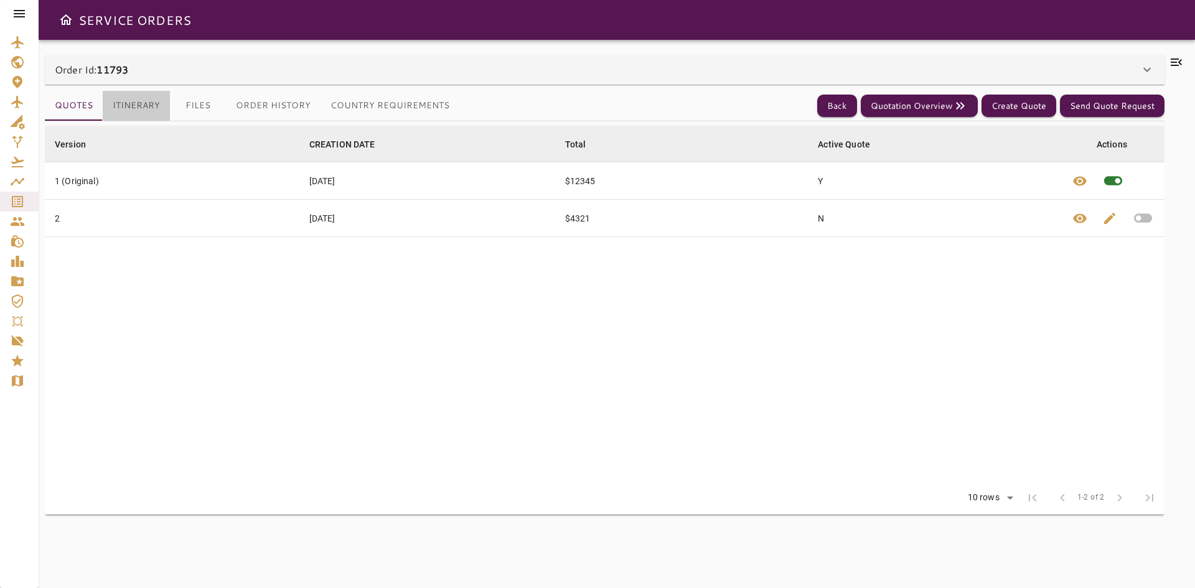
click at [133, 101] on button "Itinerary" at bounding box center [136, 106] width 67 height 30
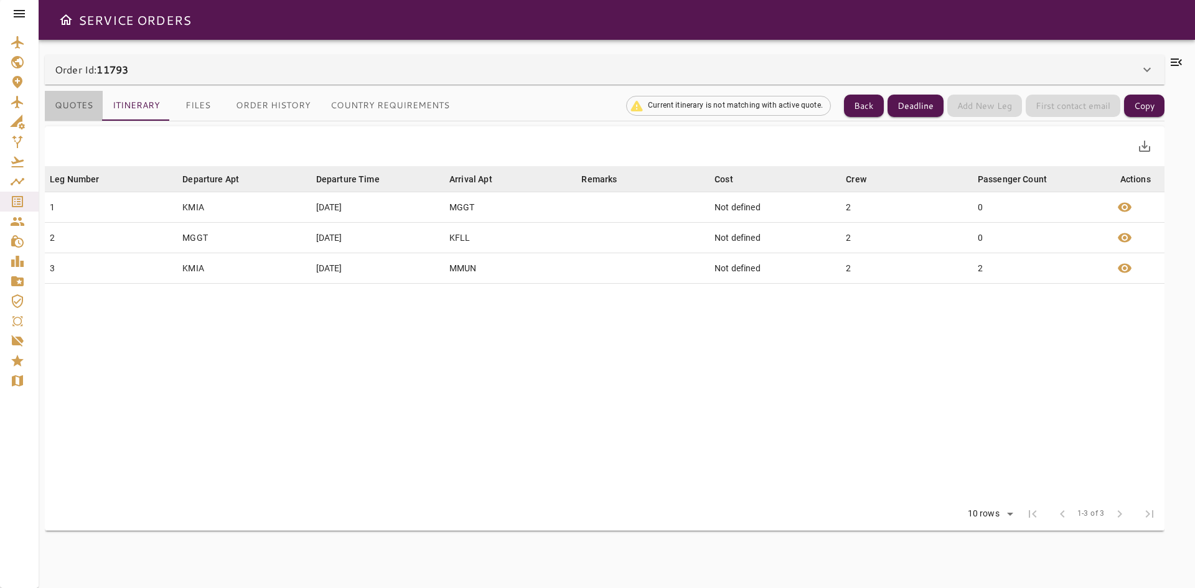
click at [82, 95] on button "Quotes" at bounding box center [74, 106] width 58 height 30
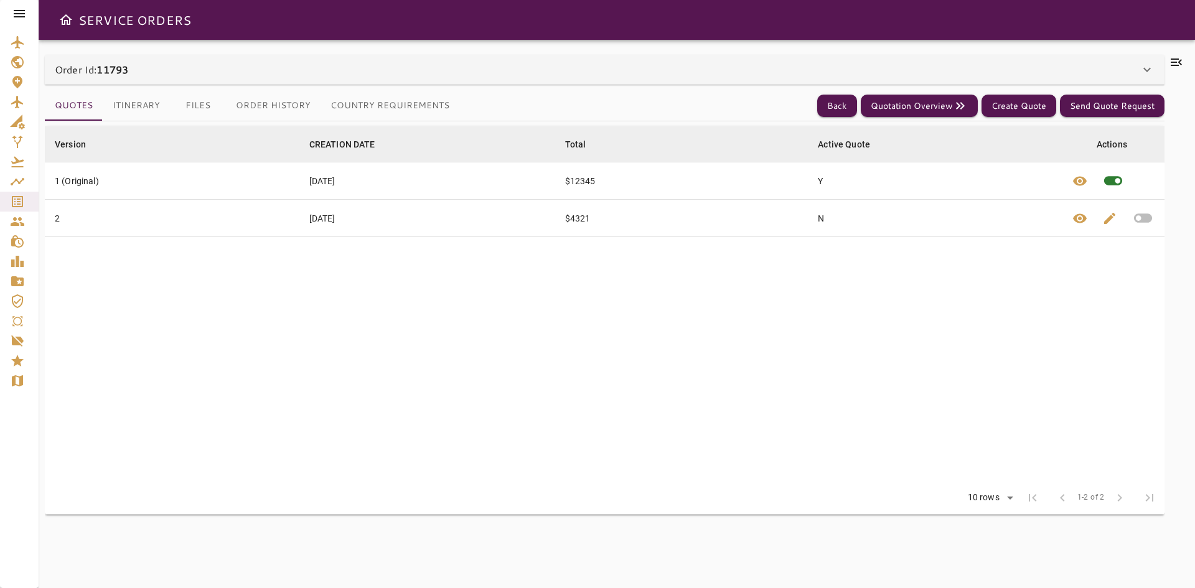
click at [142, 101] on button "Itinerary" at bounding box center [136, 106] width 67 height 30
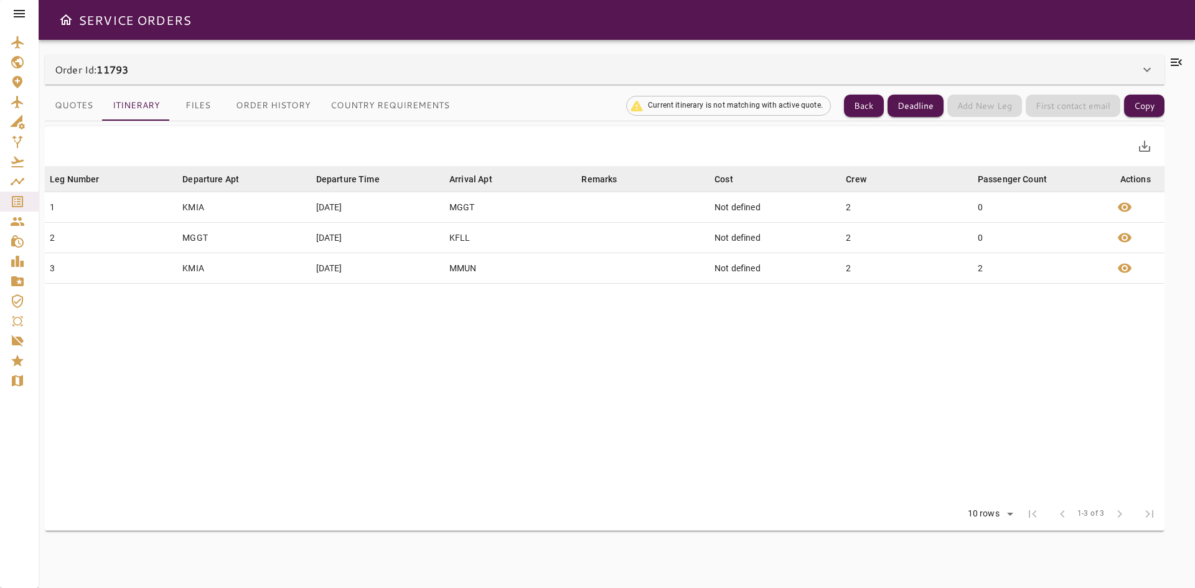
click at [86, 98] on button "Quotes" at bounding box center [74, 106] width 58 height 30
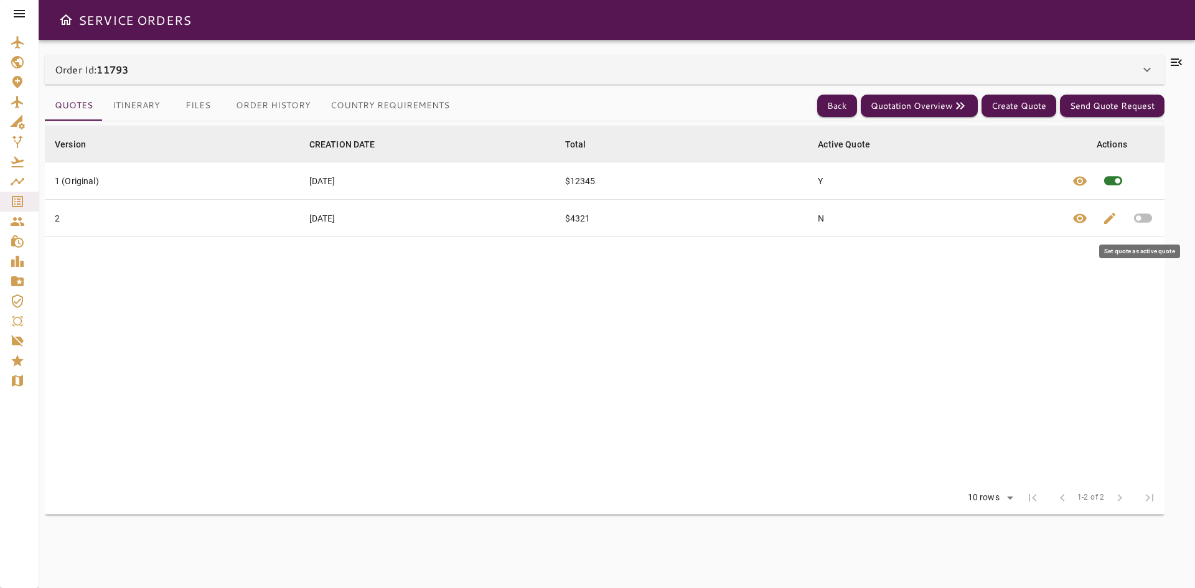
click at [1138, 216] on icon "button" at bounding box center [1143, 218] width 22 height 22
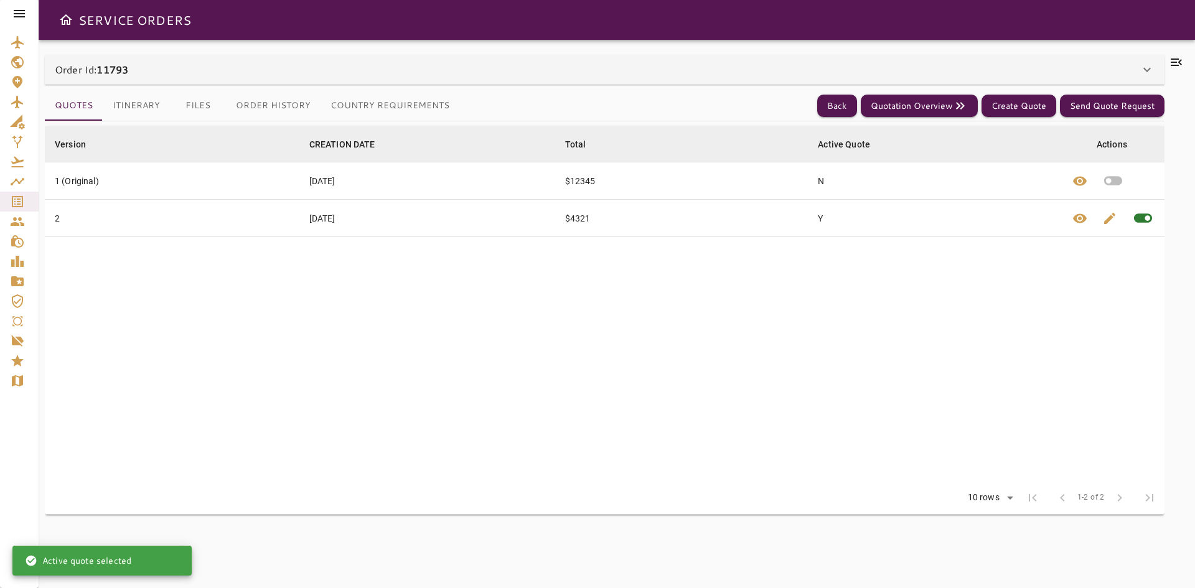
click at [142, 100] on button "Itinerary" at bounding box center [136, 106] width 67 height 30
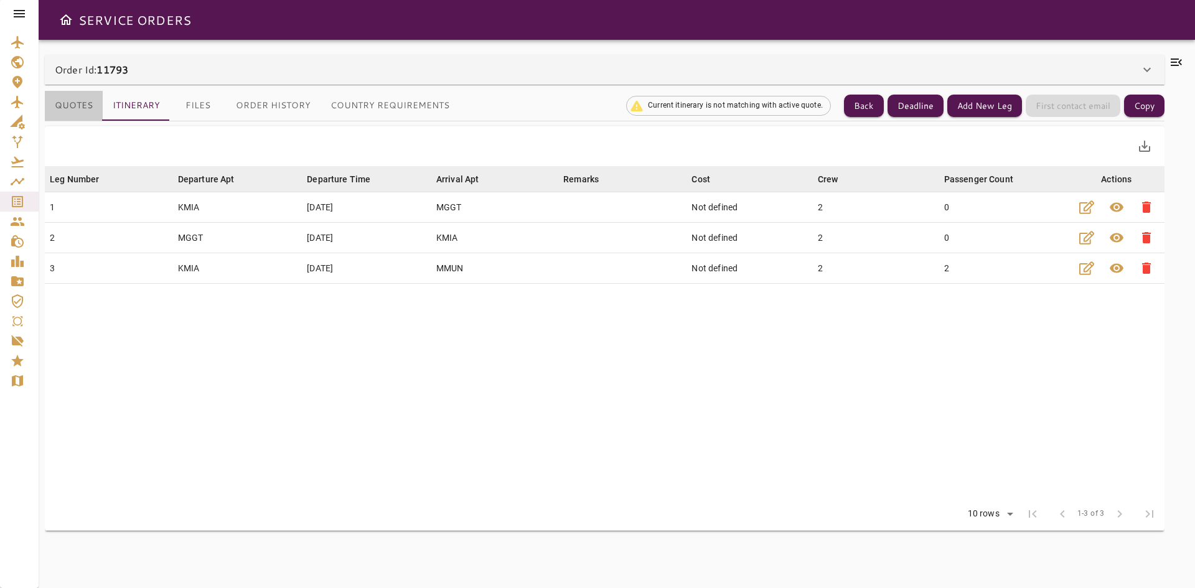
click at [85, 98] on button "Quotes" at bounding box center [74, 106] width 58 height 30
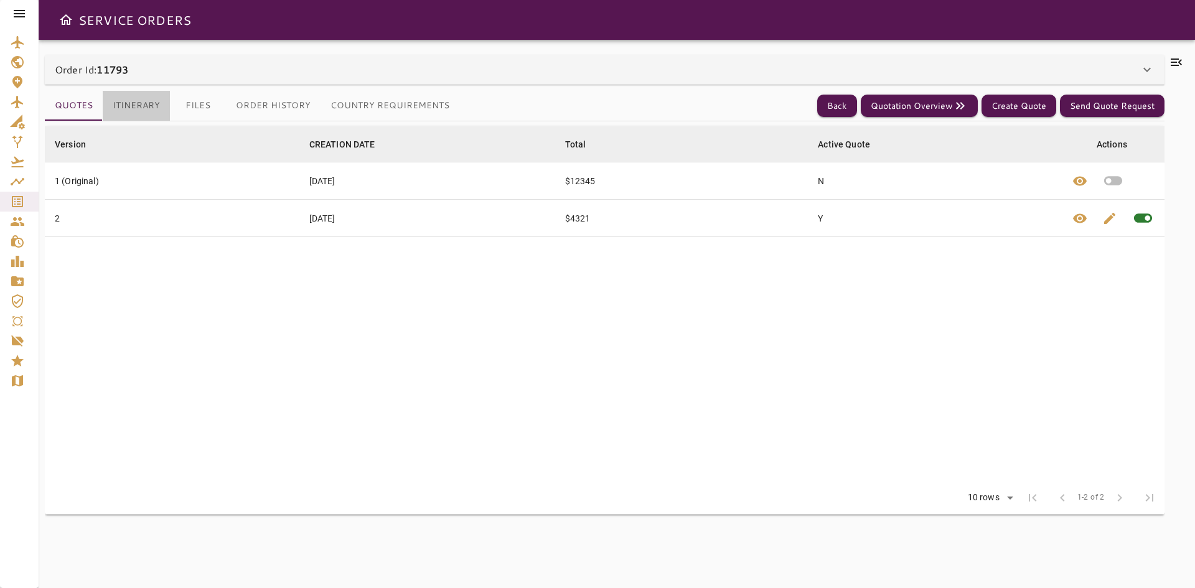
click at [138, 95] on button "Itinerary" at bounding box center [136, 106] width 67 height 30
